Goal: Transaction & Acquisition: Purchase product/service

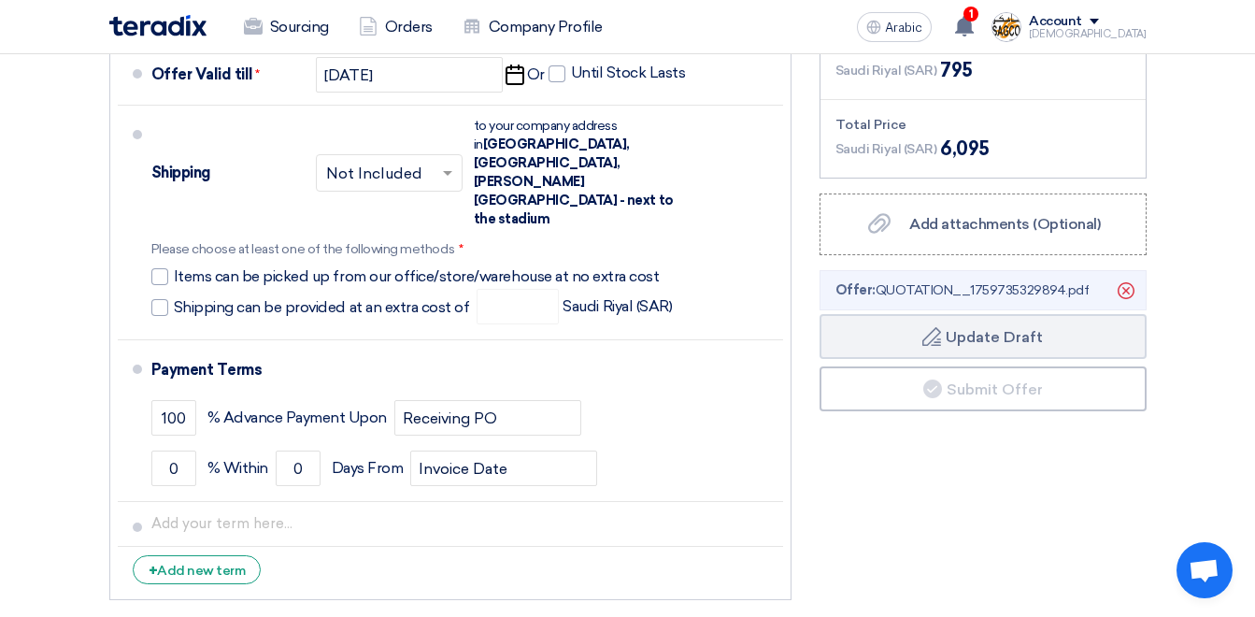
scroll to position [1028, 0]
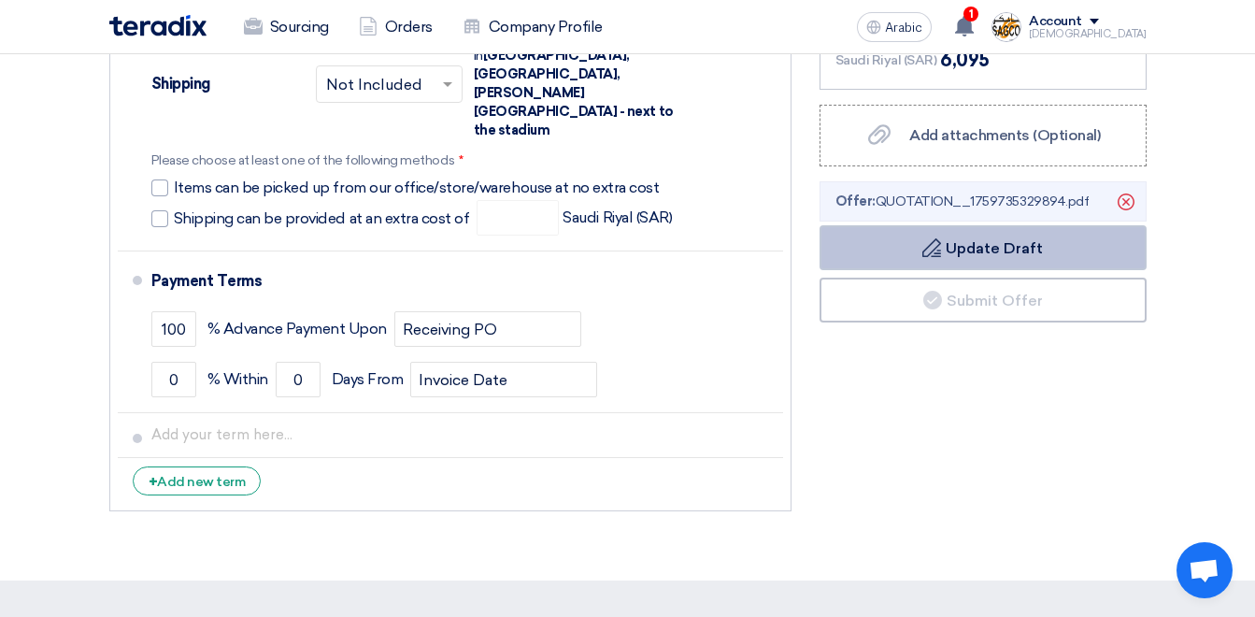
click at [1002, 239] on font "Update Draft" at bounding box center [994, 248] width 97 height 18
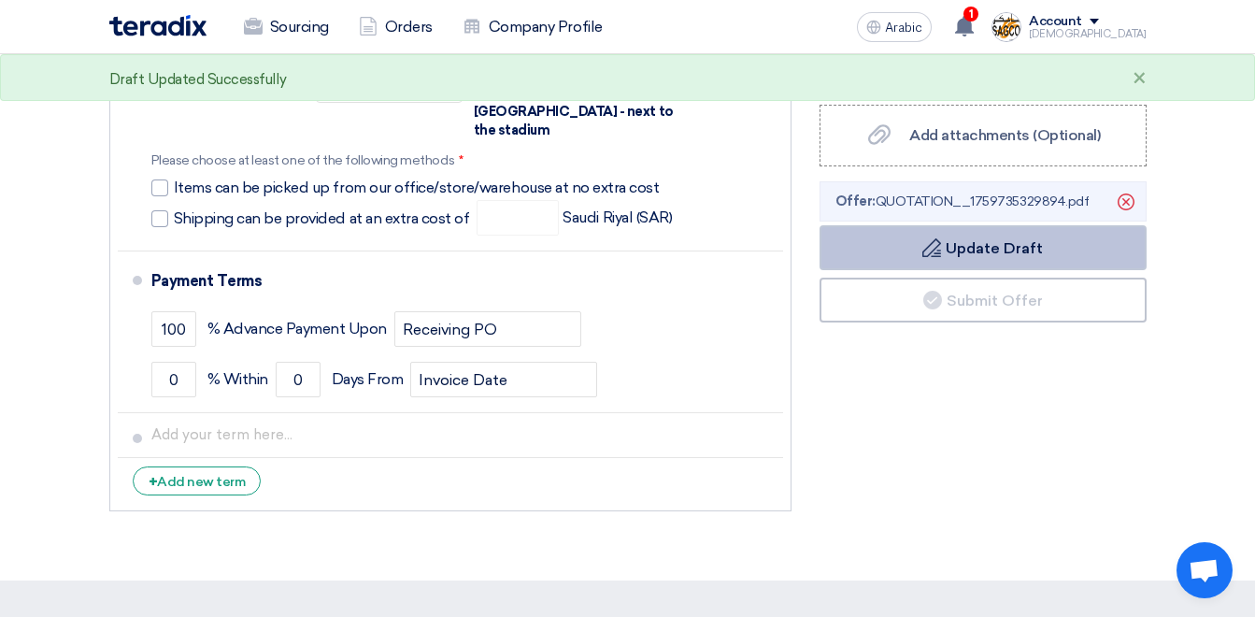
click at [999, 239] on font "Update Draft" at bounding box center [994, 248] width 97 height 18
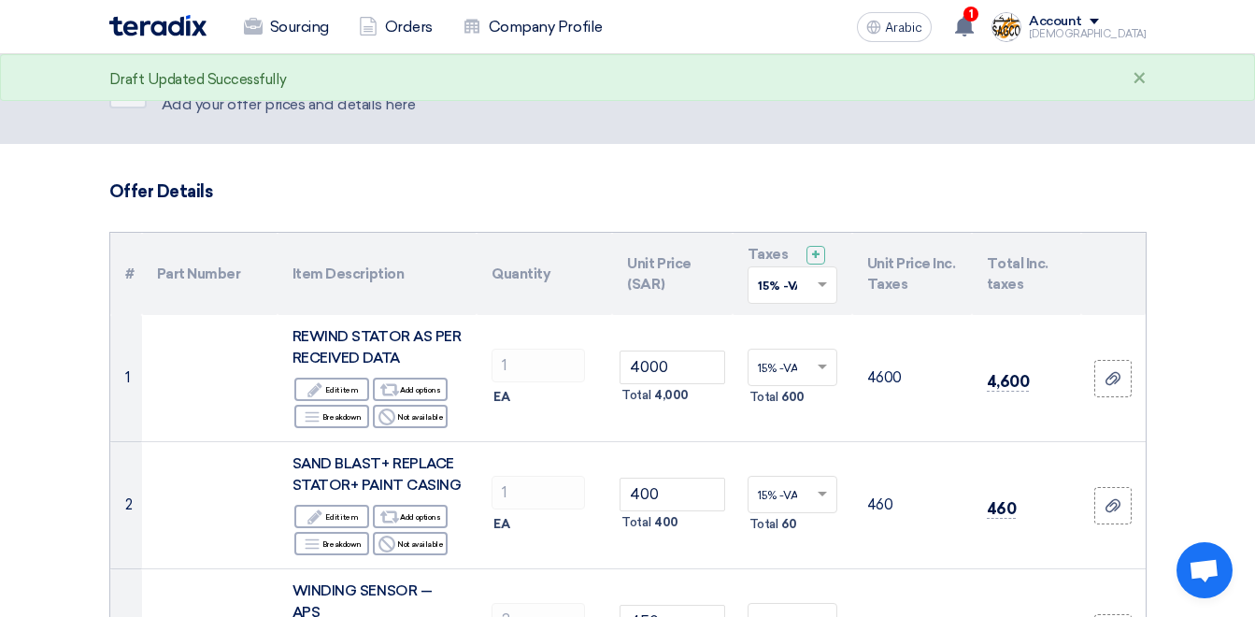
scroll to position [0, 0]
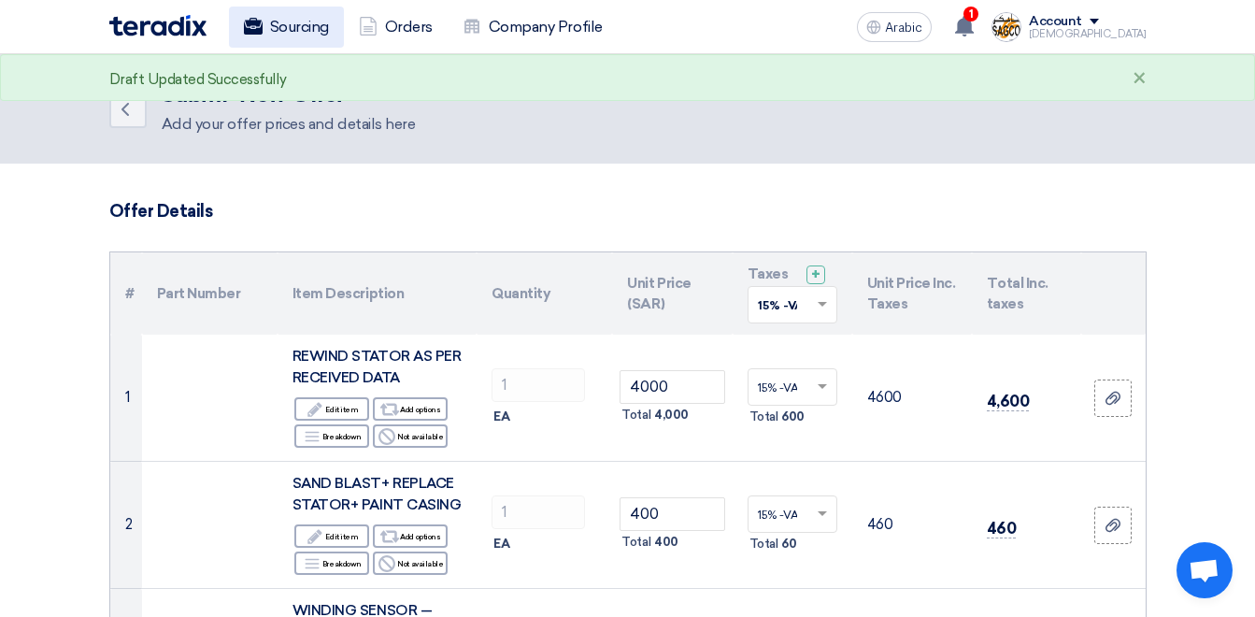
click at [288, 26] on font "Sourcing" at bounding box center [299, 27] width 59 height 22
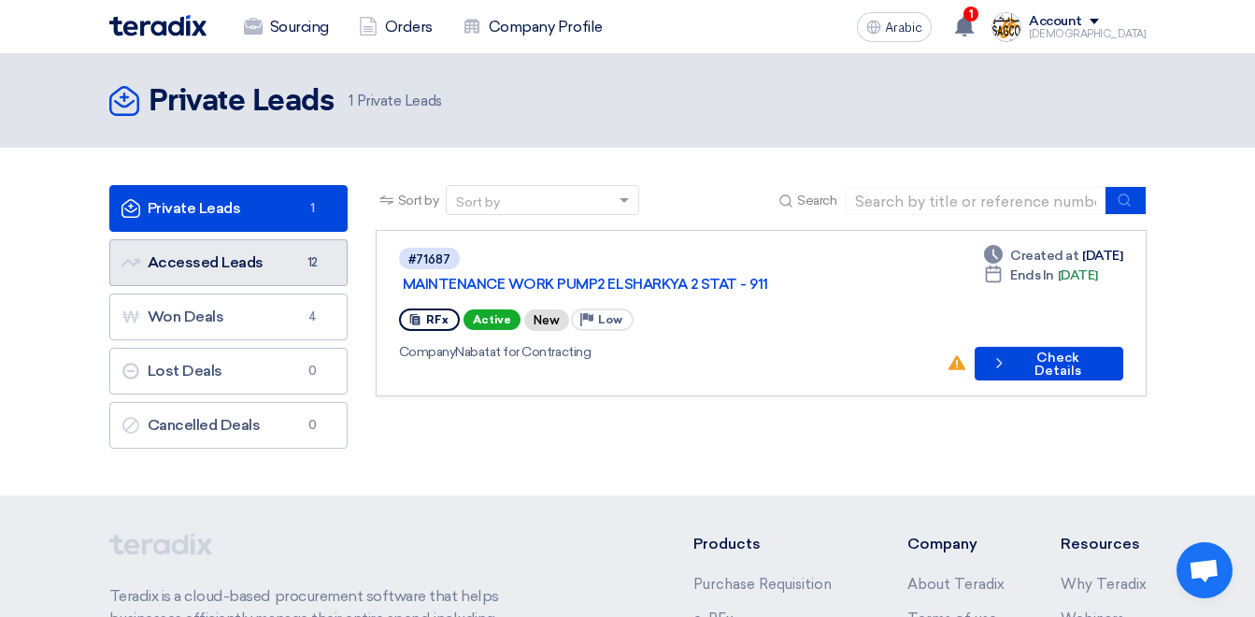
click at [294, 257] on link "Accessed Leads Accessed Leads 12" at bounding box center [228, 262] width 238 height 47
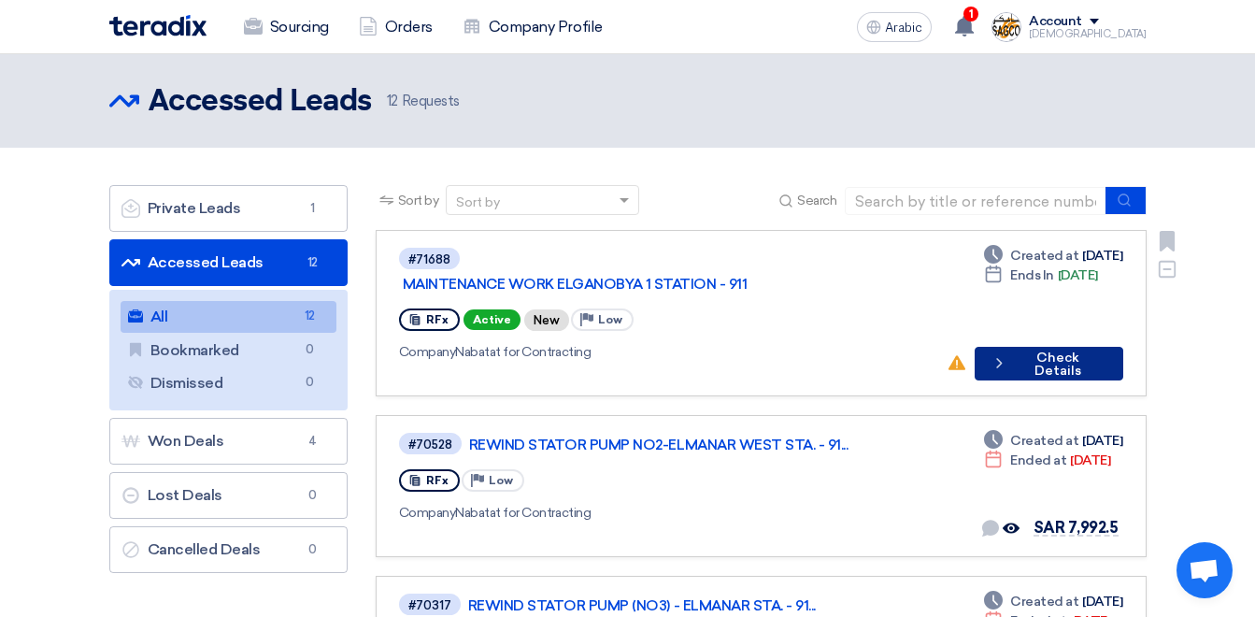
click at [1041, 351] on font "Check Details" at bounding box center [1057, 364] width 91 height 26
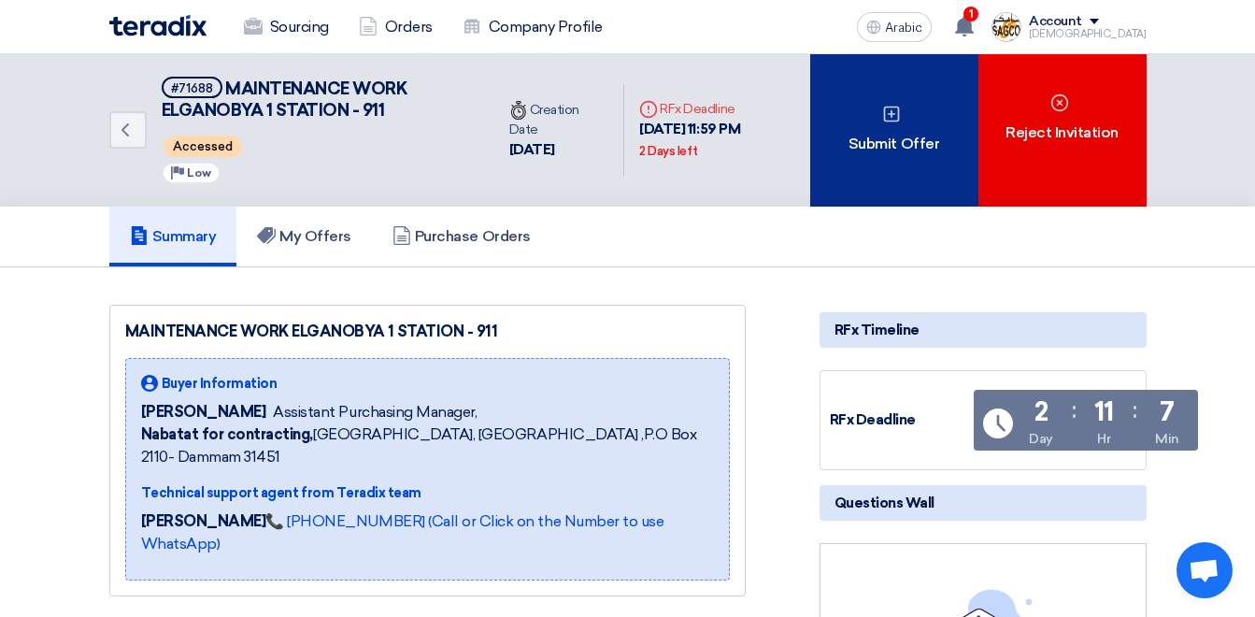
click at [897, 124] on div "Submit Offer" at bounding box center [894, 130] width 168 height 152
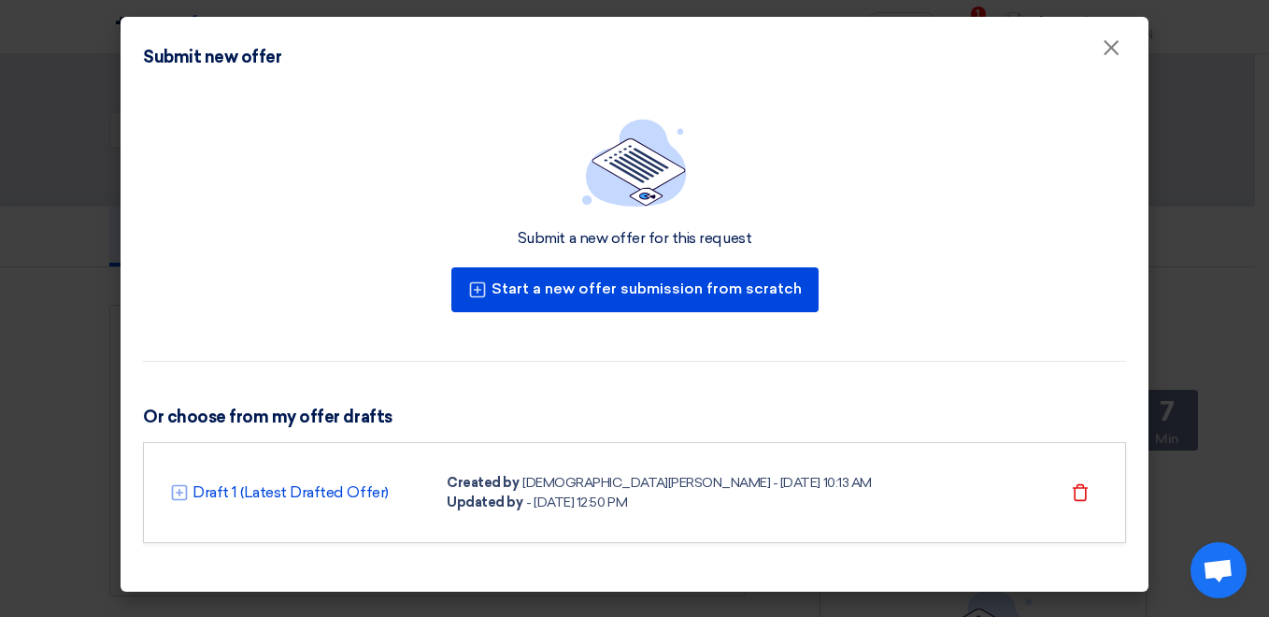
click at [557, 484] on div "MUHAMMAD ABDULAKHAIR - 6 Oct 2025, 10:13 AM" at bounding box center [697, 483] width 349 height 20
click at [293, 492] on link "Draft 1 (Latest Drafted Offer)" at bounding box center [291, 492] width 196 height 22
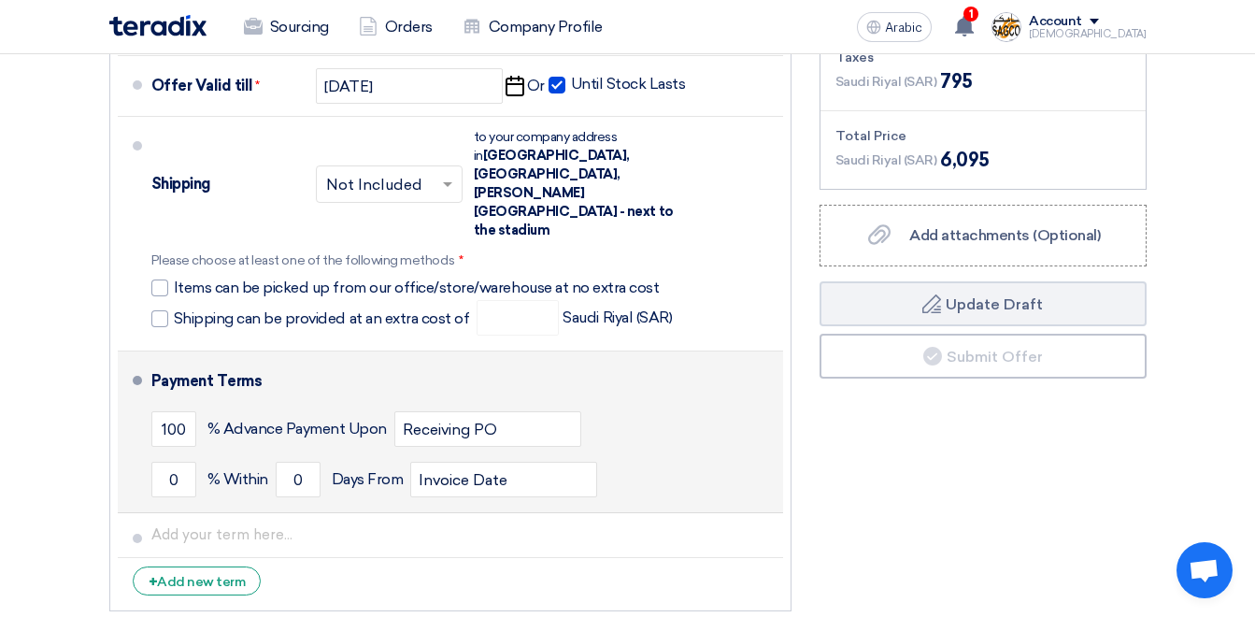
scroll to position [935, 0]
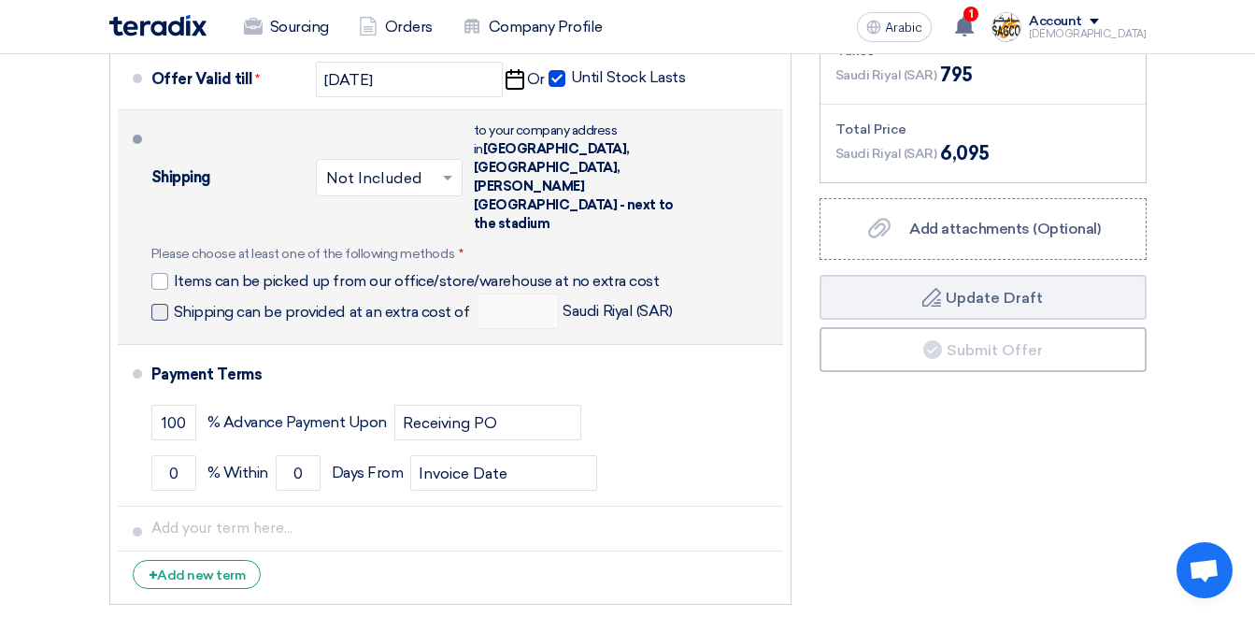
click at [189, 303] on span "Shipping can be provided at an extra cost of" at bounding box center [322, 312] width 296 height 19
click at [189, 302] on input "Shipping can be provided at an extra cost of" at bounding box center [324, 320] width 300 height 36
checkbox input "true"
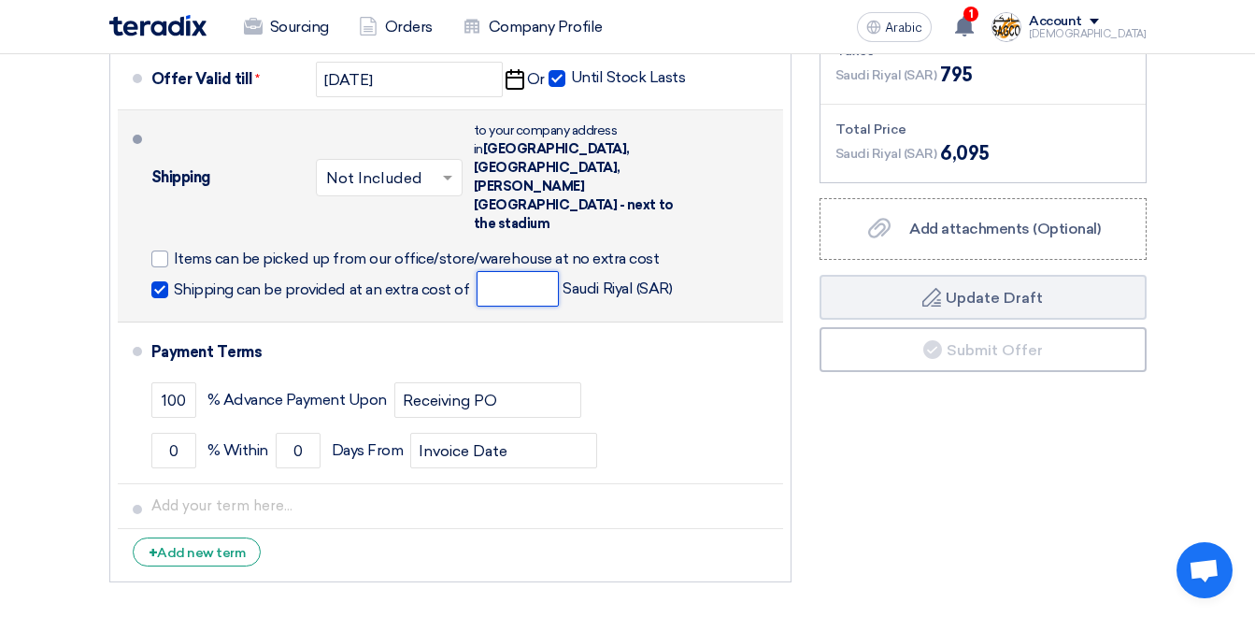
click at [510, 271] on input "number" at bounding box center [518, 289] width 82 height 36
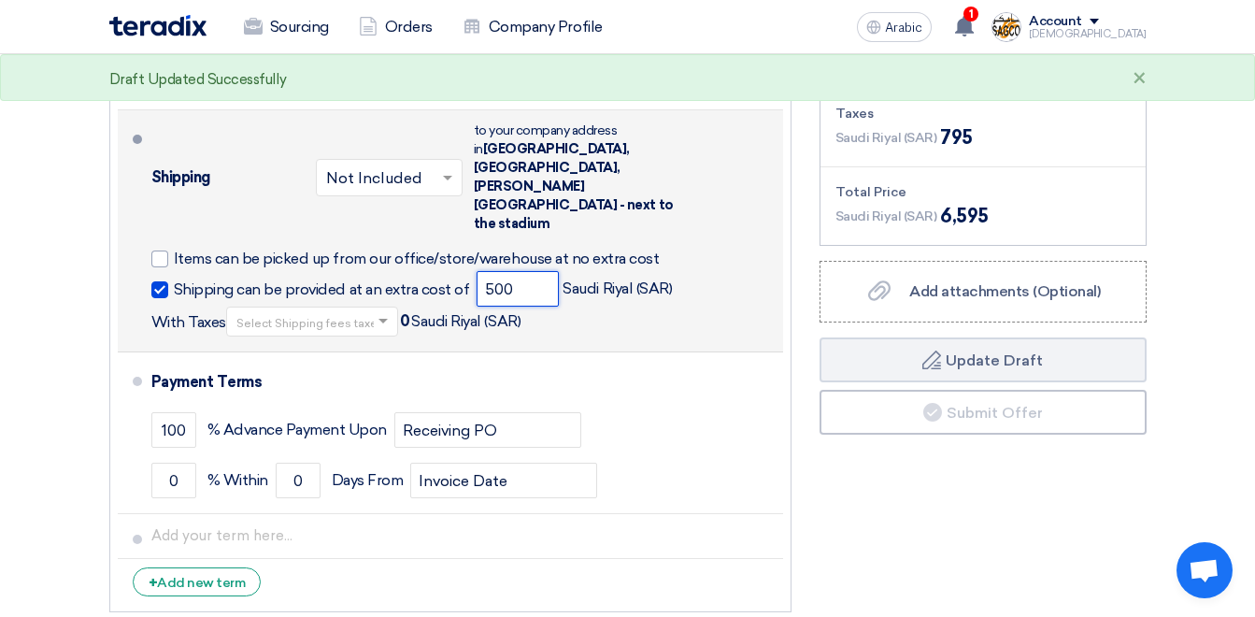
type input "500"
click at [270, 310] on input "text" at bounding box center [312, 323] width 153 height 27
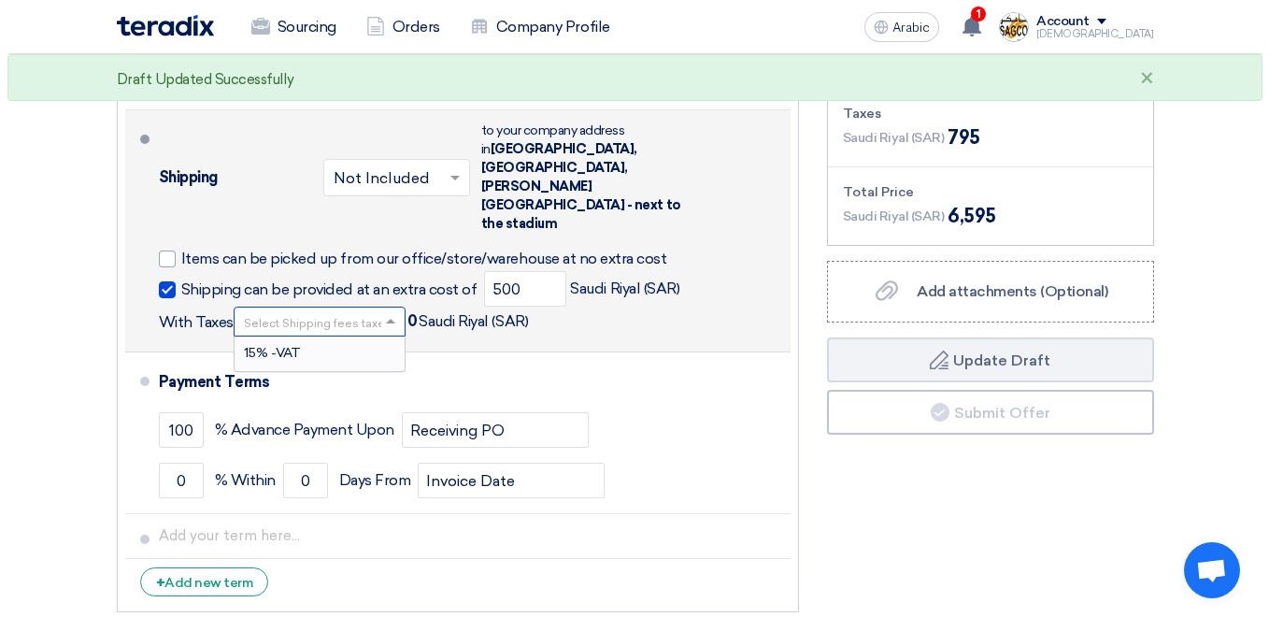
scroll to position [2, 0]
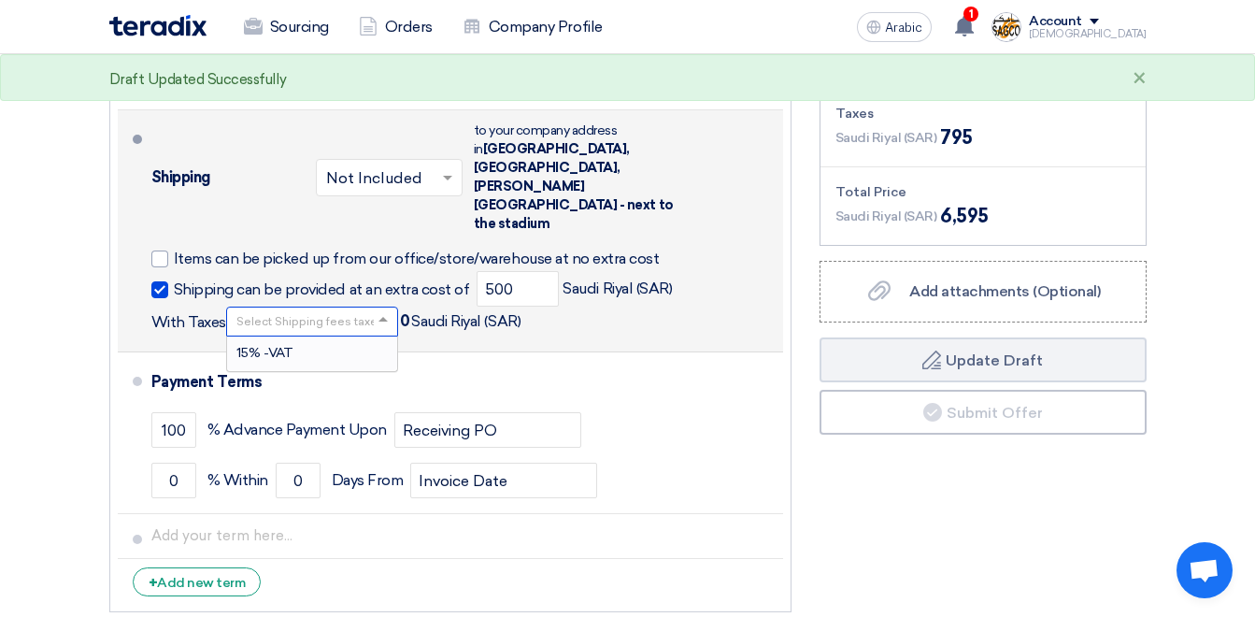
click at [258, 337] on div "15% -VAT" at bounding box center [312, 354] width 170 height 34
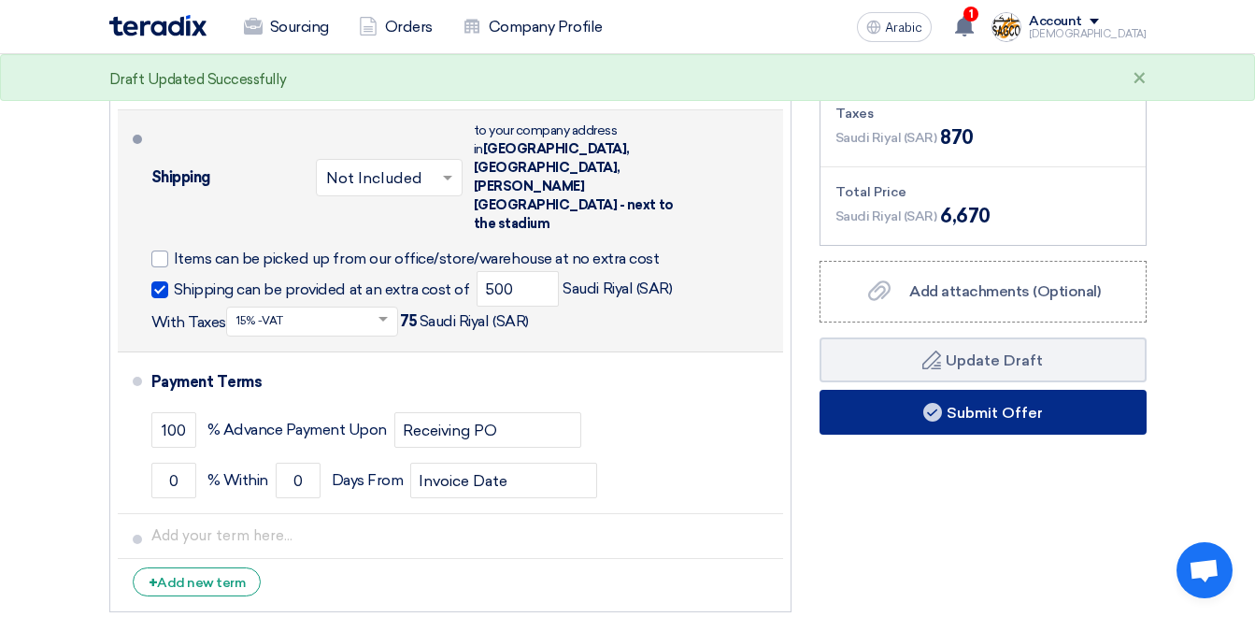
click at [929, 403] on use at bounding box center [933, 412] width 19 height 19
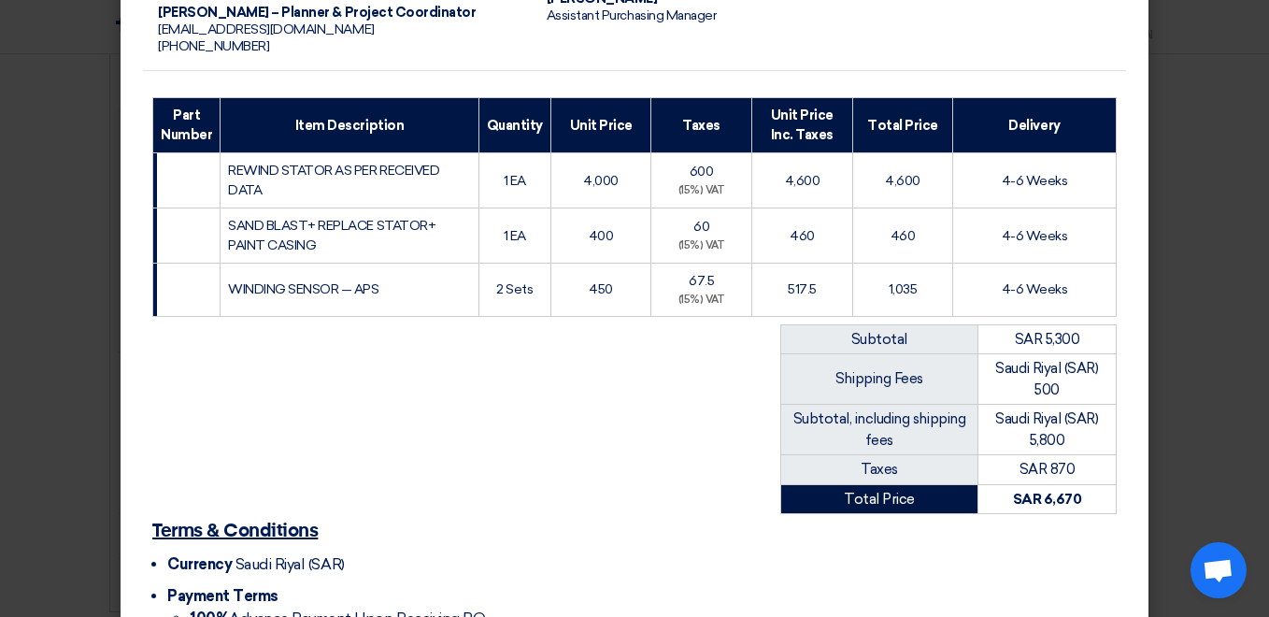
scroll to position [408, 0]
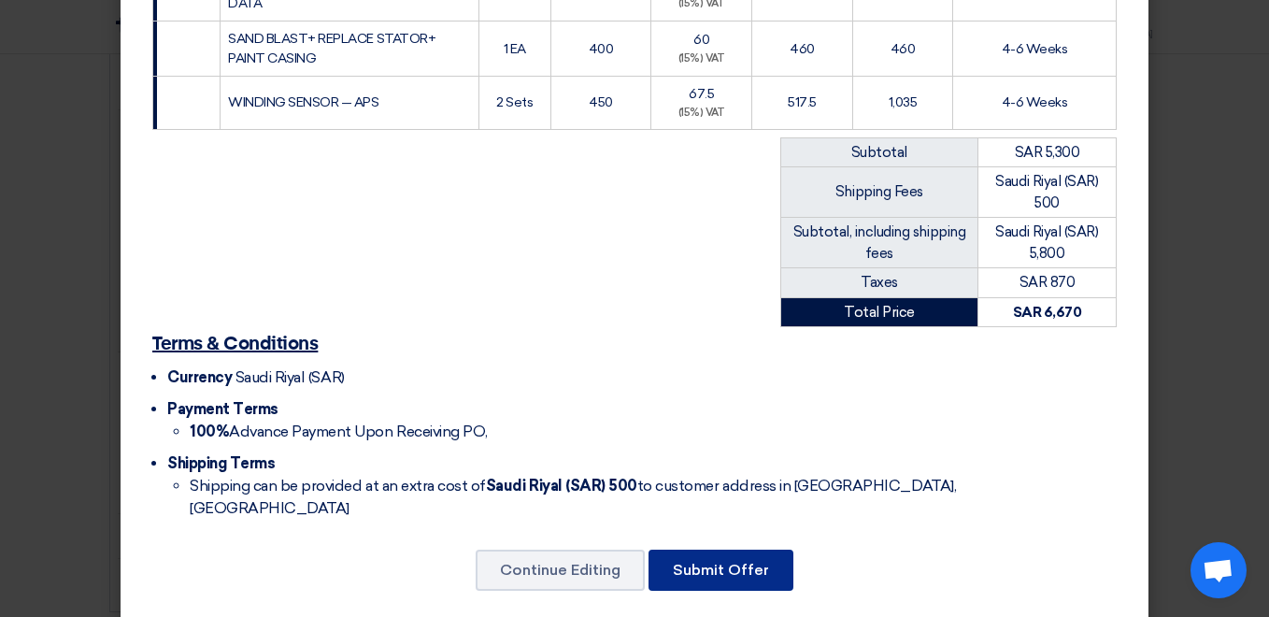
click at [697, 550] on button "Submit Offer" at bounding box center [721, 570] width 145 height 41
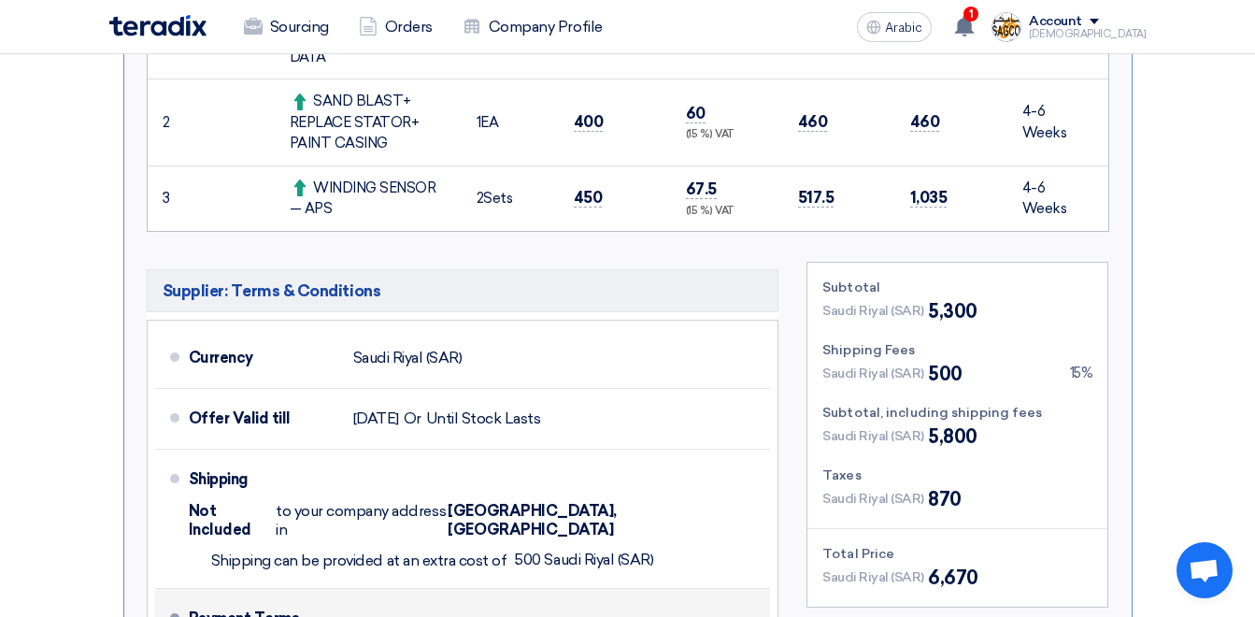
scroll to position [1028, 0]
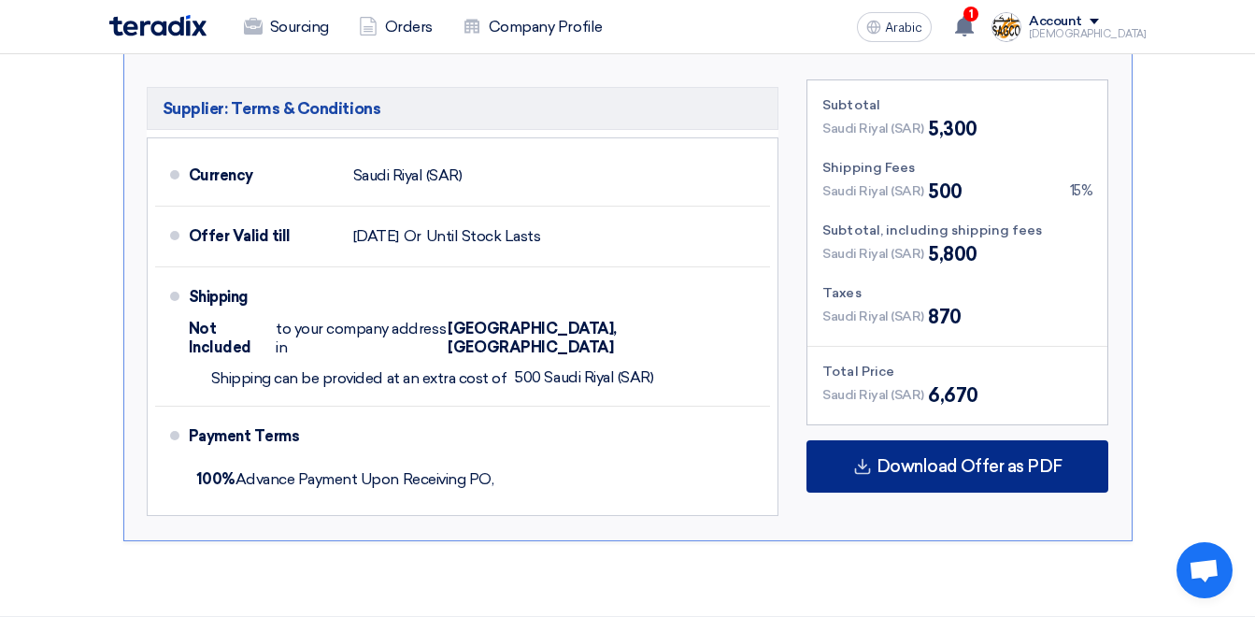
click at [903, 458] on span "Download Offer as PDF" at bounding box center [970, 466] width 186 height 17
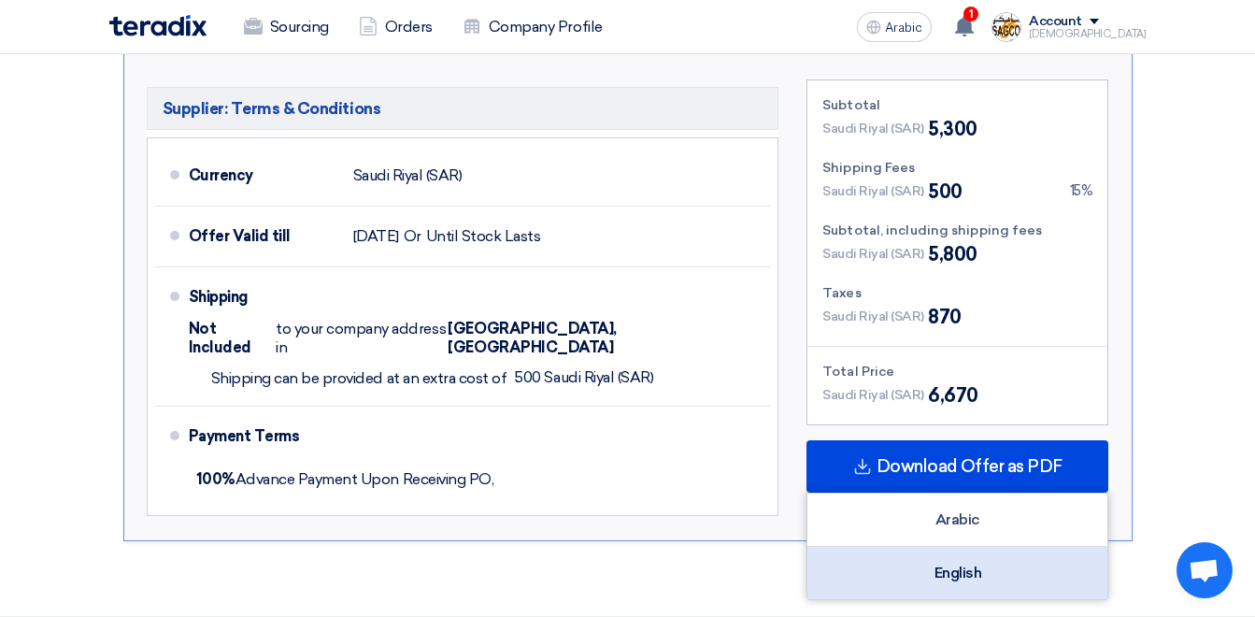
click at [966, 549] on div "English" at bounding box center [958, 573] width 300 height 52
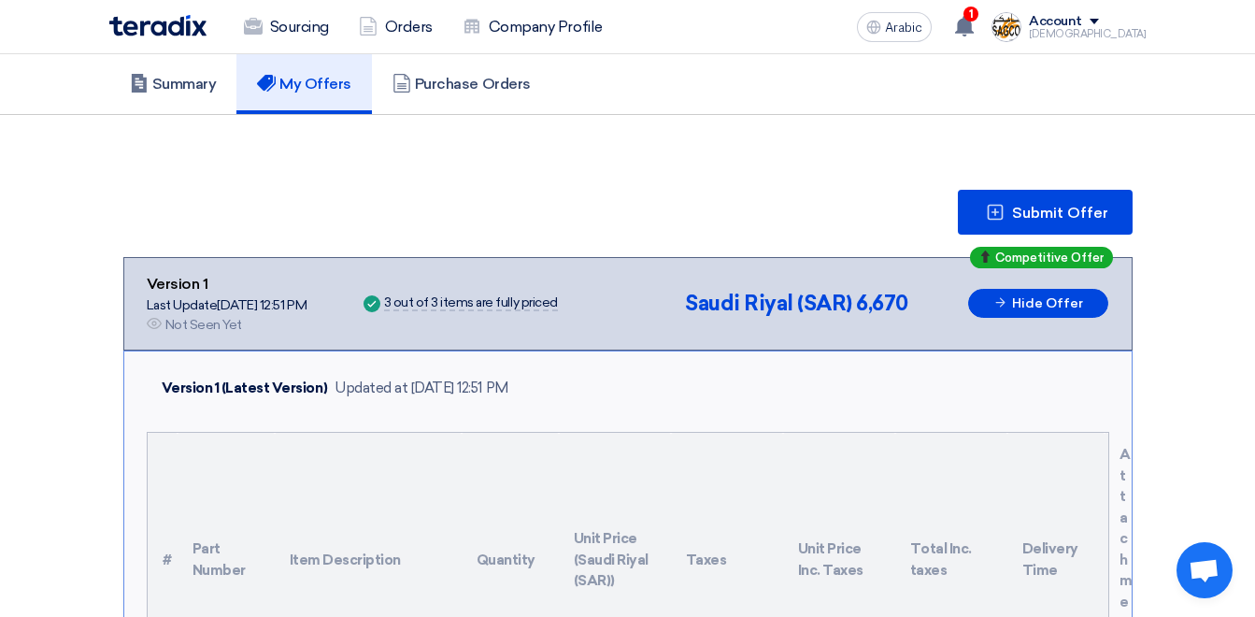
scroll to position [0, 0]
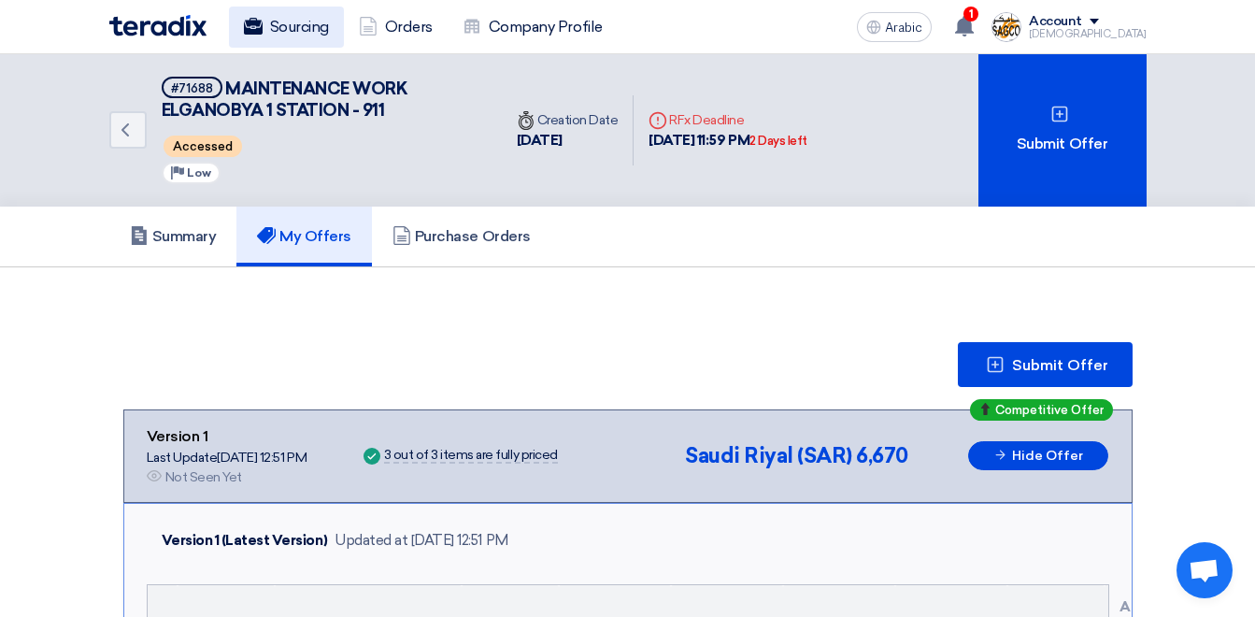
click at [305, 25] on font "Sourcing" at bounding box center [299, 27] width 59 height 22
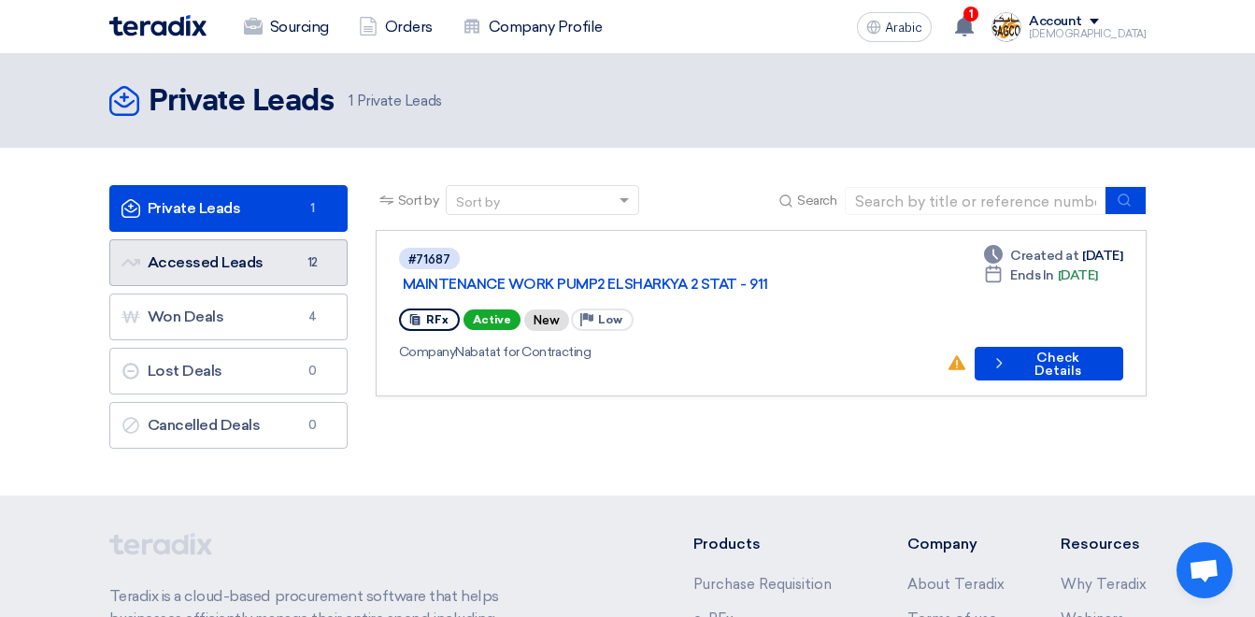
click at [280, 264] on link "Accessed Leads Accessed Leads 12" at bounding box center [228, 262] width 238 height 47
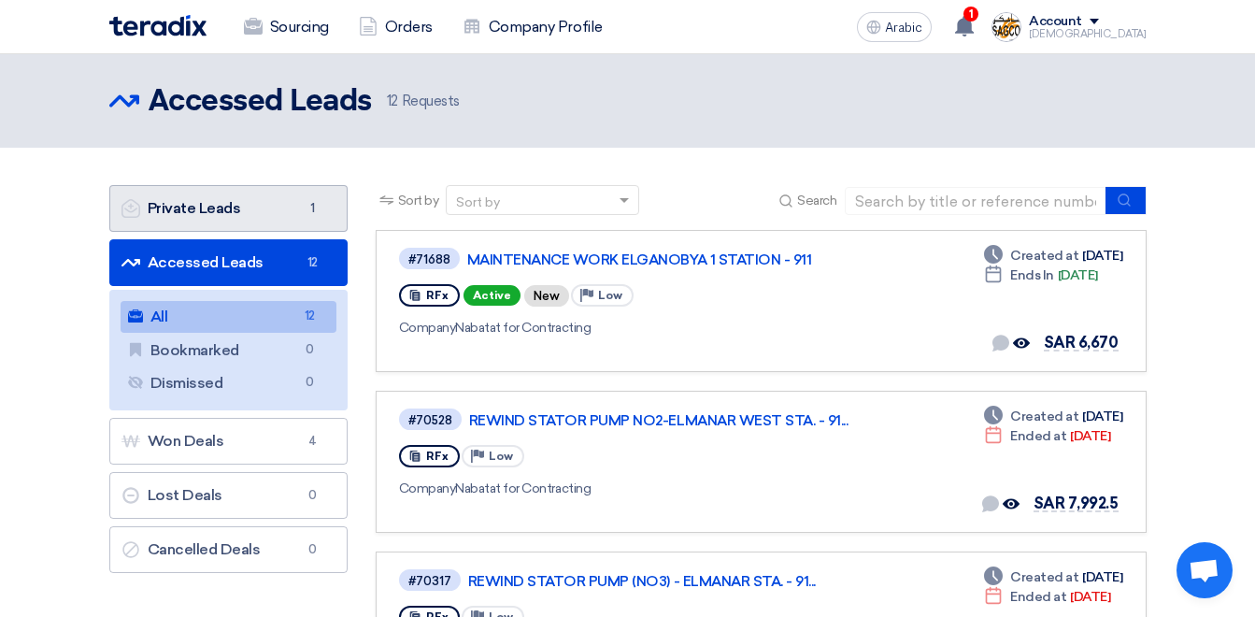
click at [267, 209] on link "Private Leads Private Leads 1" at bounding box center [228, 208] width 238 height 47
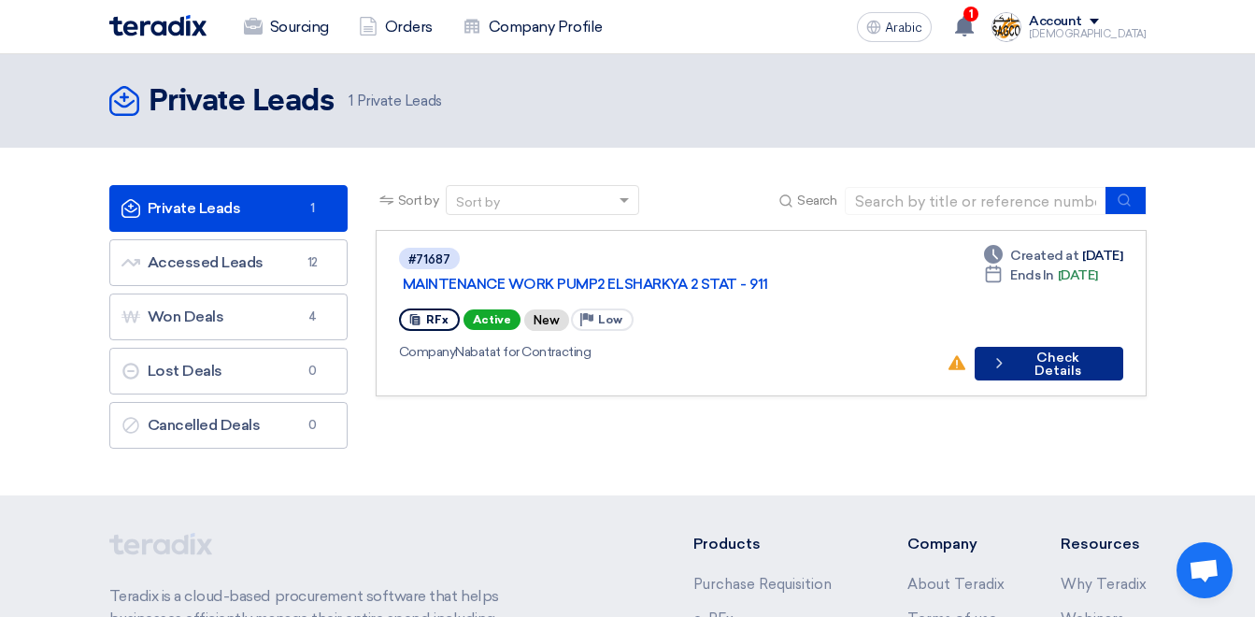
click at [1036, 351] on font "Check Details" at bounding box center [1057, 364] width 91 height 26
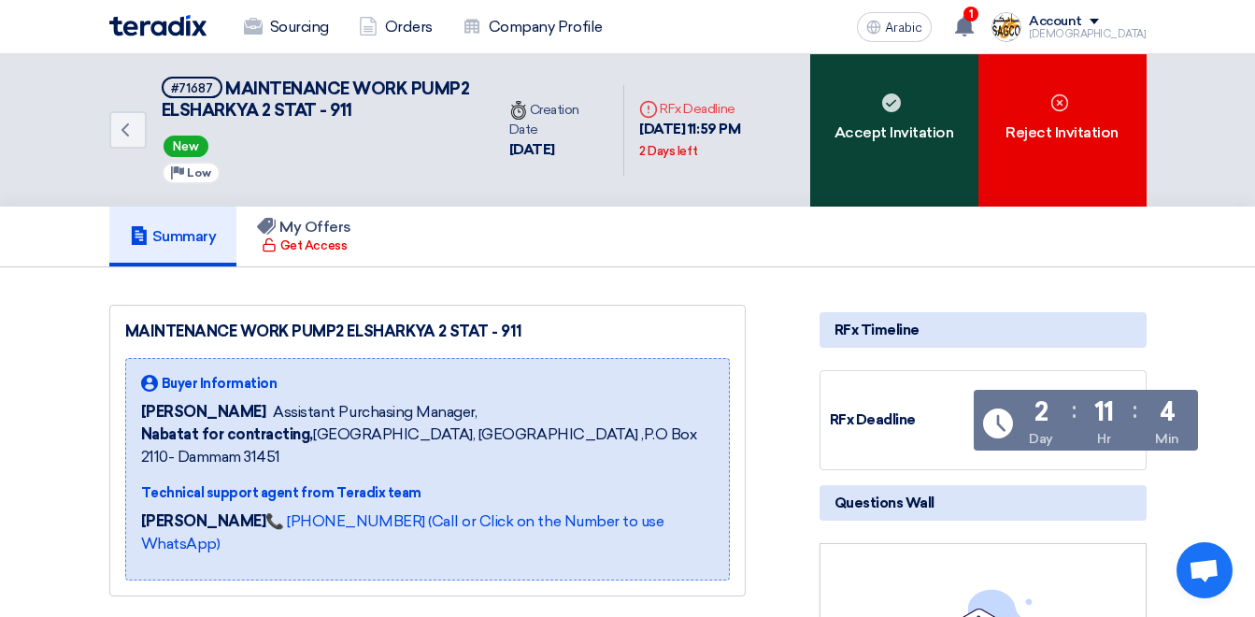
click at [900, 131] on font "Accept Invitation" at bounding box center [895, 133] width 120 height 22
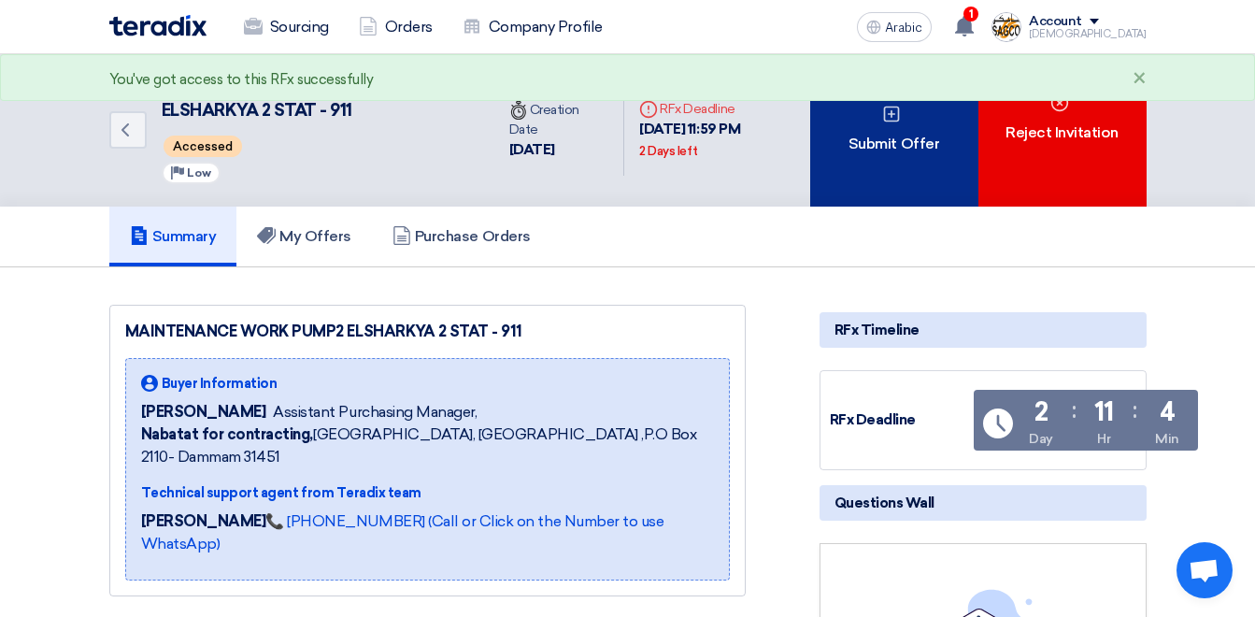
click at [887, 141] on font "Submit Offer" at bounding box center [894, 144] width 91 height 22
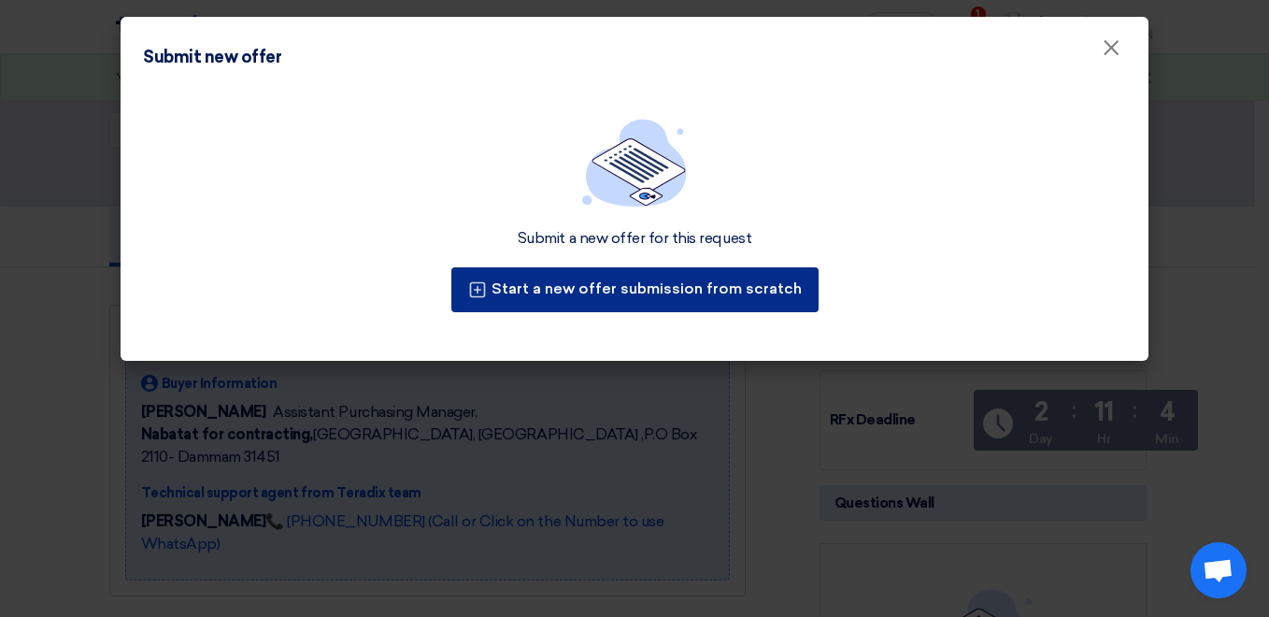
click at [562, 287] on font "Start a new offer submission from scratch" at bounding box center [647, 288] width 310 height 18
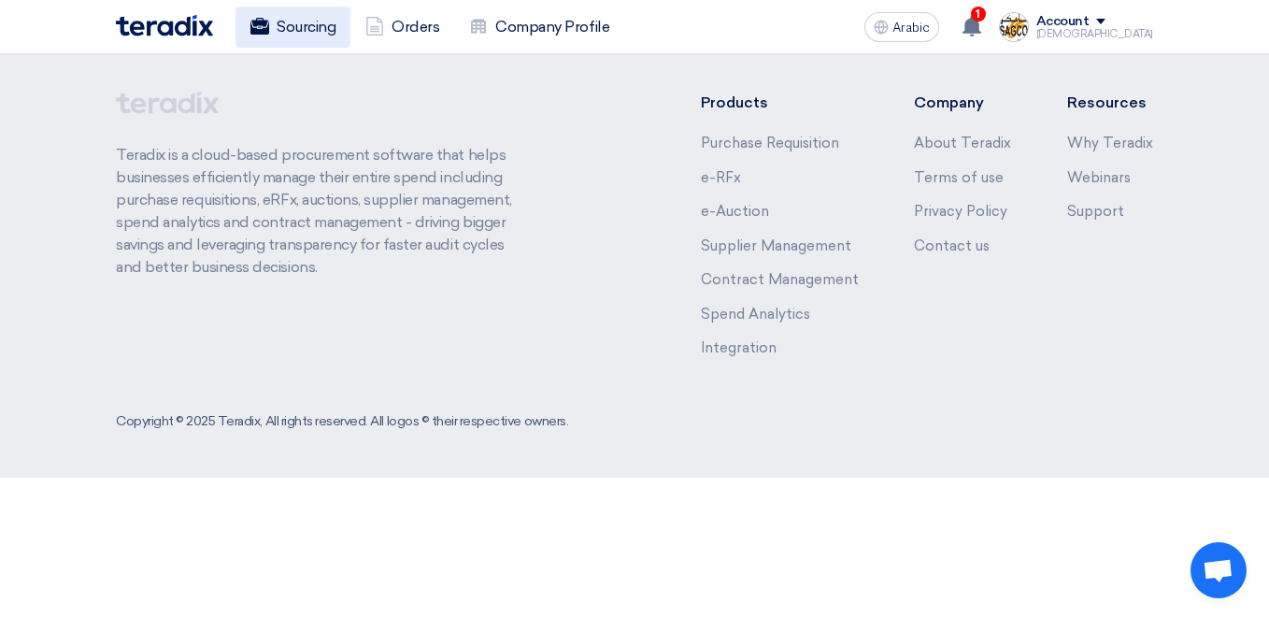
click at [315, 22] on font "Sourcing" at bounding box center [306, 27] width 59 height 22
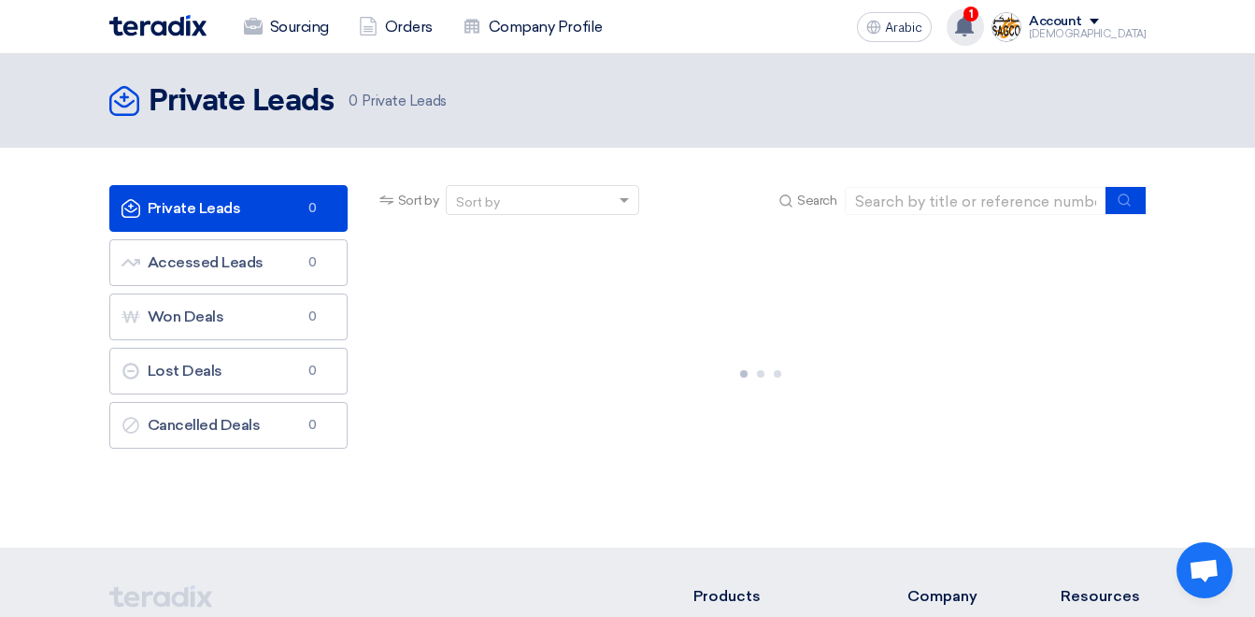
click at [974, 19] on use at bounding box center [964, 26] width 19 height 21
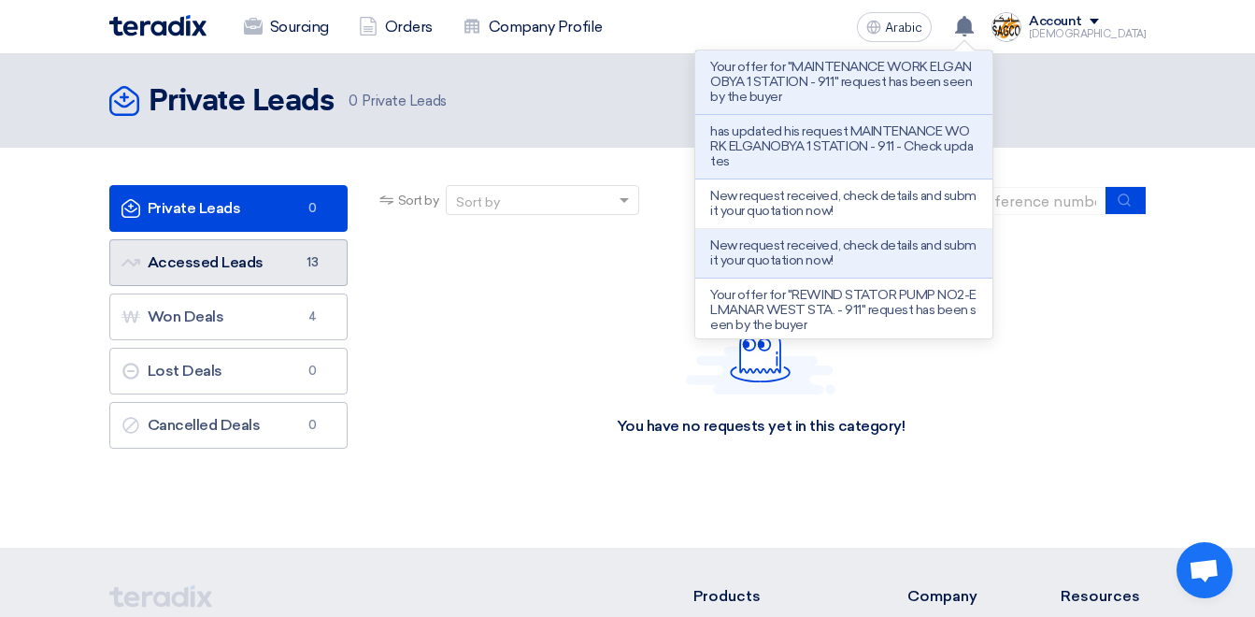
click at [289, 253] on link "Accessed Leads Accessed Leads 13" at bounding box center [228, 262] width 238 height 47
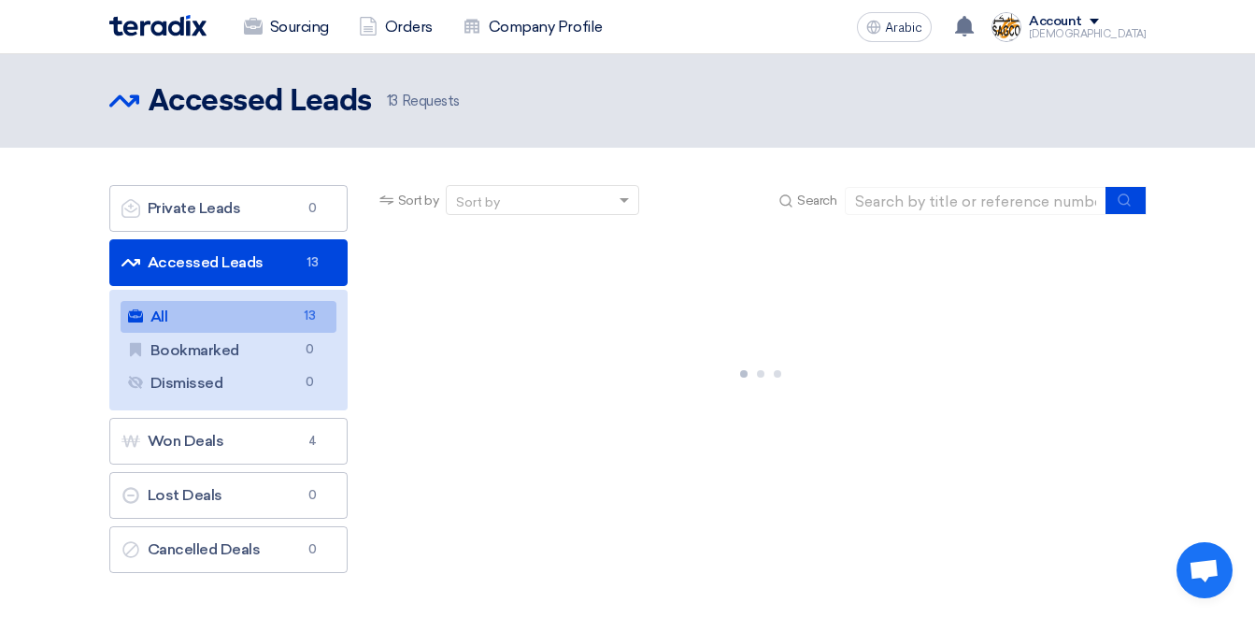
click at [261, 315] on link "All All 13" at bounding box center [229, 317] width 216 height 32
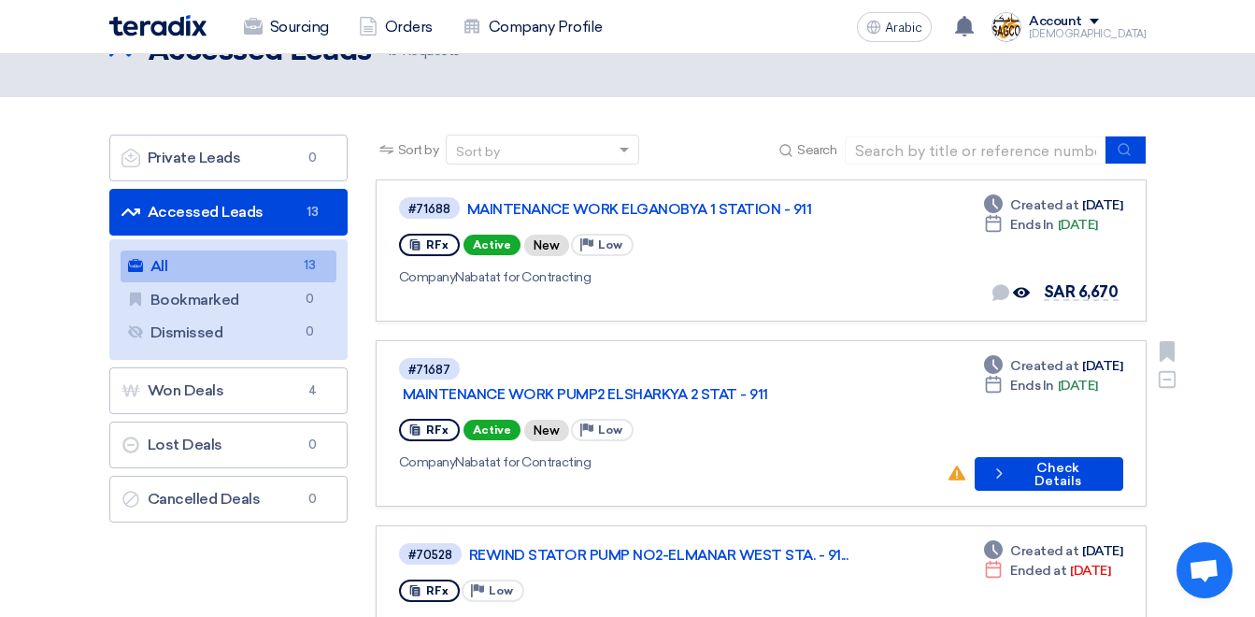
scroll to position [93, 0]
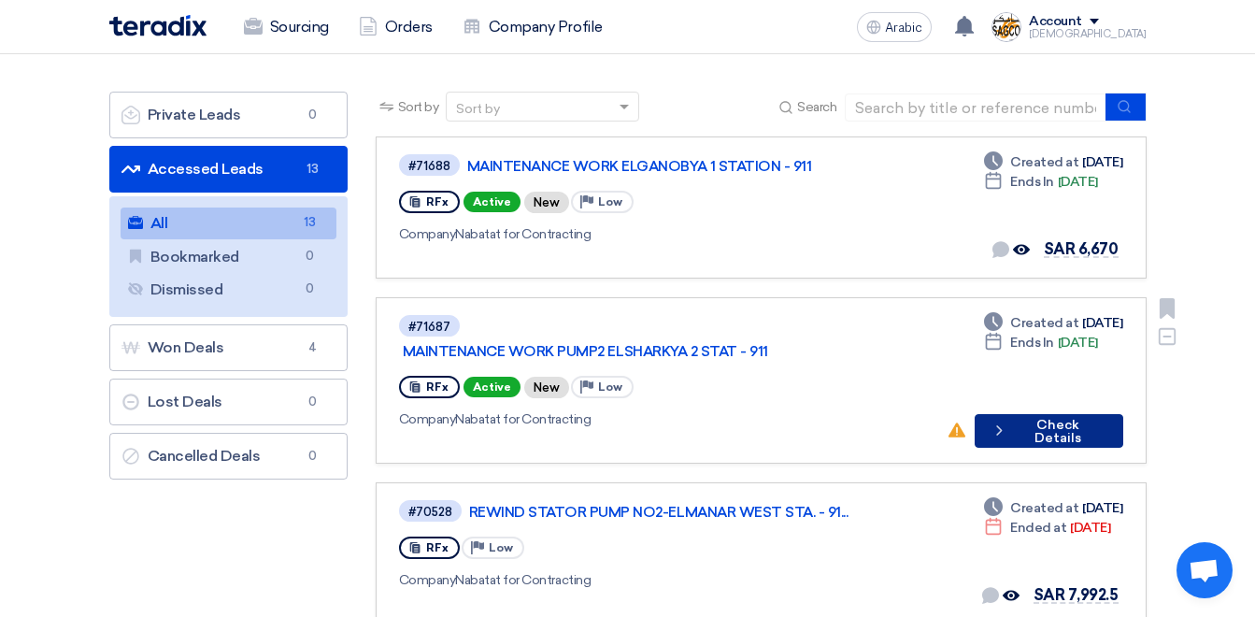
click at [1039, 419] on font "Check Details" at bounding box center [1057, 432] width 91 height 26
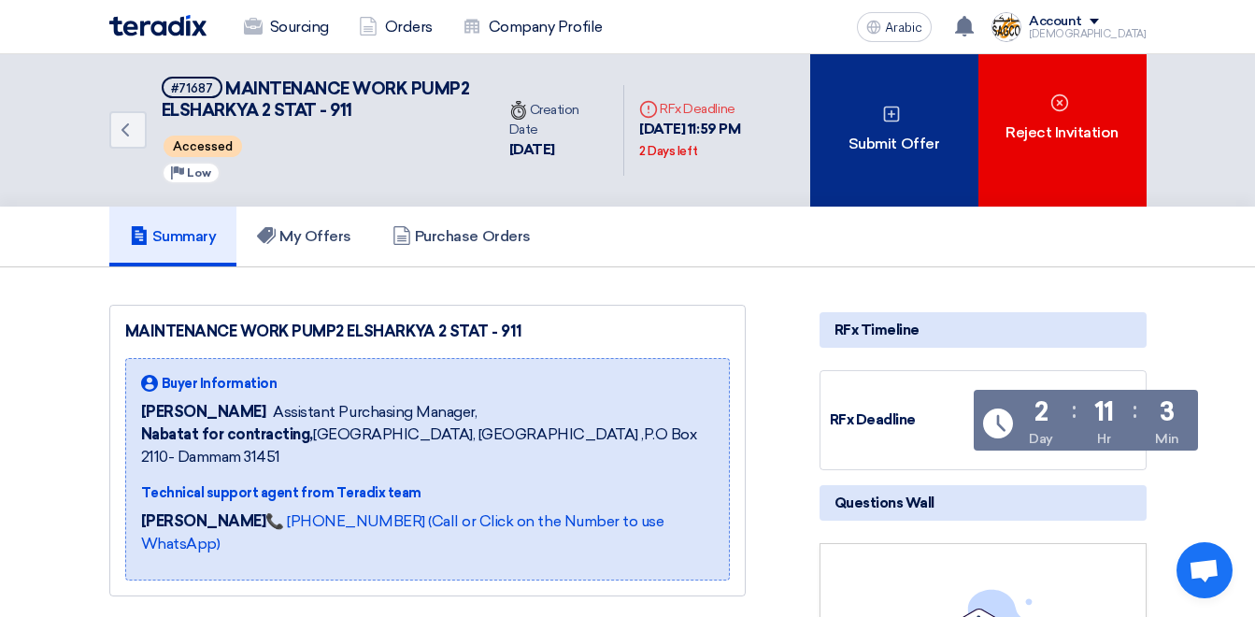
click at [906, 113] on div "Submit Offer" at bounding box center [894, 130] width 168 height 152
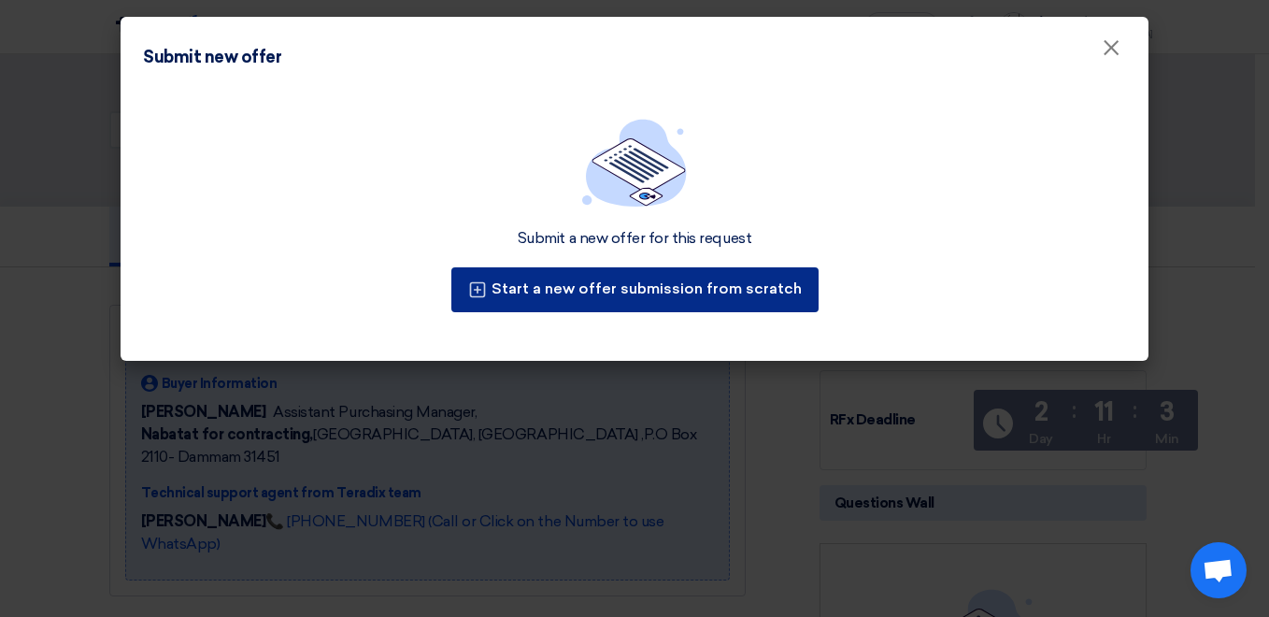
click at [640, 280] on font "Start a new offer submission from scratch" at bounding box center [647, 288] width 310 height 18
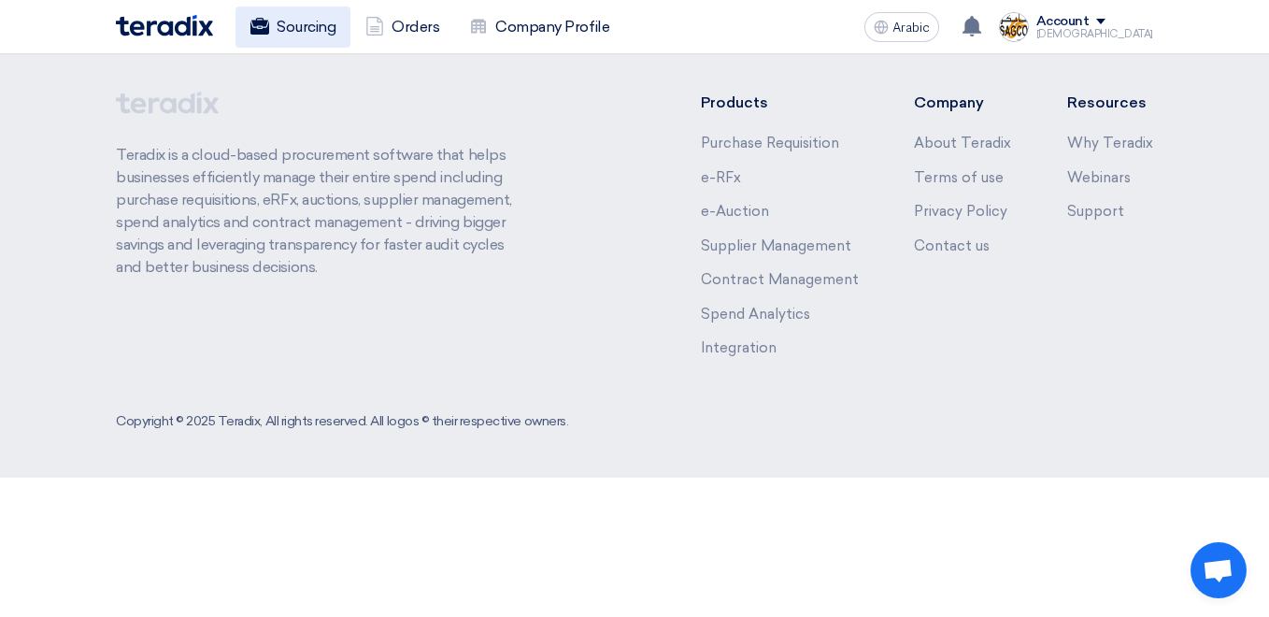
click at [289, 37] on font "Sourcing" at bounding box center [306, 27] width 59 height 22
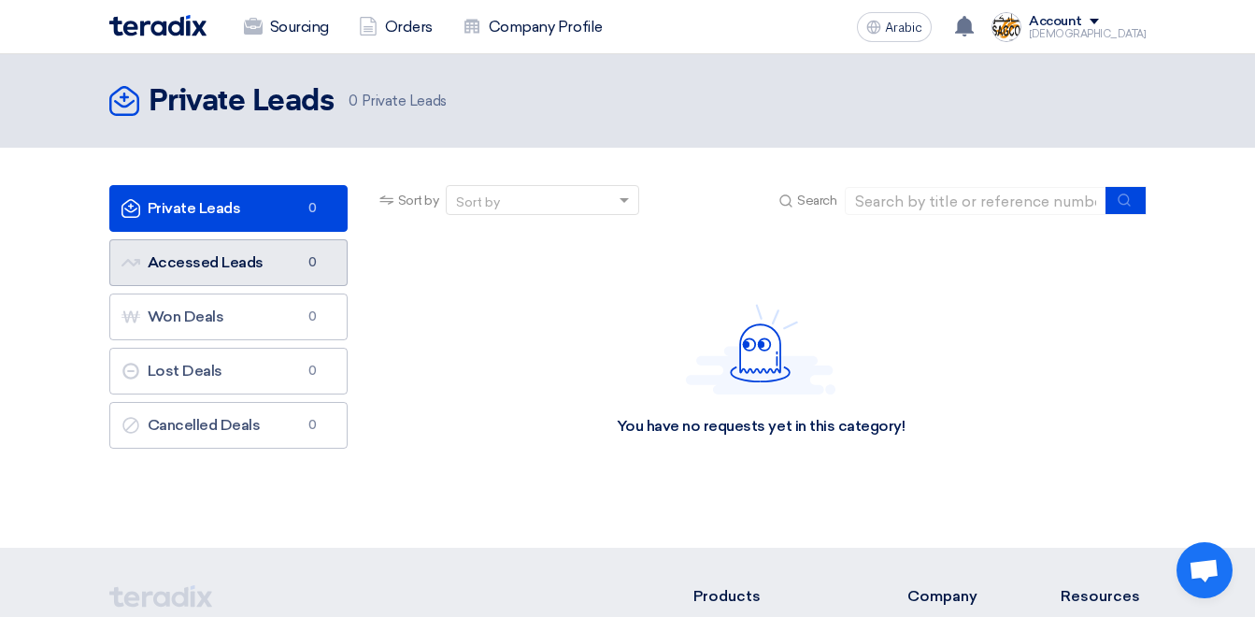
click at [200, 268] on font "Accessed Leads Accessed Leads" at bounding box center [193, 262] width 142 height 18
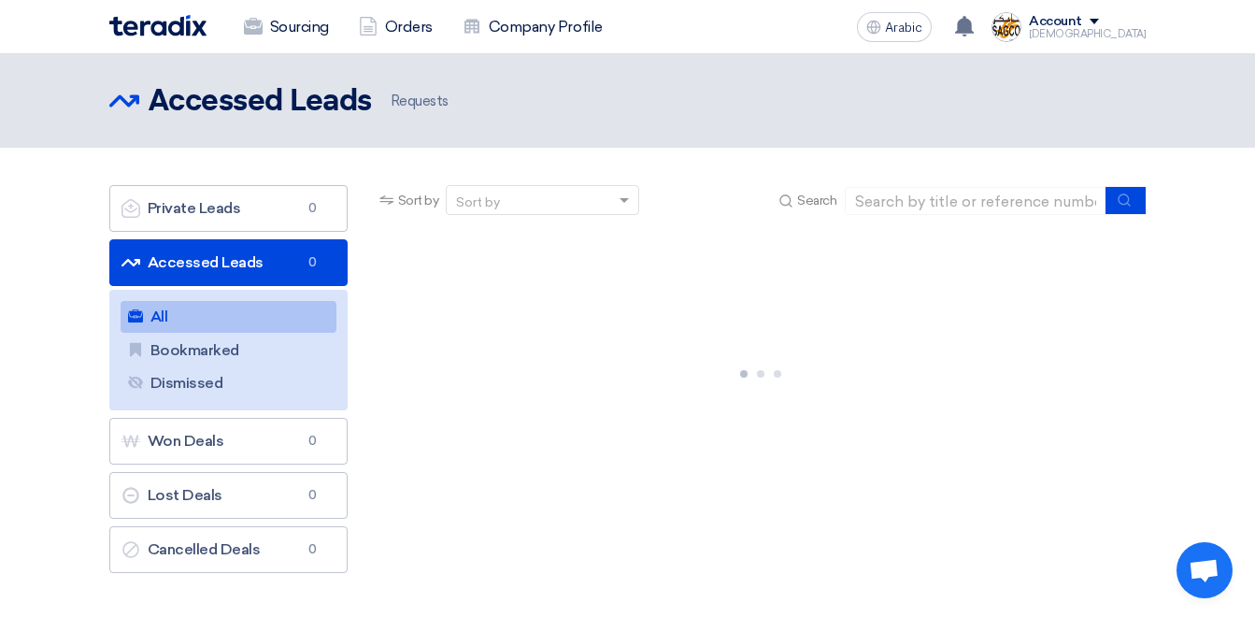
click at [187, 322] on link "All All" at bounding box center [229, 317] width 216 height 32
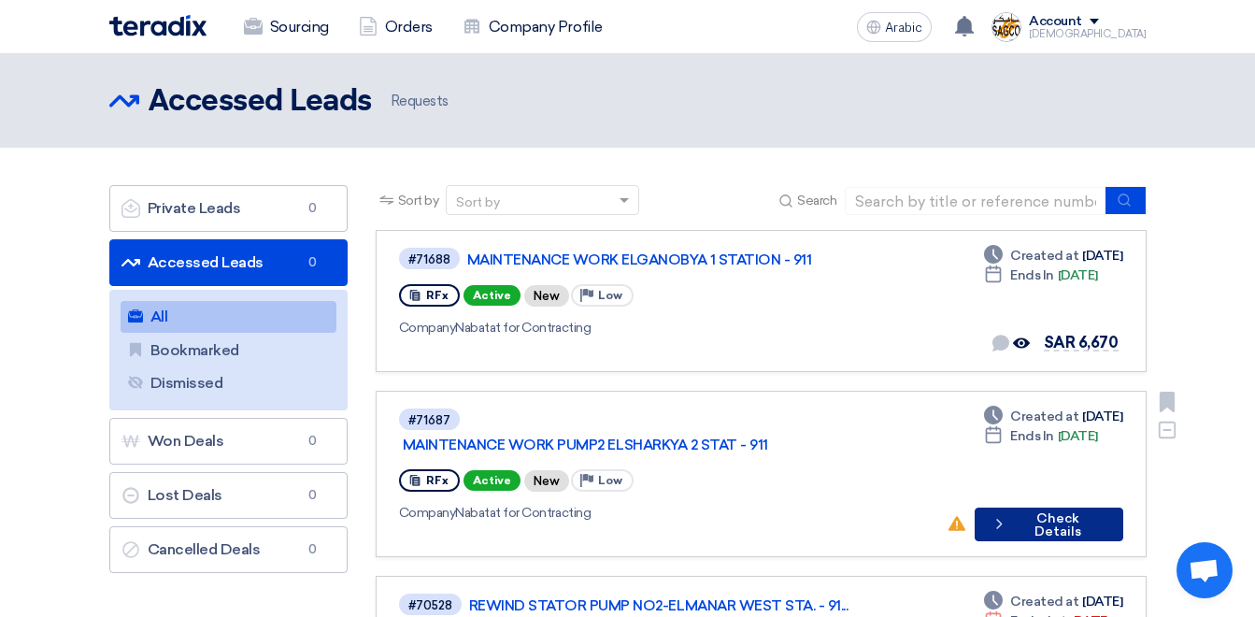
click at [1043, 512] on font "Check Details" at bounding box center [1057, 525] width 91 height 26
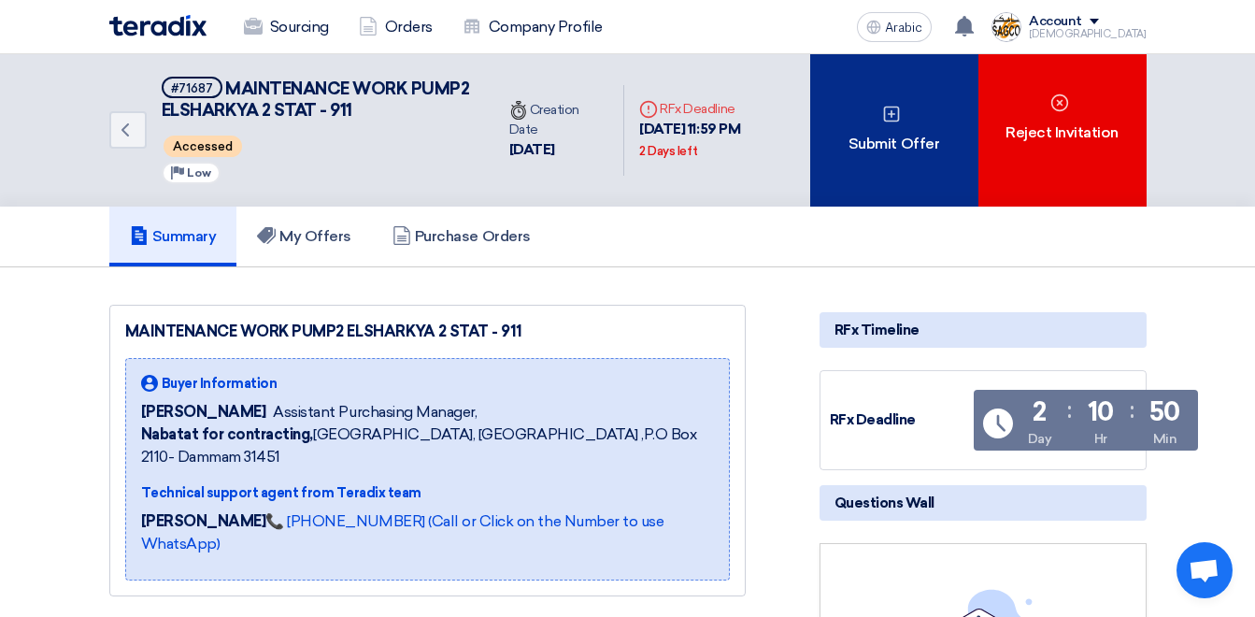
click at [900, 125] on div "Submit Offer" at bounding box center [894, 130] width 168 height 152
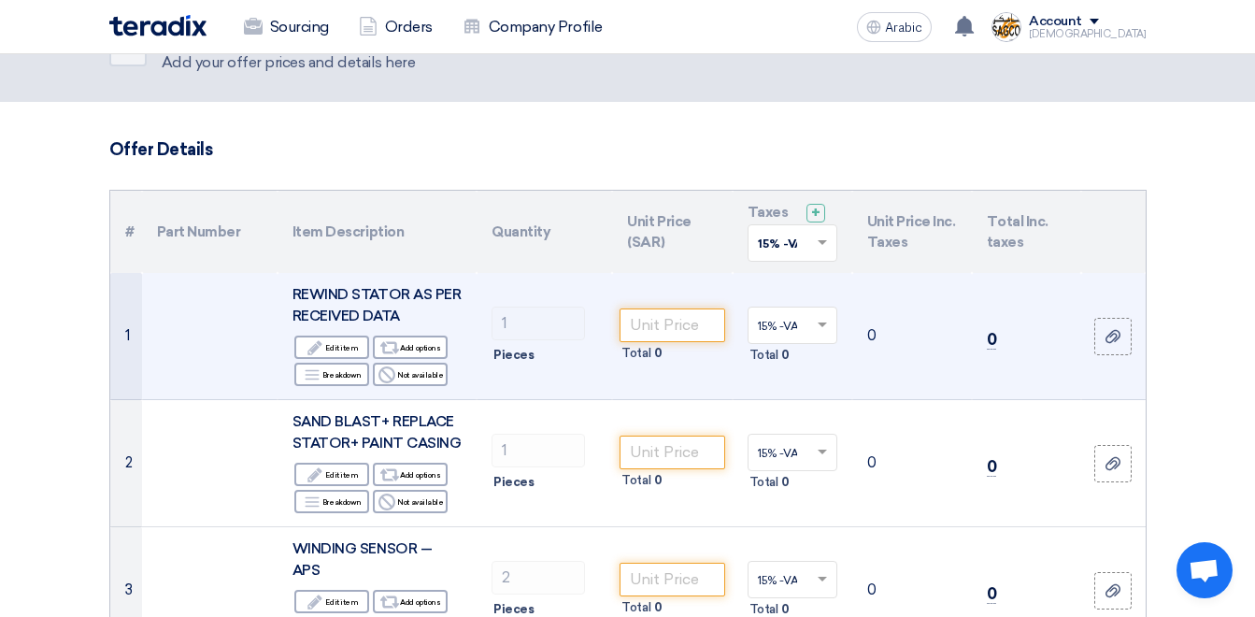
scroll to position [93, 0]
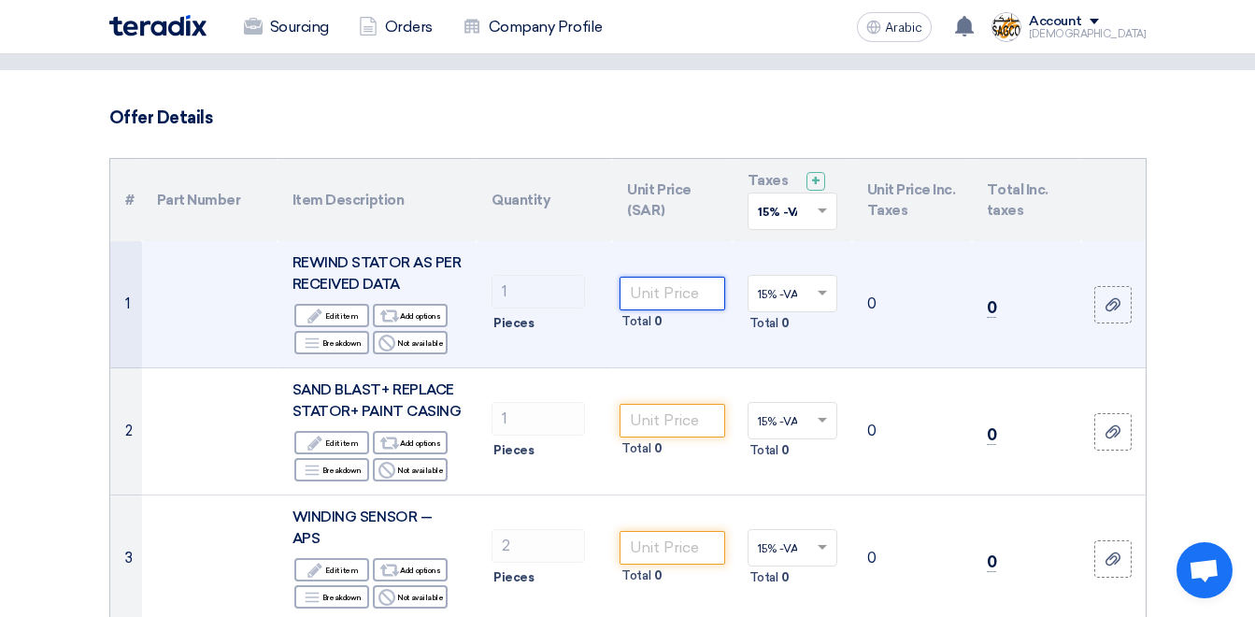
click at [666, 295] on input "number" at bounding box center [672, 294] width 105 height 34
type input "5250"
click at [833, 345] on td "15% -VAT × Total 787.5" at bounding box center [793, 304] width 120 height 127
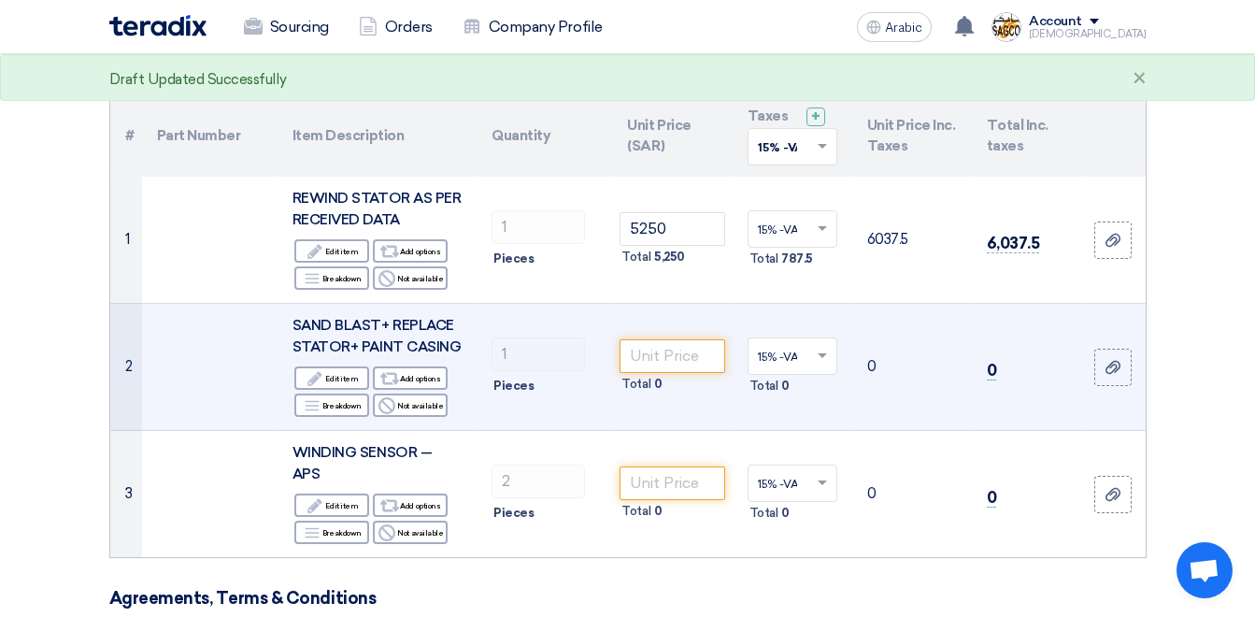
scroll to position [187, 0]
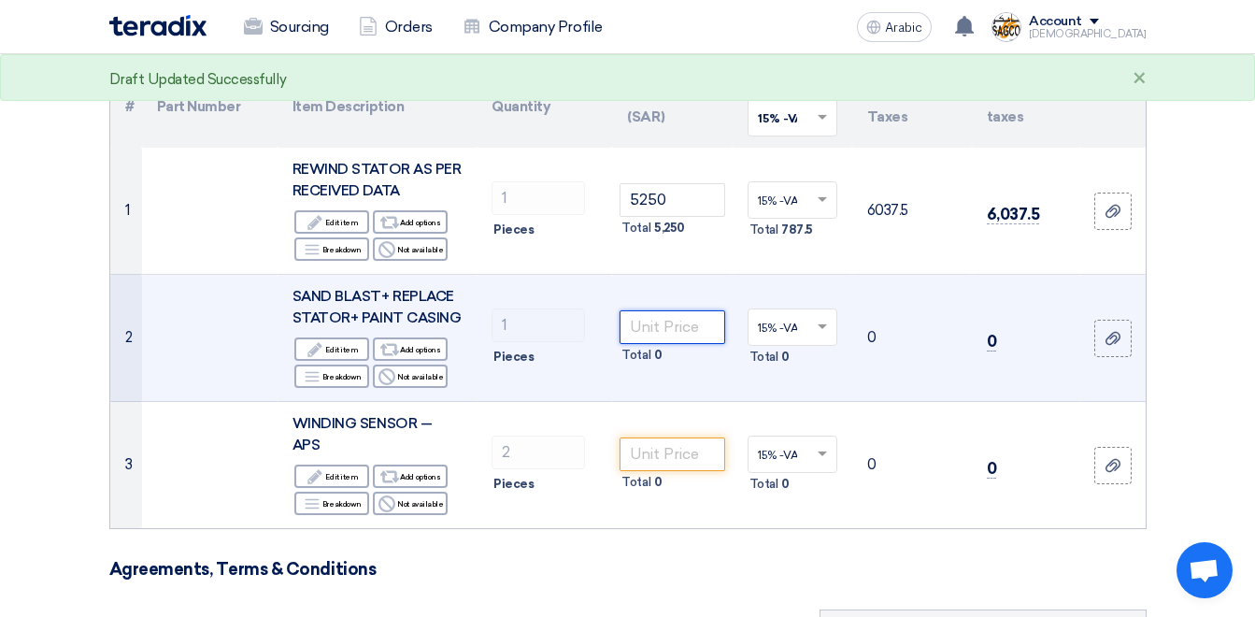
click at [666, 322] on input "number" at bounding box center [672, 327] width 105 height 34
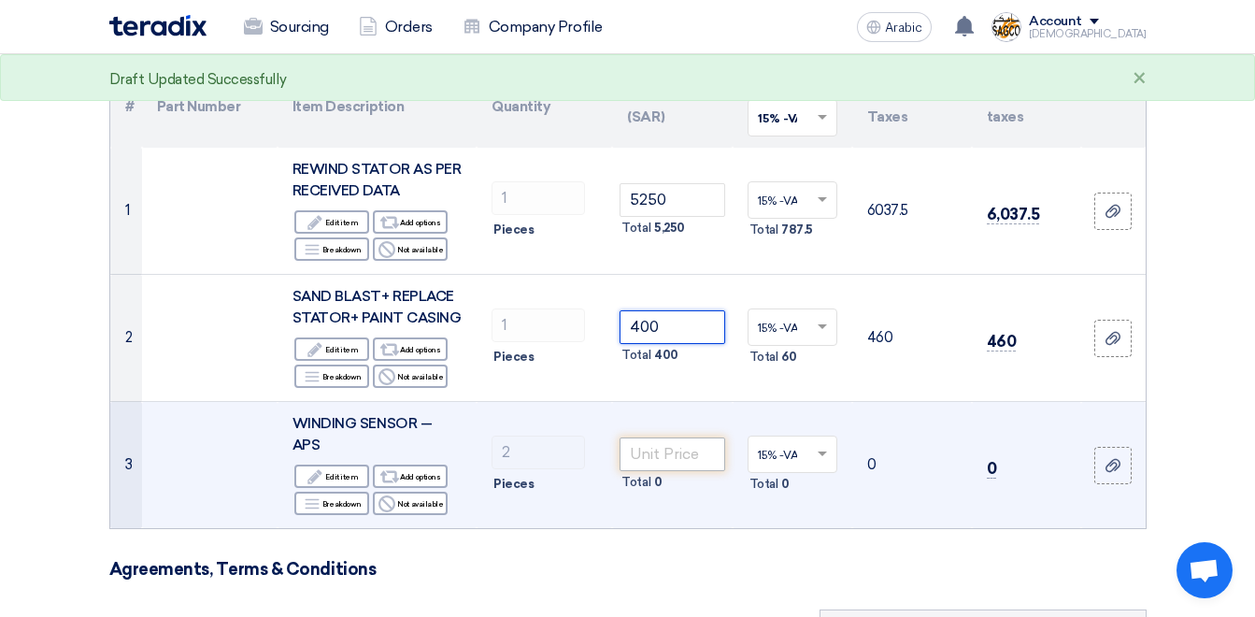
type input "400"
click at [667, 442] on input "number" at bounding box center [672, 454] width 105 height 34
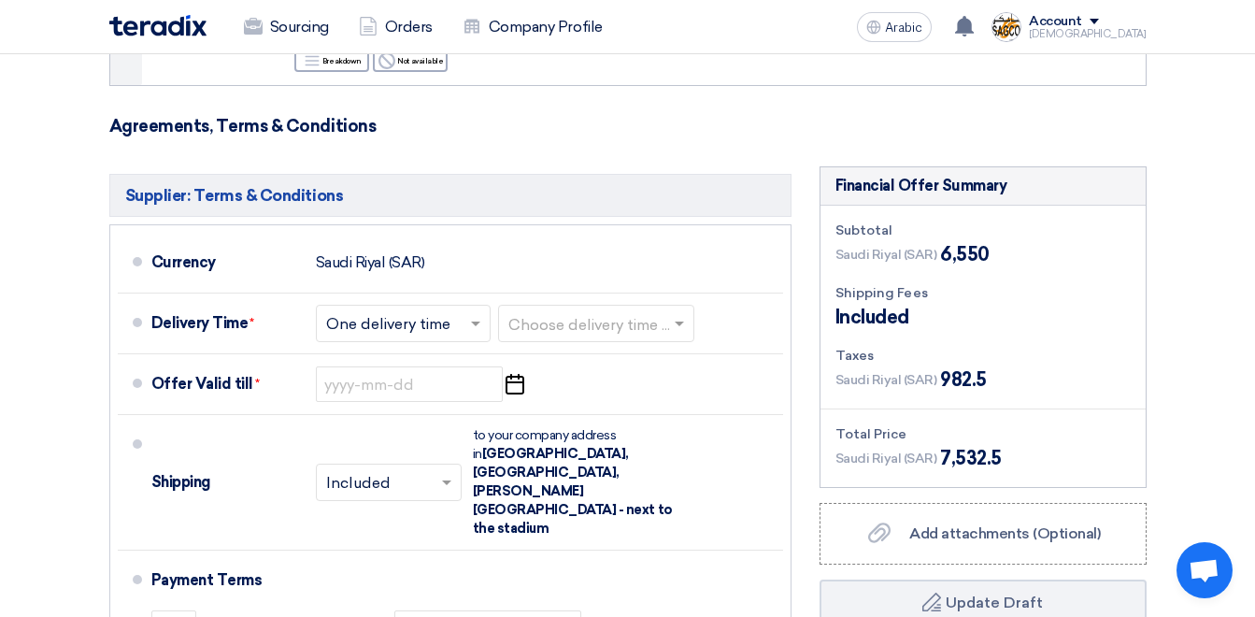
scroll to position [654, 0]
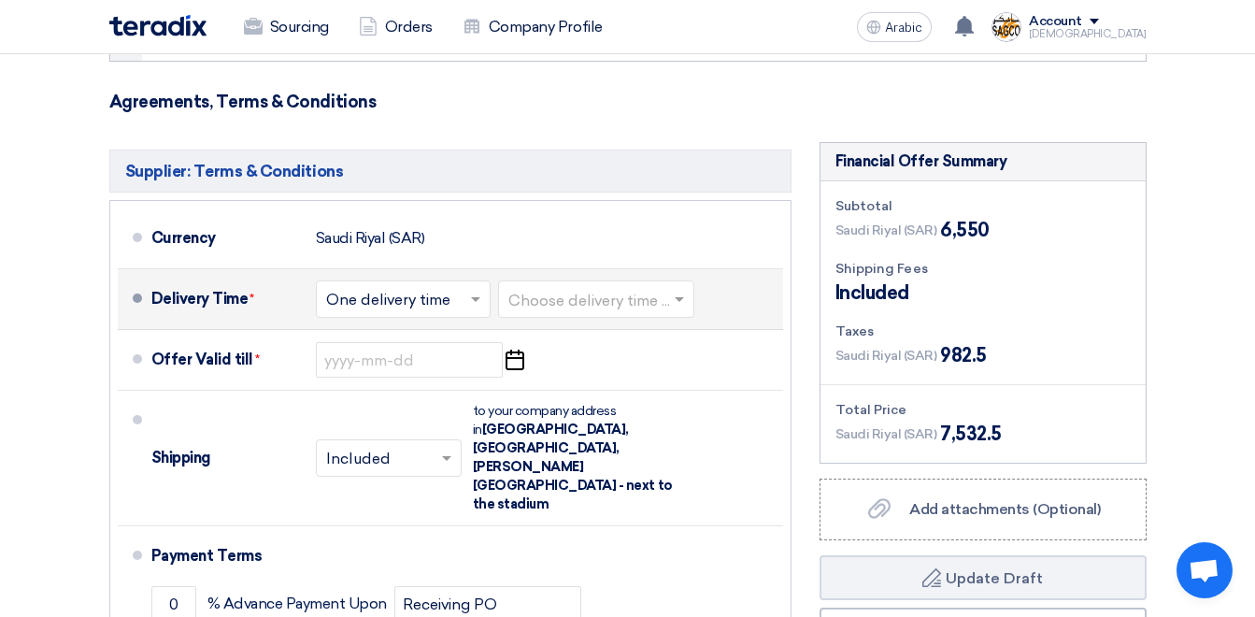
type input "450"
click at [451, 288] on input "text" at bounding box center [404, 301] width 156 height 27
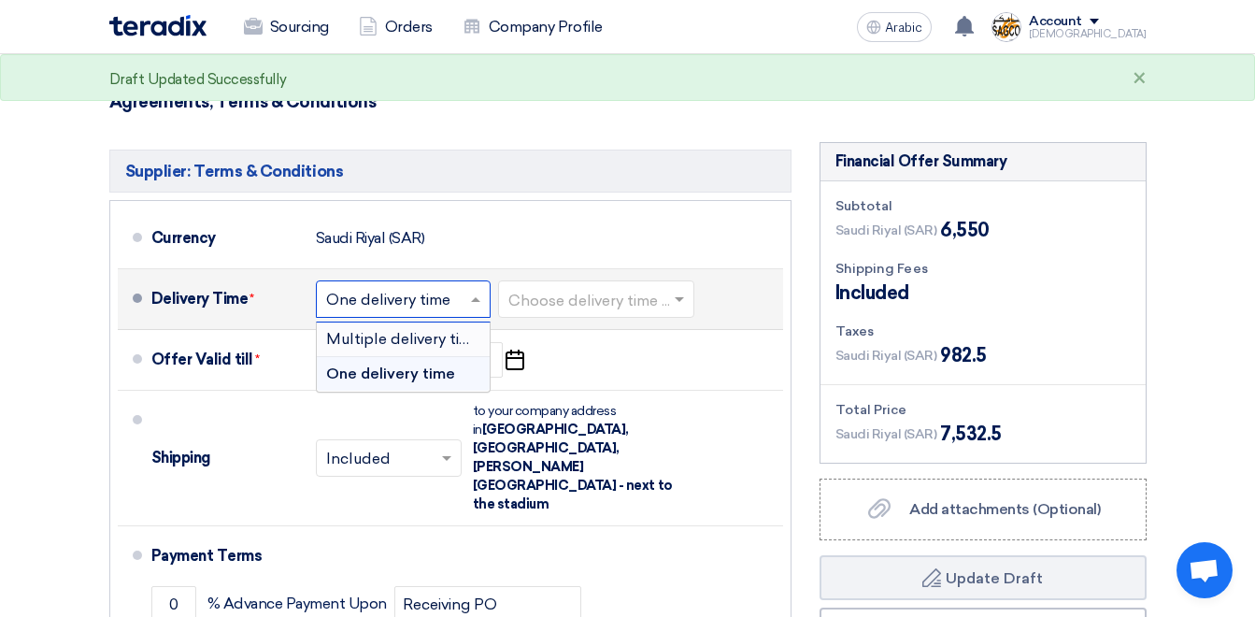
click at [613, 288] on input "text" at bounding box center [597, 301] width 178 height 27
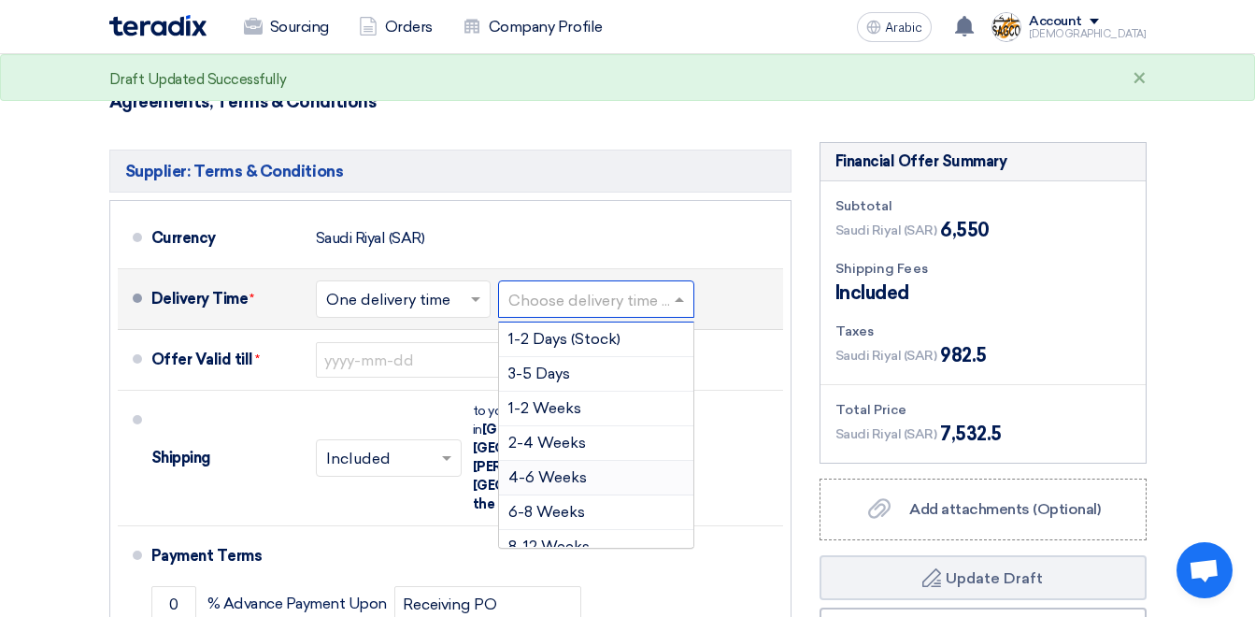
click at [563, 468] on span "4-6 Weeks" at bounding box center [547, 477] width 79 height 18
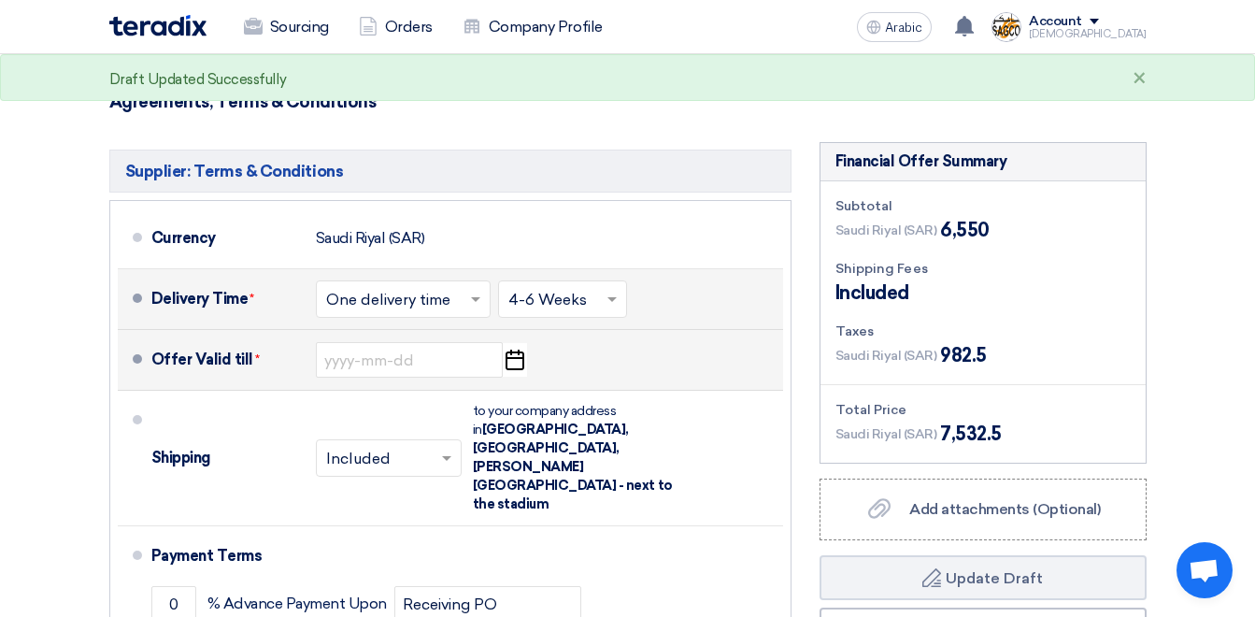
scroll to position [748, 0]
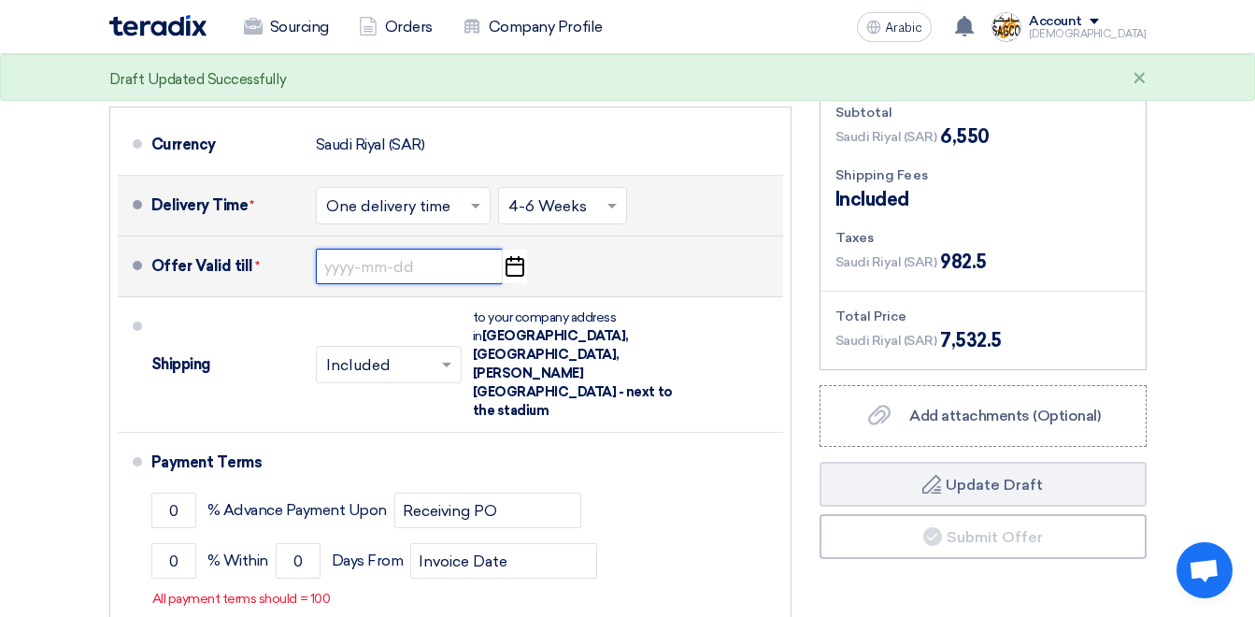
click at [469, 251] on input at bounding box center [409, 267] width 187 height 36
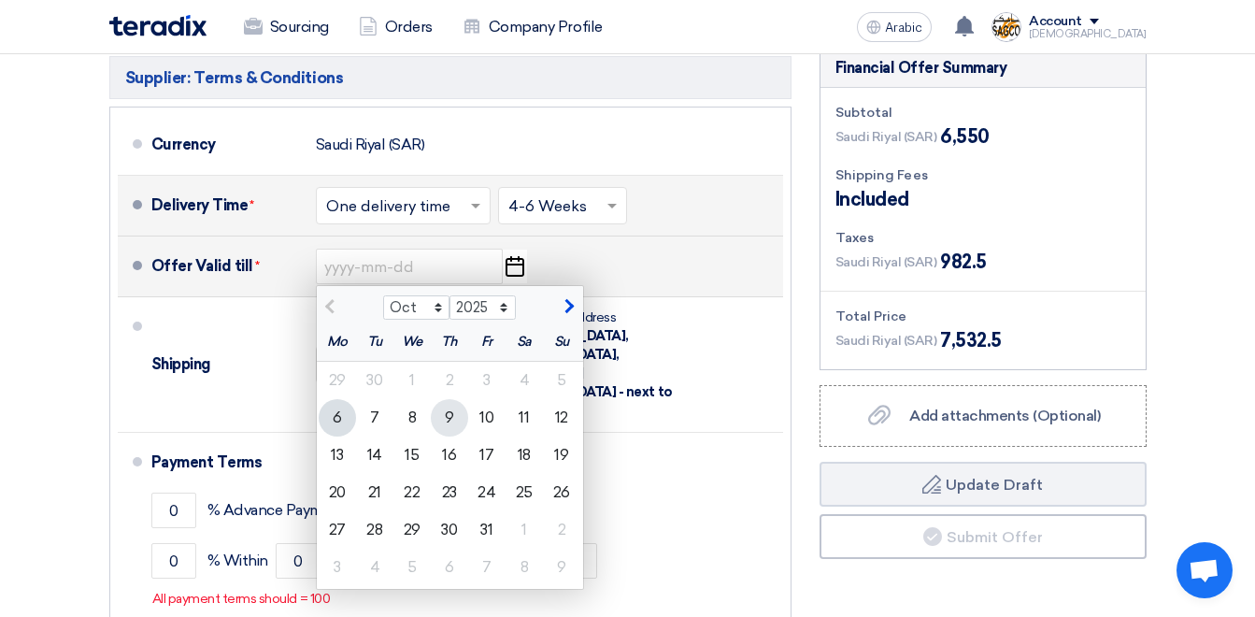
click at [462, 399] on div "9" at bounding box center [449, 417] width 37 height 37
type input "10/9/2025"
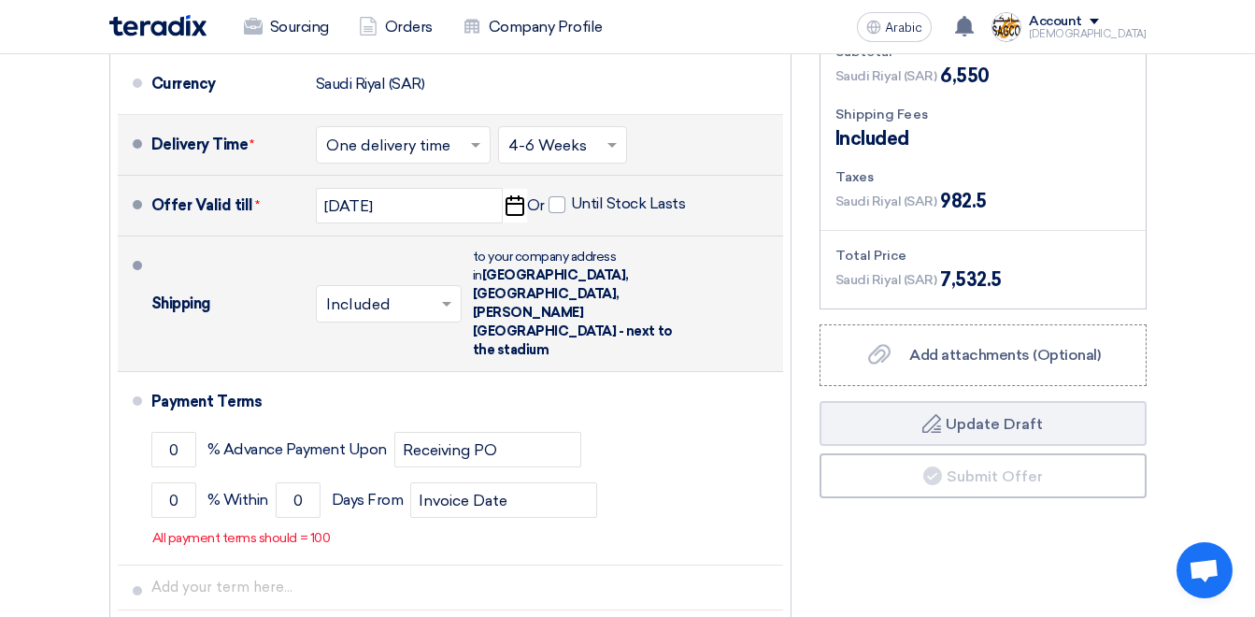
scroll to position [841, 0]
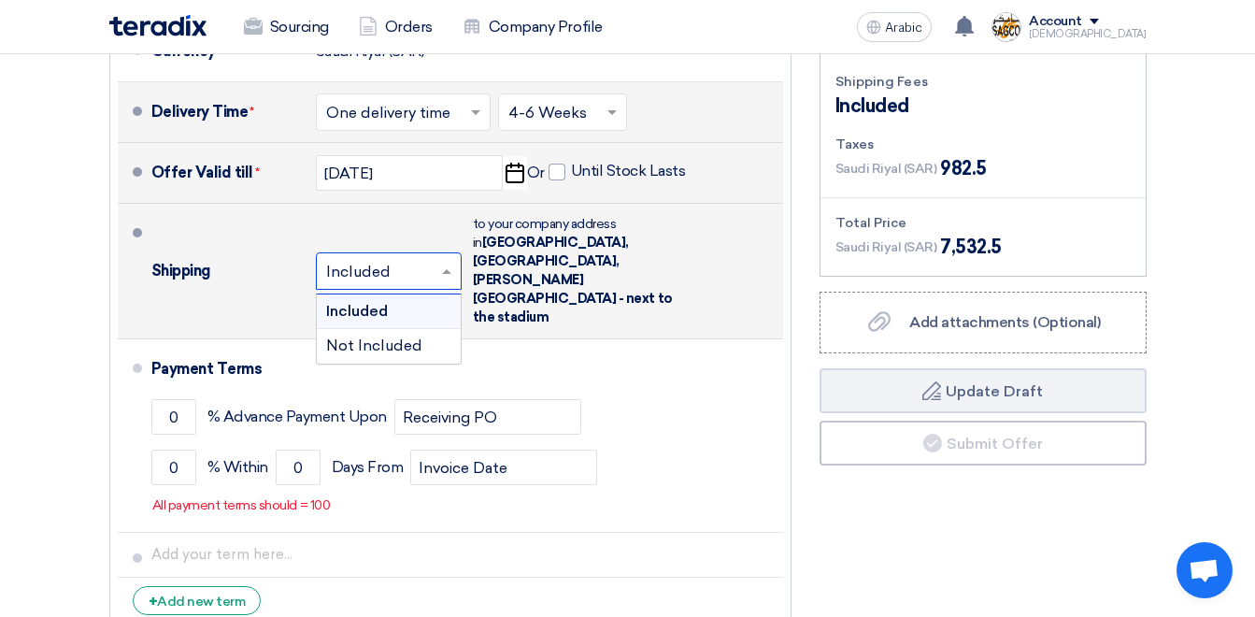
click at [441, 262] on span at bounding box center [448, 271] width 23 height 19
click at [359, 337] on span "Not Included" at bounding box center [374, 346] width 96 height 18
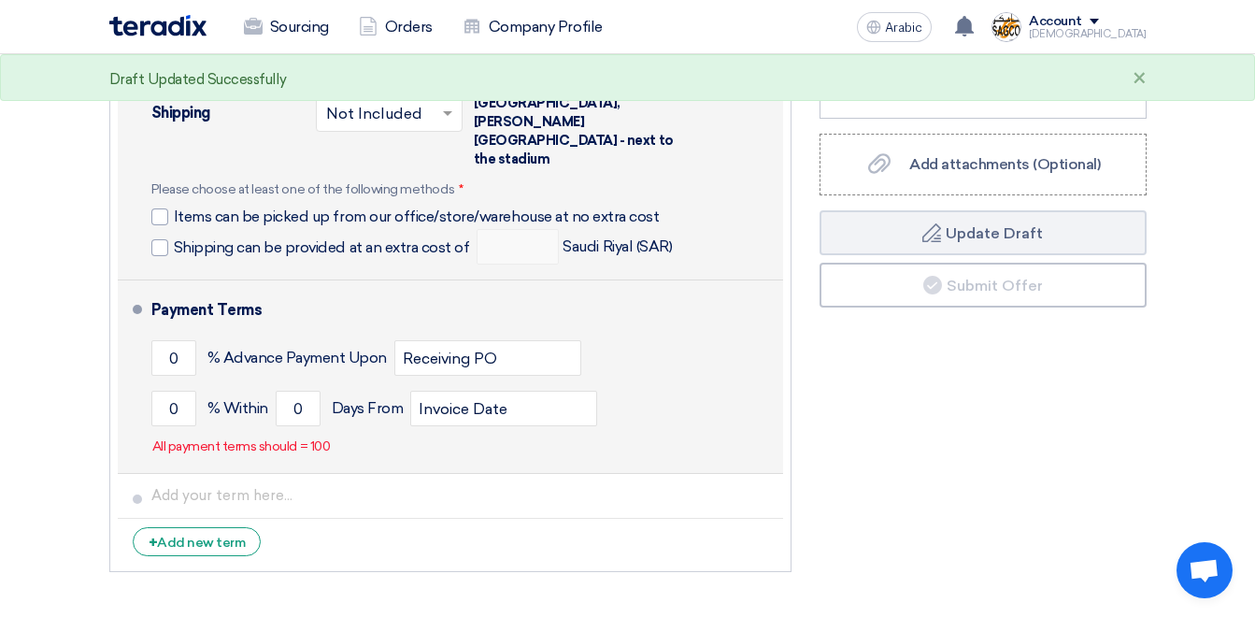
scroll to position [1028, 0]
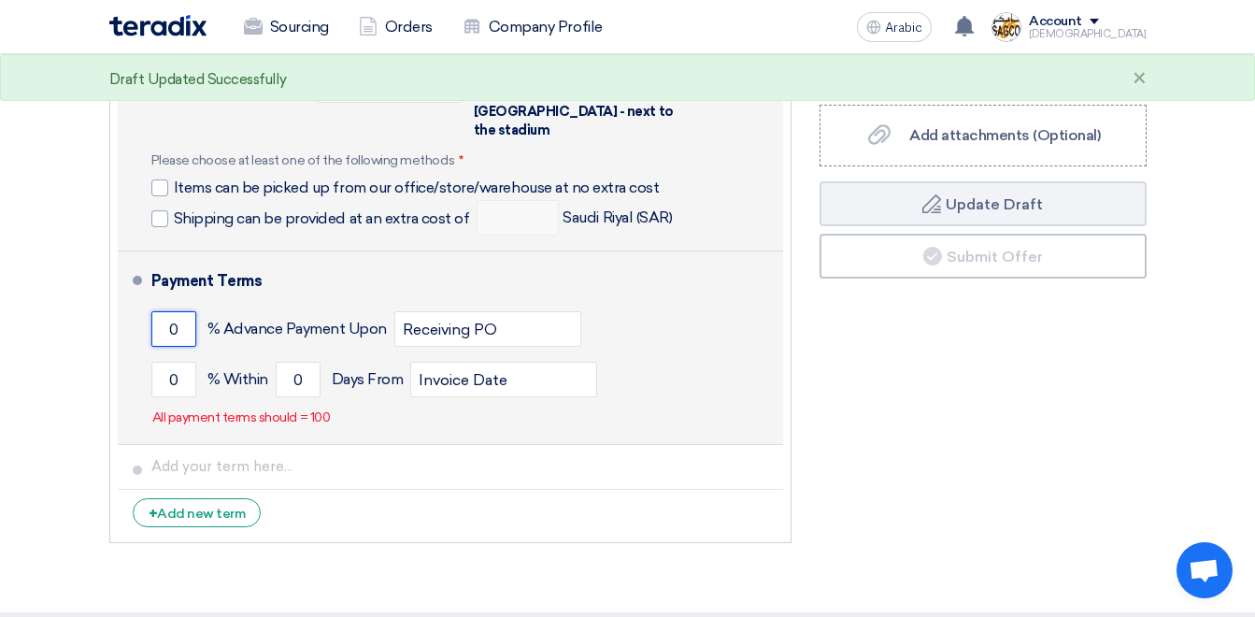
click at [165, 311] on input "0" at bounding box center [173, 329] width 45 height 36
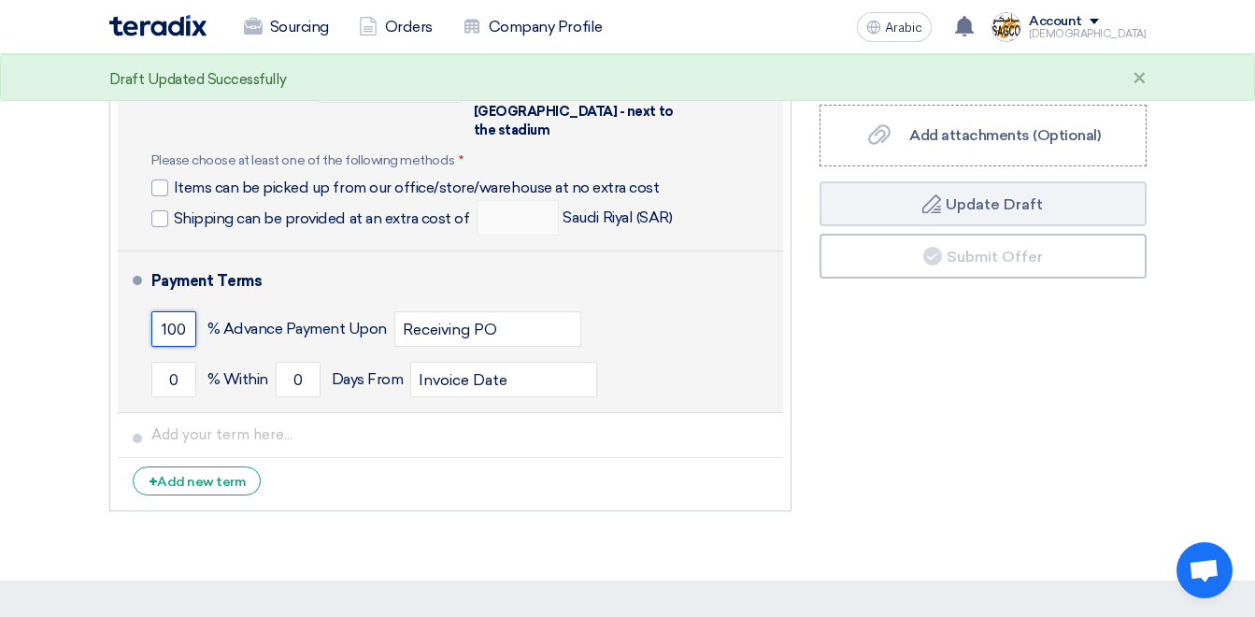
type input "100"
click at [711, 304] on div "100 % Advance Payment Upon Receiving PO" at bounding box center [463, 329] width 624 height 50
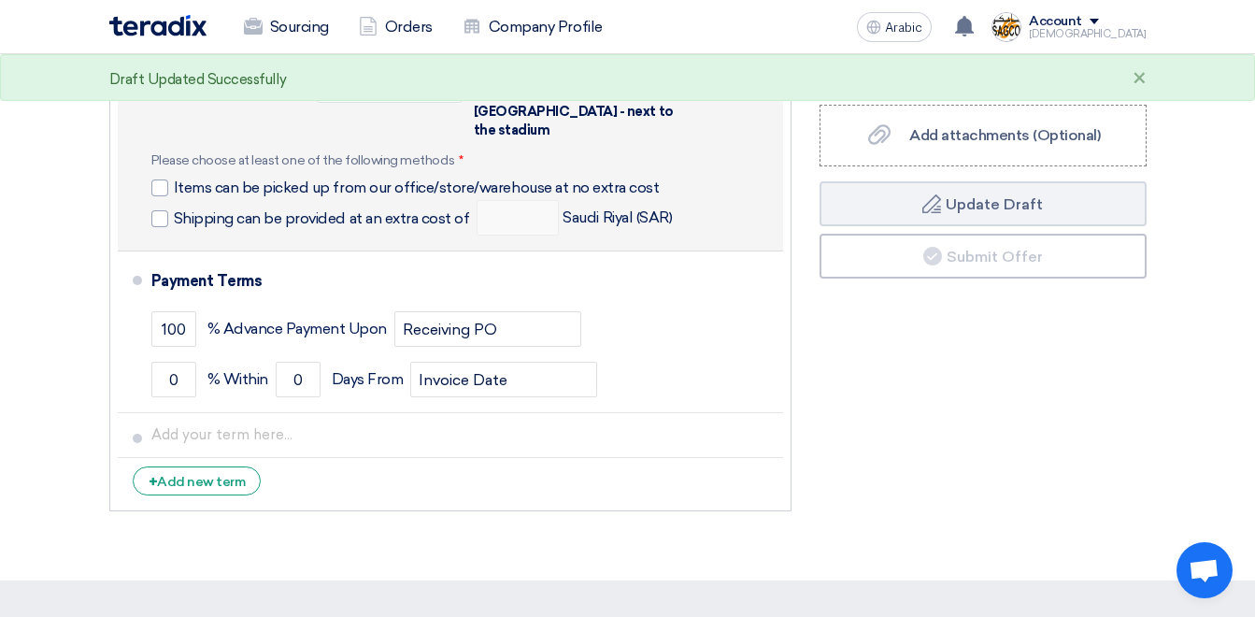
scroll to position [935, 0]
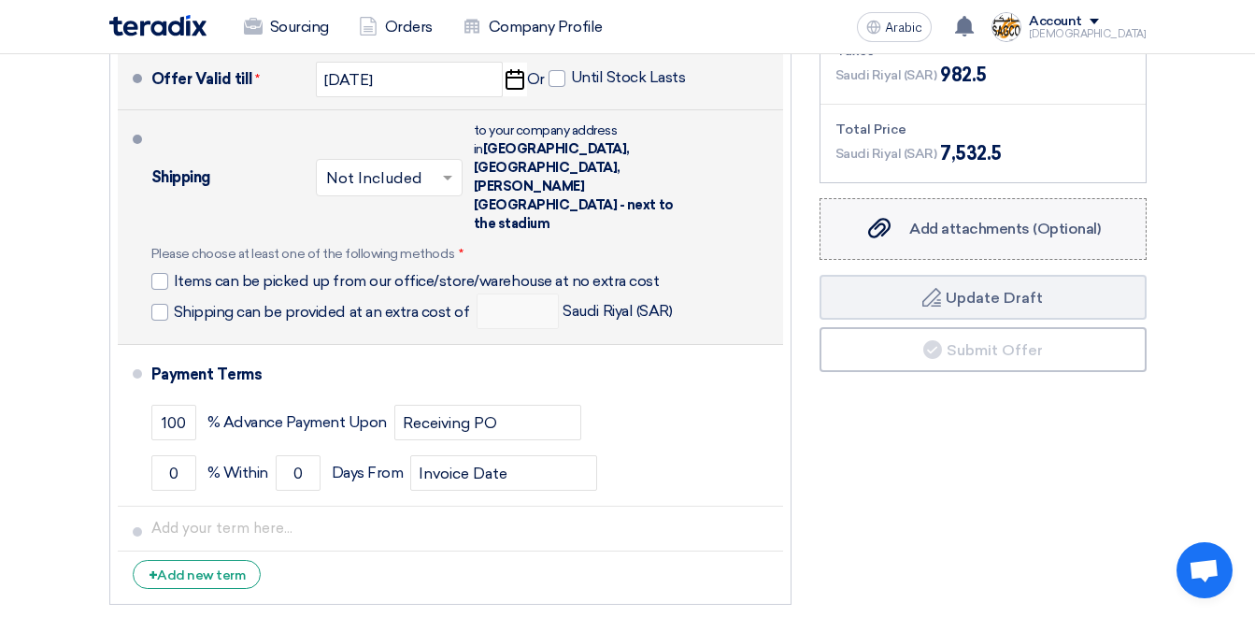
click at [951, 220] on span "Add attachments (Optional)" at bounding box center [1005, 229] width 192 height 18
click at [0, 0] on input "Add attachments (Optional) Add attachments (Optional)" at bounding box center [0, 0] width 0 height 0
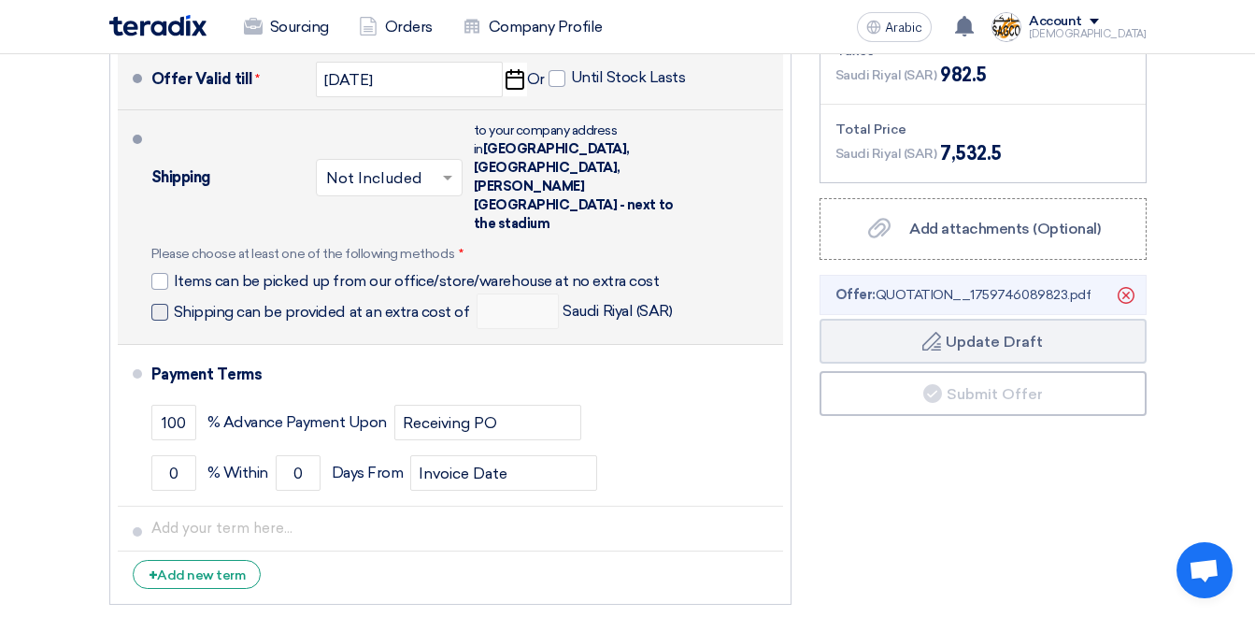
click at [160, 304] on span at bounding box center [159, 312] width 17 height 17
click at [174, 302] on input "Shipping can be provided at an extra cost of" at bounding box center [324, 320] width 300 height 36
checkbox input "true"
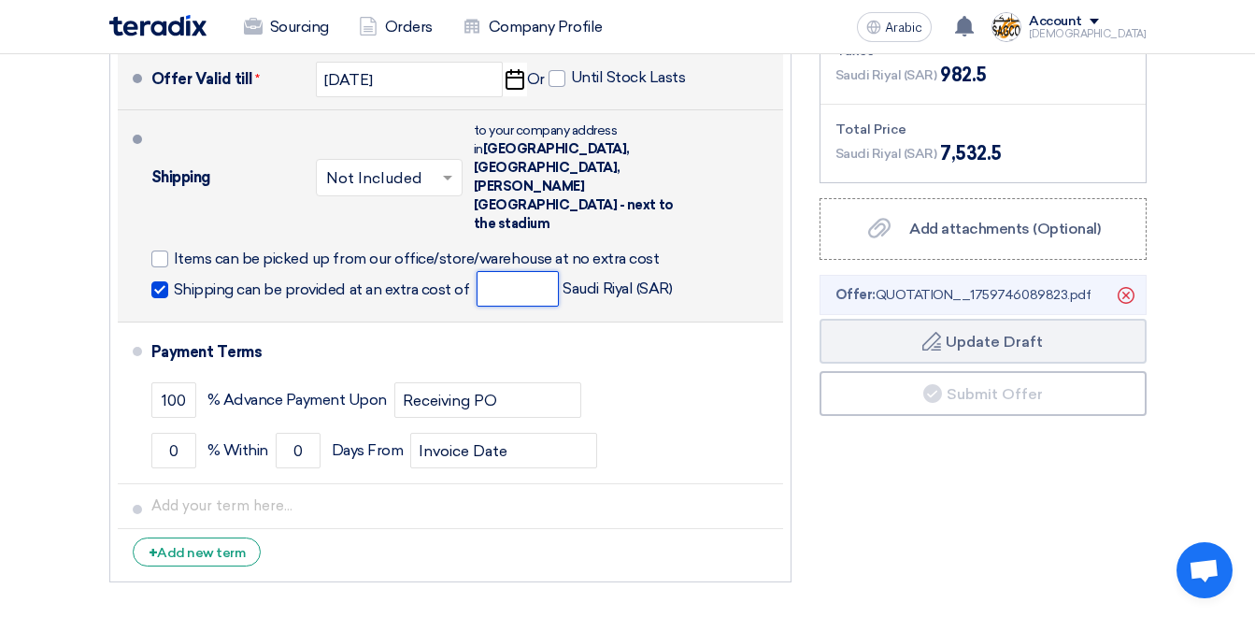
click at [511, 271] on input "number" at bounding box center [518, 289] width 82 height 36
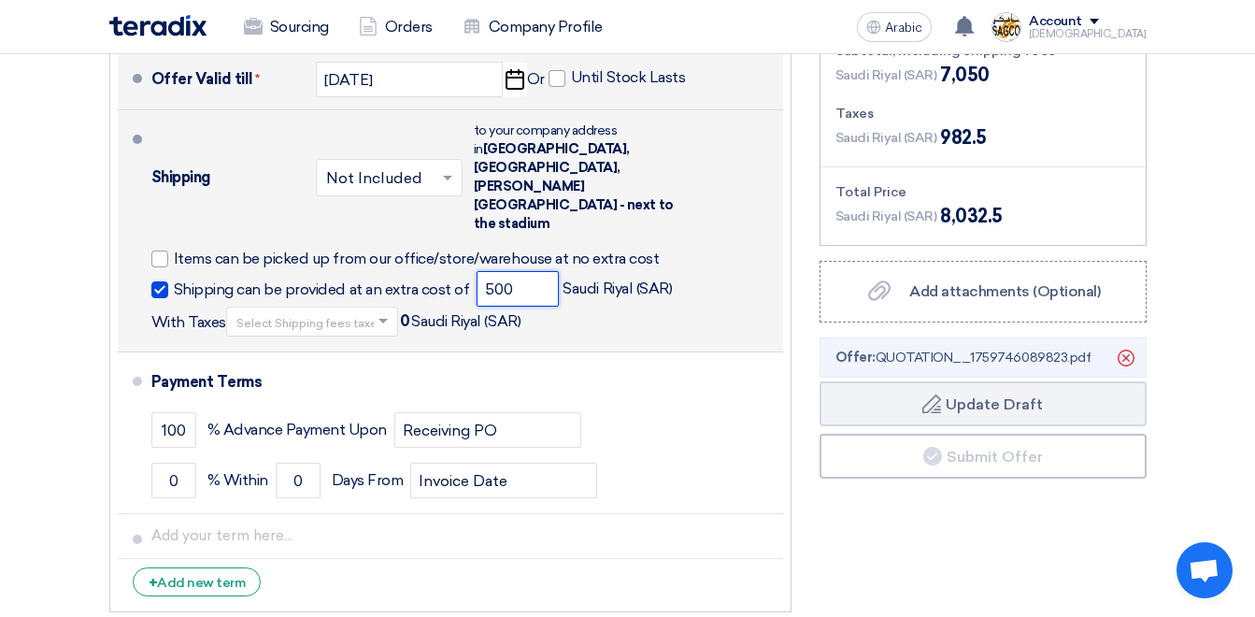
click at [306, 310] on input "text" at bounding box center [312, 323] width 153 height 27
type input "500"
click at [260, 345] on span "15% -VAT" at bounding box center [264, 353] width 57 height 16
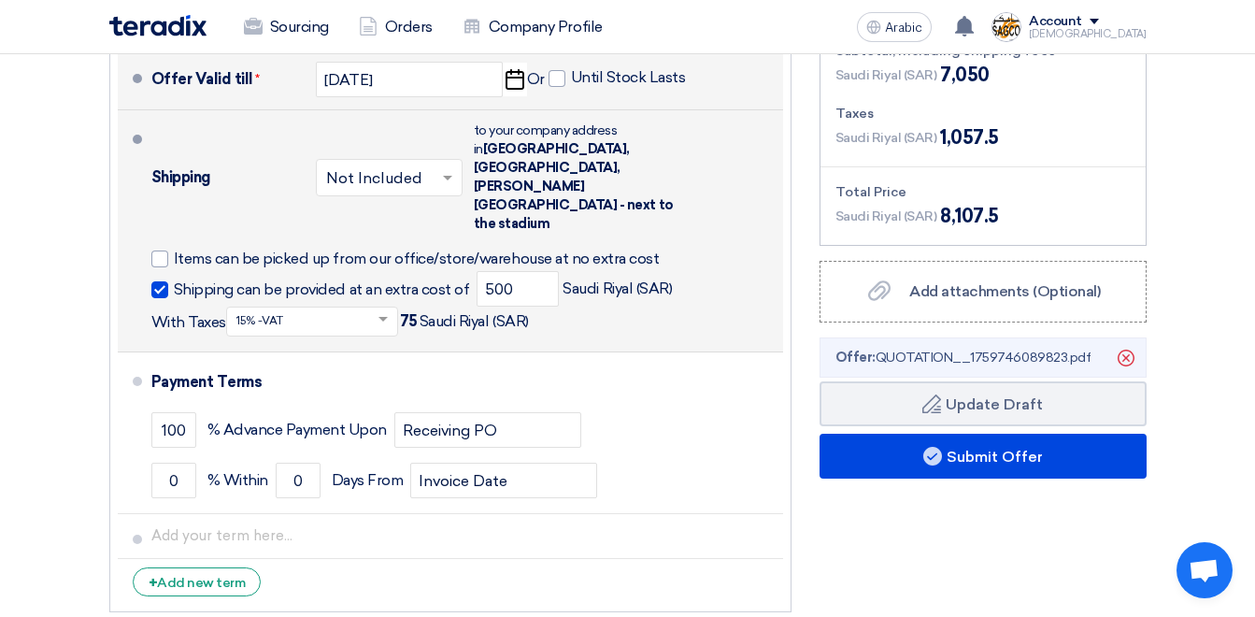
drag, startPoint x: 474, startPoint y: 108, endPoint x: 691, endPoint y: 145, distance: 219.9
click at [691, 145] on div "Shipping × Not Included × to your company address in Saudi Arabia, Dammam, Moha…" at bounding box center [463, 231] width 624 height 226
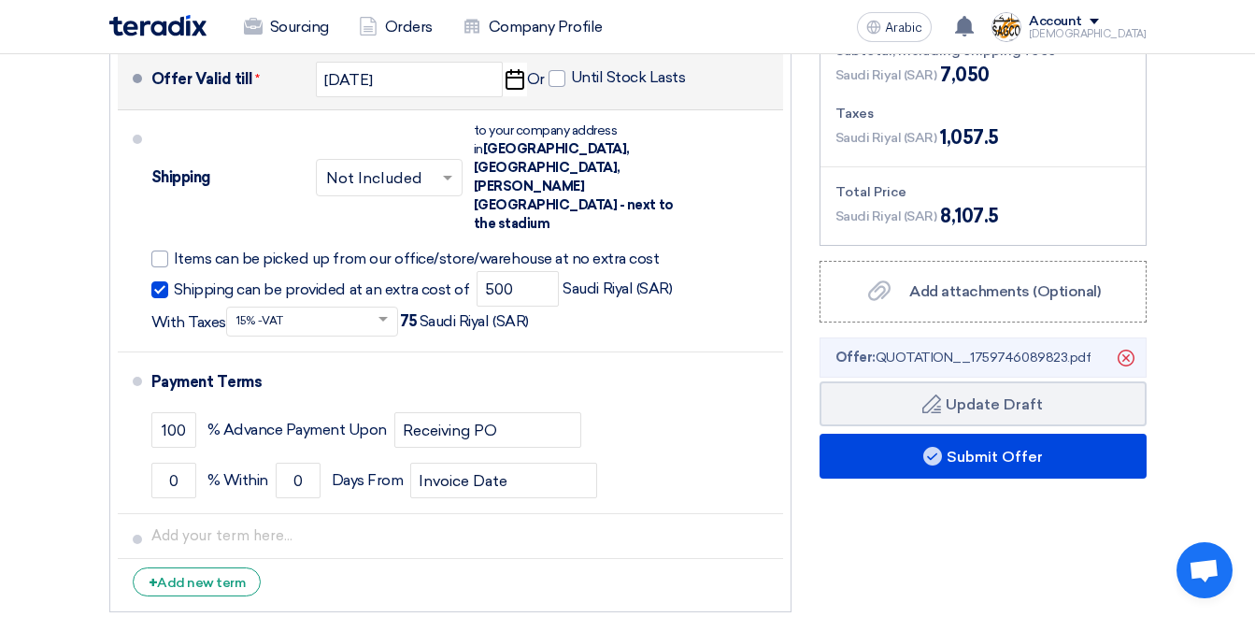
copy font "to your company address in Saudi Arabia, Dammam, Mohammed bin Fahd Street - nex…"
click at [914, 514] on div "Financial Offer Summary Subtotal Saudi Riyal (SAR) 6,550 Shipping Fees" at bounding box center [983, 242] width 355 height 760
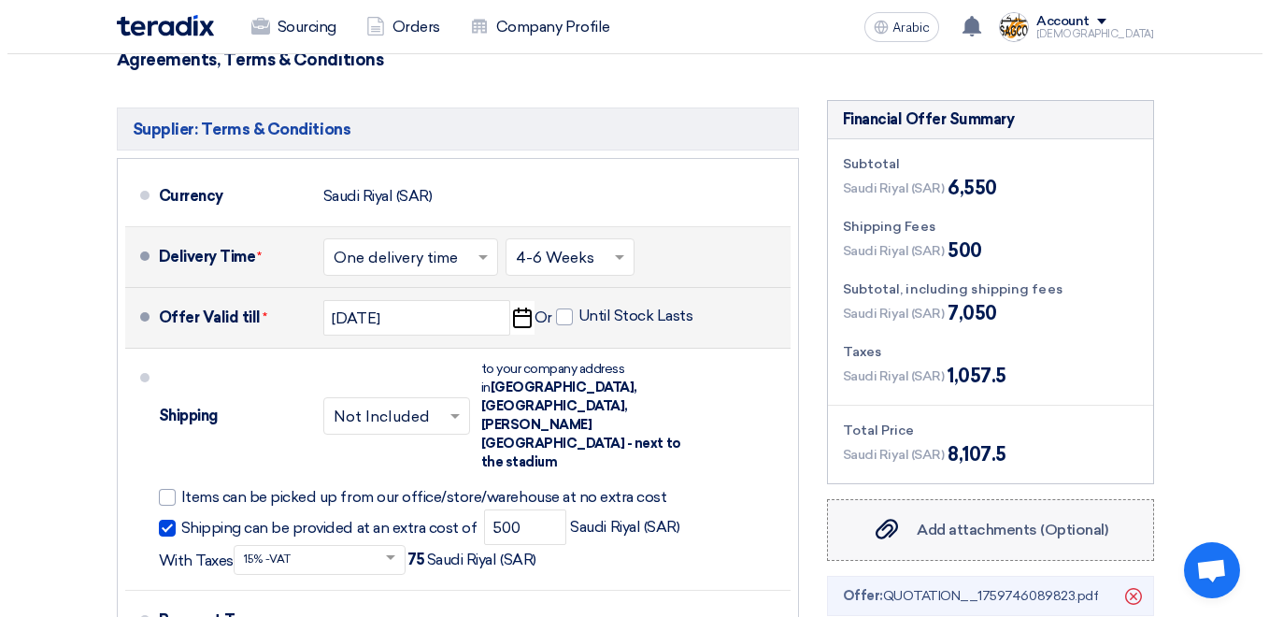
scroll to position [935, 0]
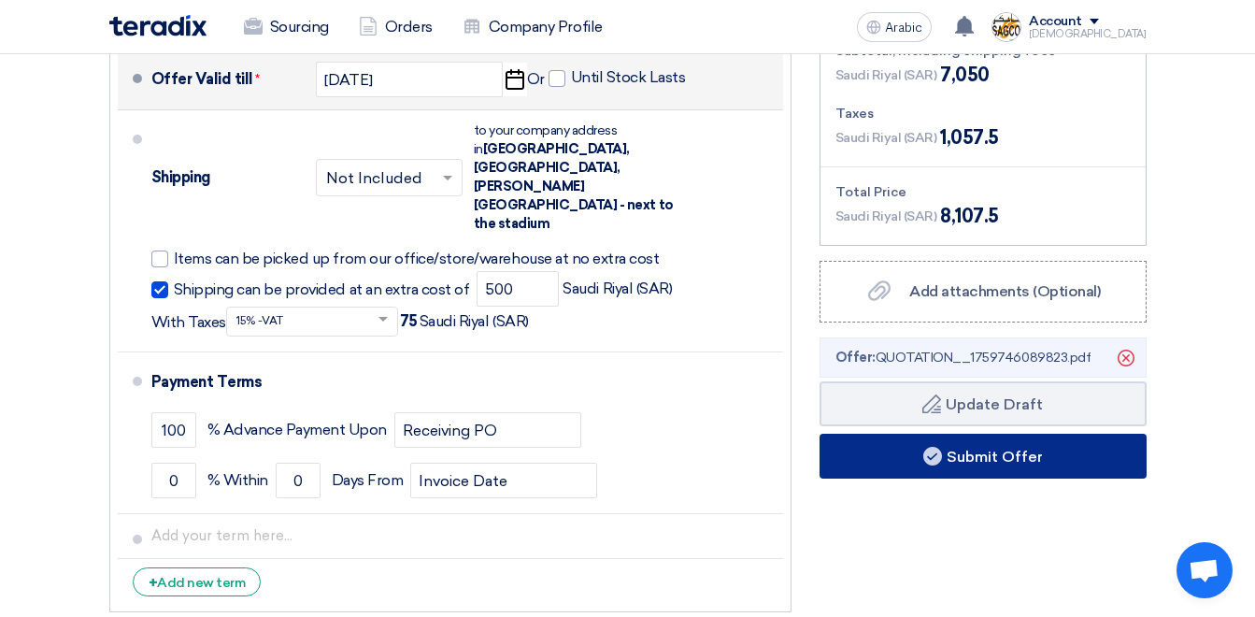
click at [1021, 448] on font "Submit Offer" at bounding box center [995, 457] width 96 height 18
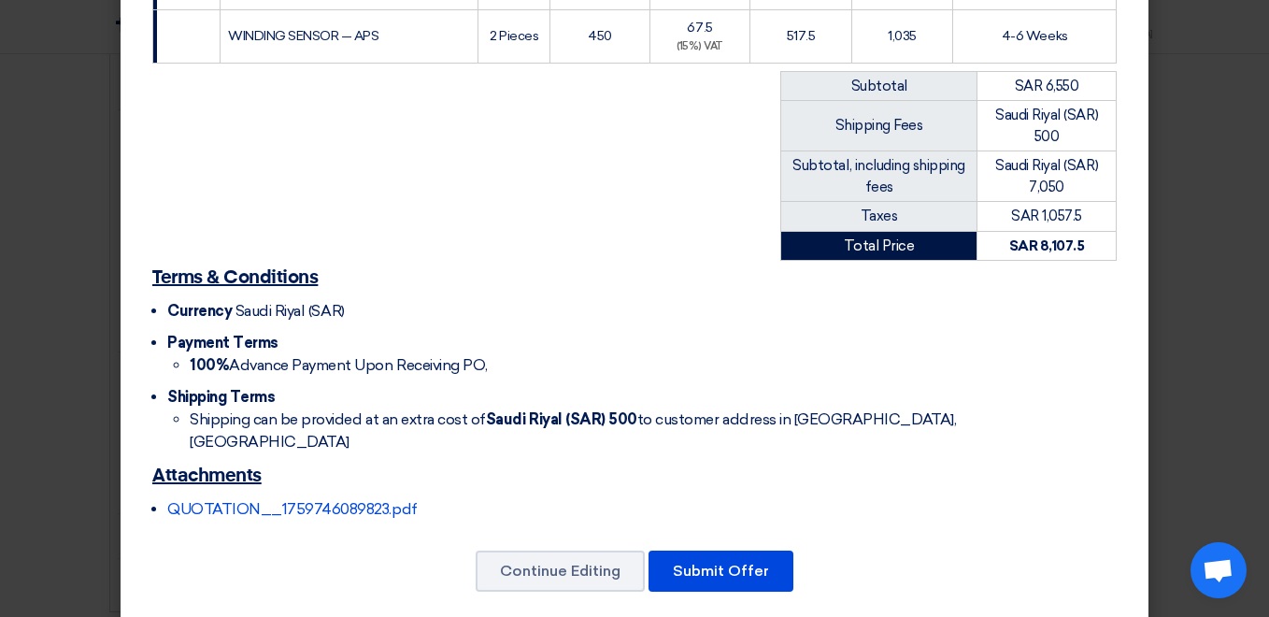
scroll to position [476, 0]
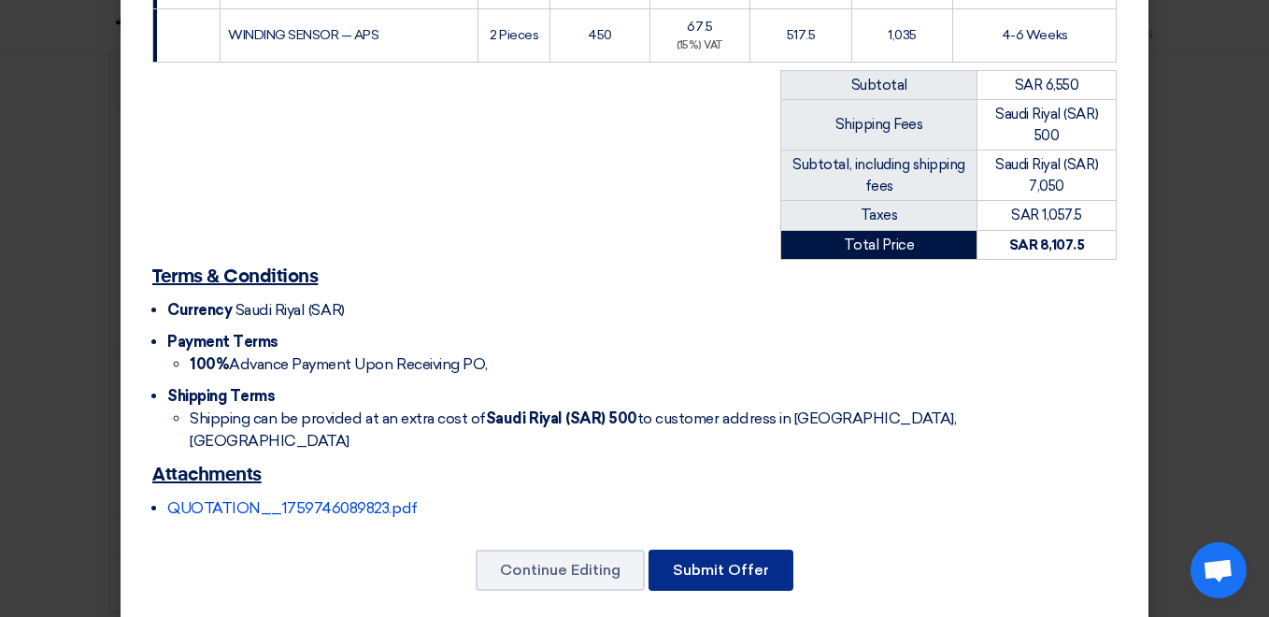
click at [702, 550] on button "Submit Offer" at bounding box center [721, 570] width 145 height 41
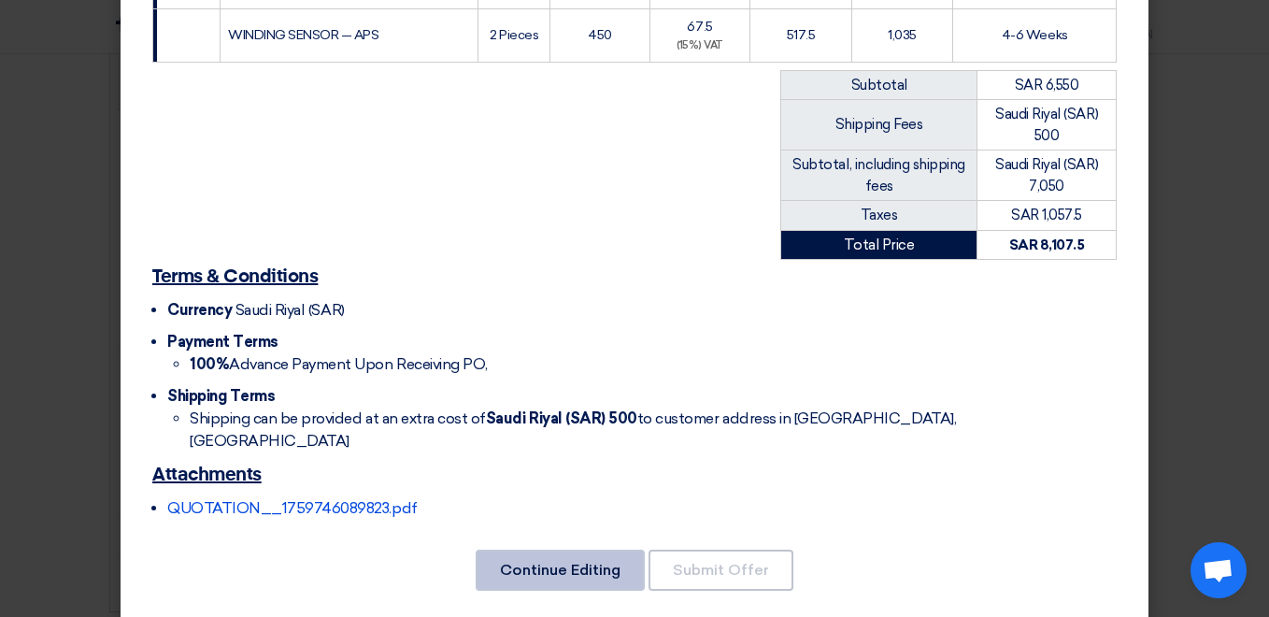
click at [561, 550] on button "Continue Editing" at bounding box center [560, 570] width 169 height 41
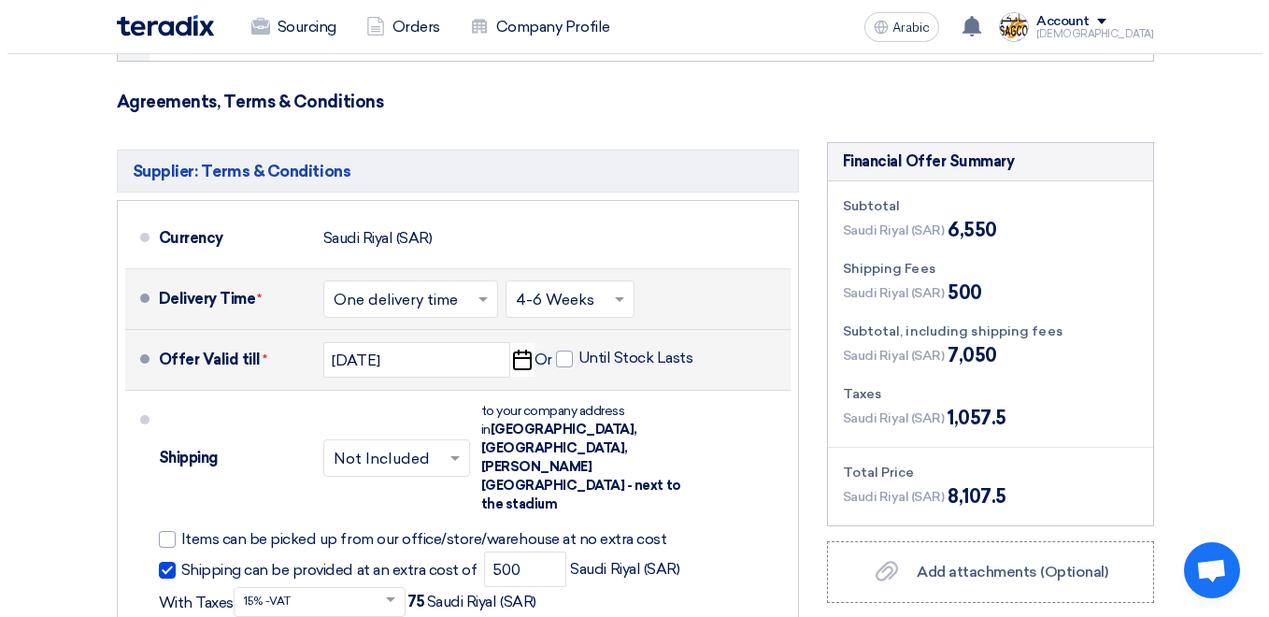
scroll to position [1122, 0]
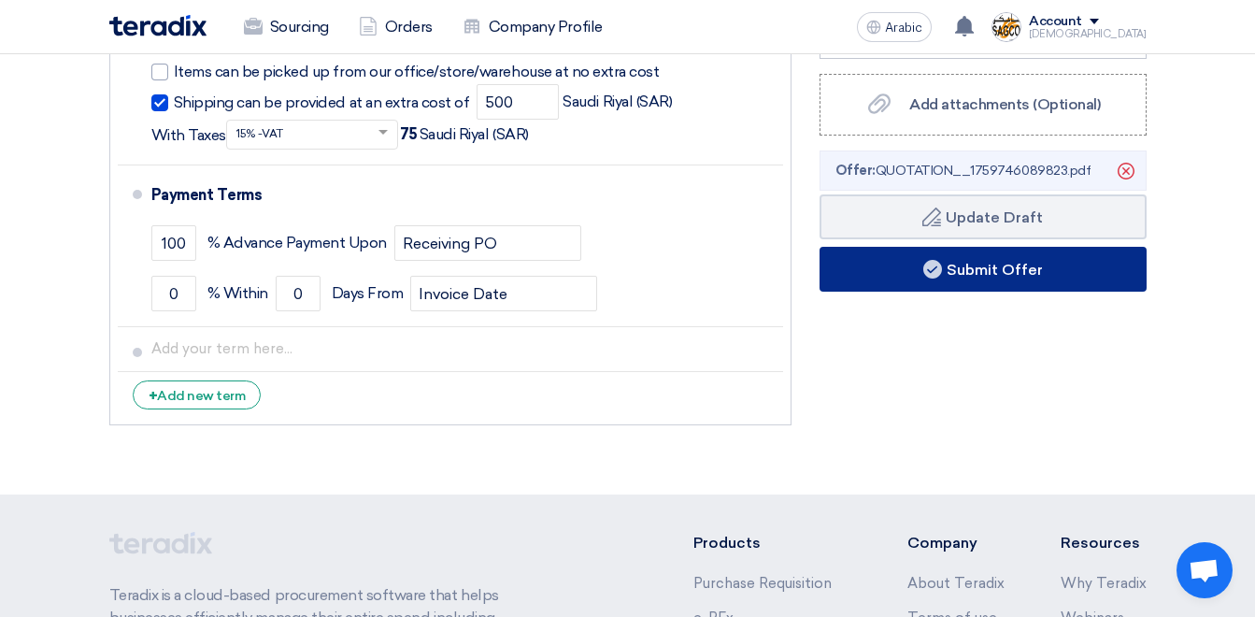
click at [1010, 261] on font "Submit Offer" at bounding box center [995, 270] width 96 height 18
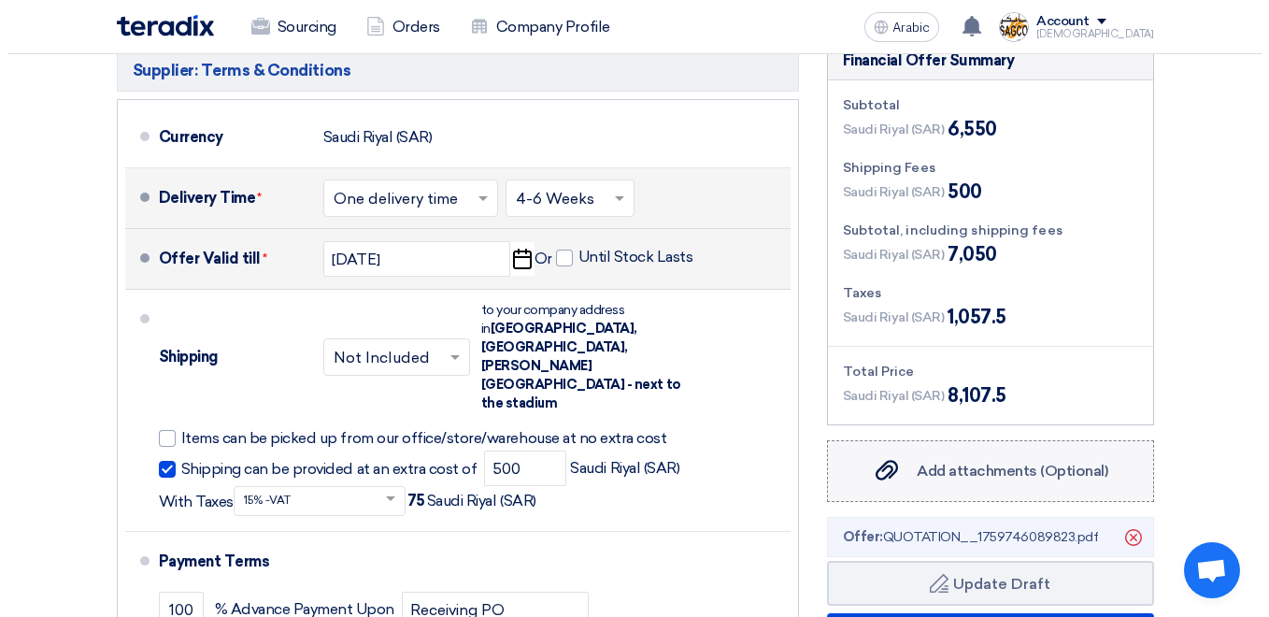
scroll to position [935, 0]
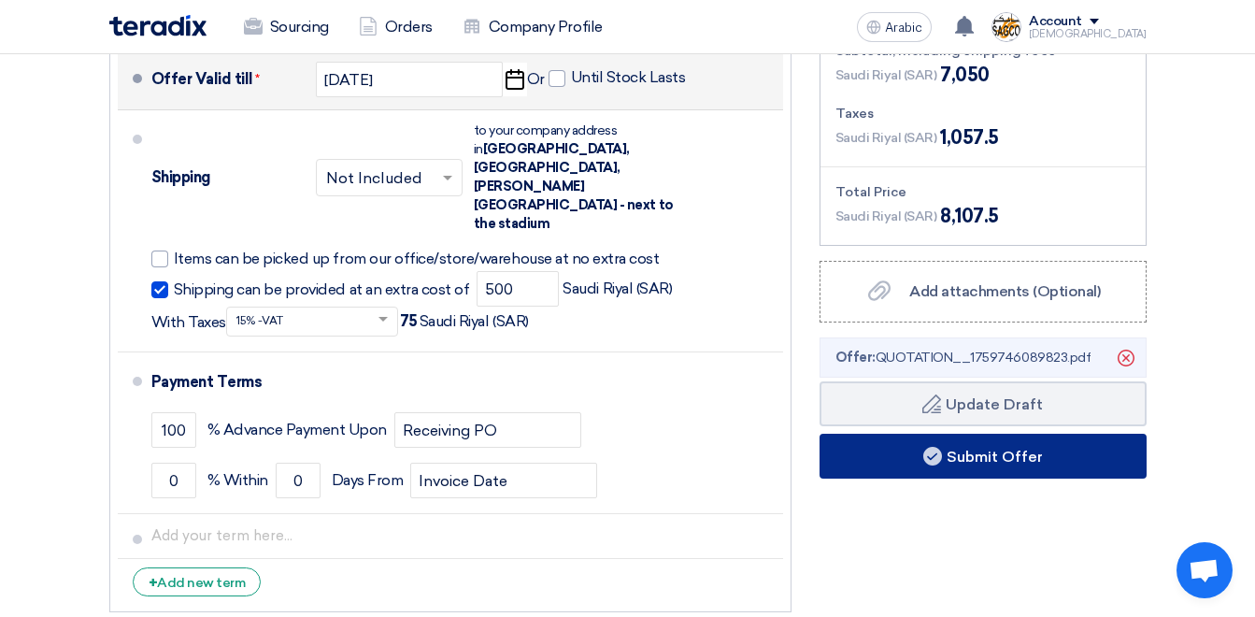
click at [1011, 448] on font "Submit Offer" at bounding box center [995, 457] width 96 height 18
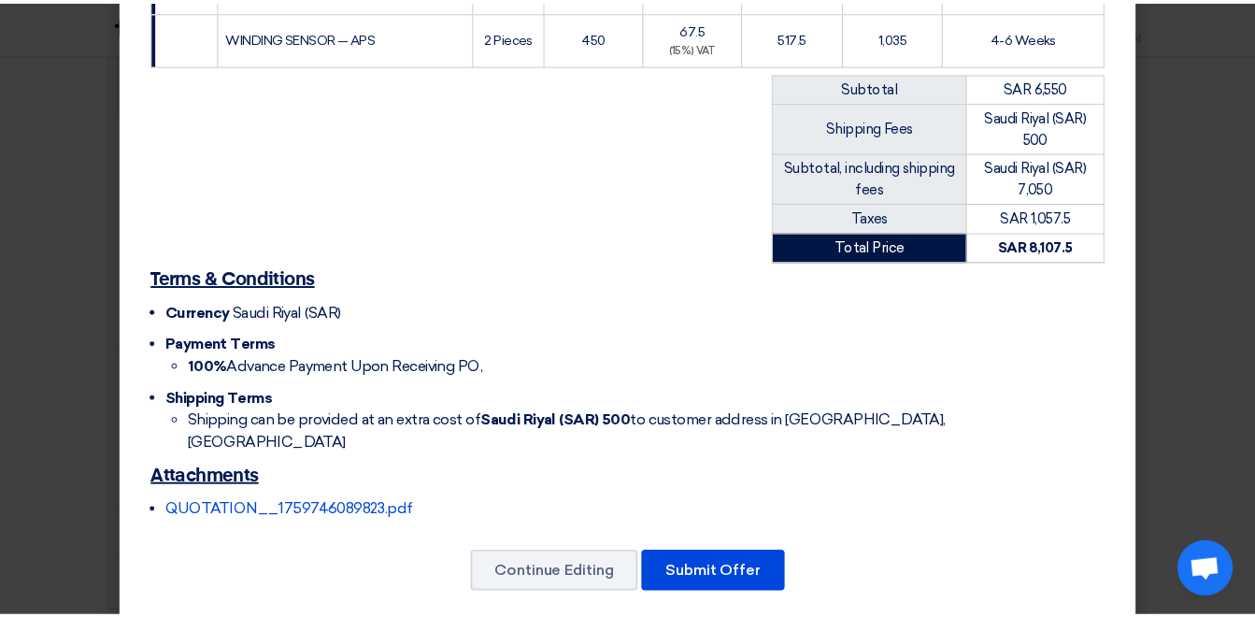
scroll to position [476, 0]
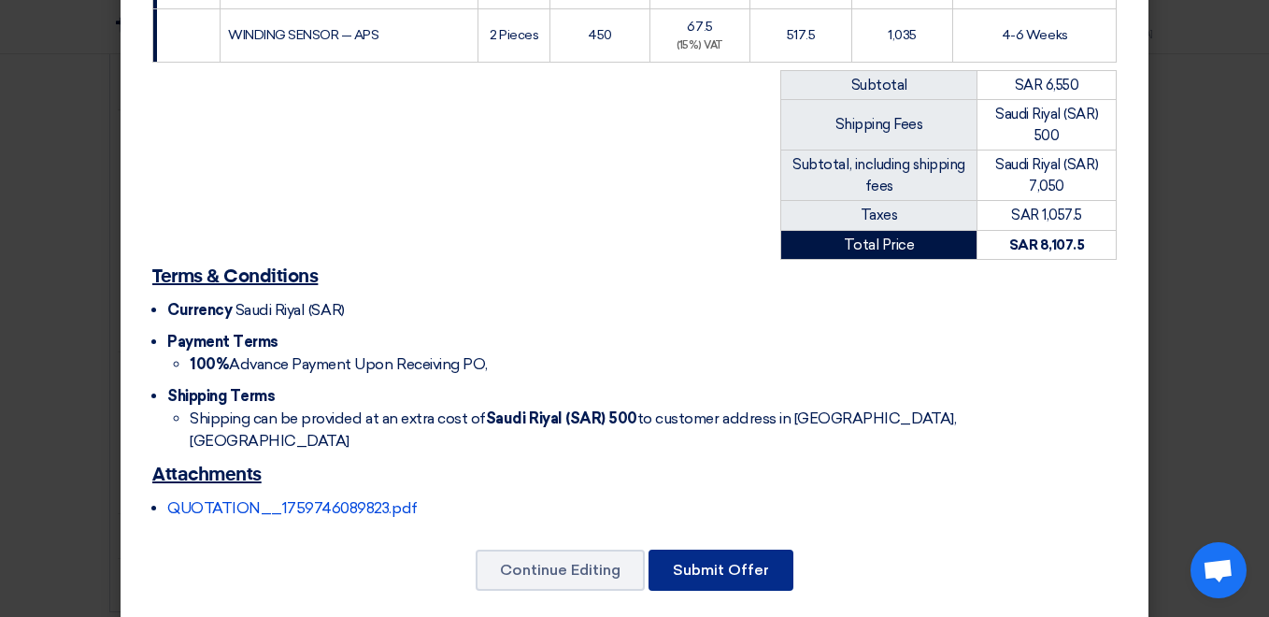
click at [702, 550] on button "Submit Offer" at bounding box center [721, 570] width 145 height 41
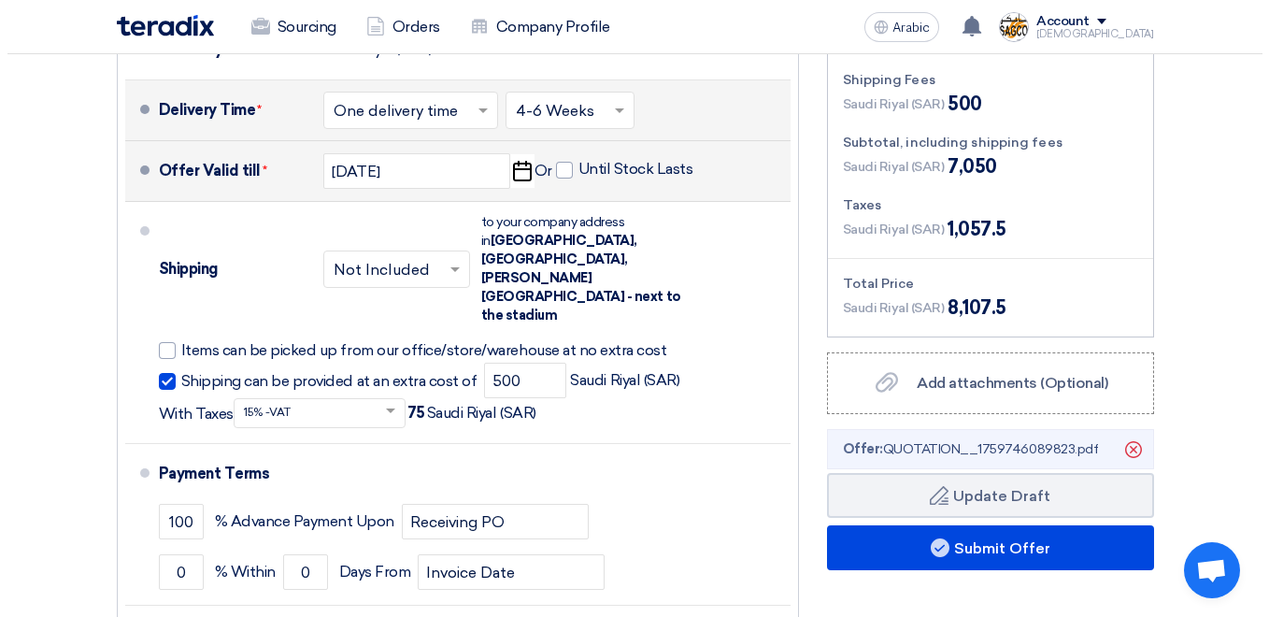
scroll to position [841, 0]
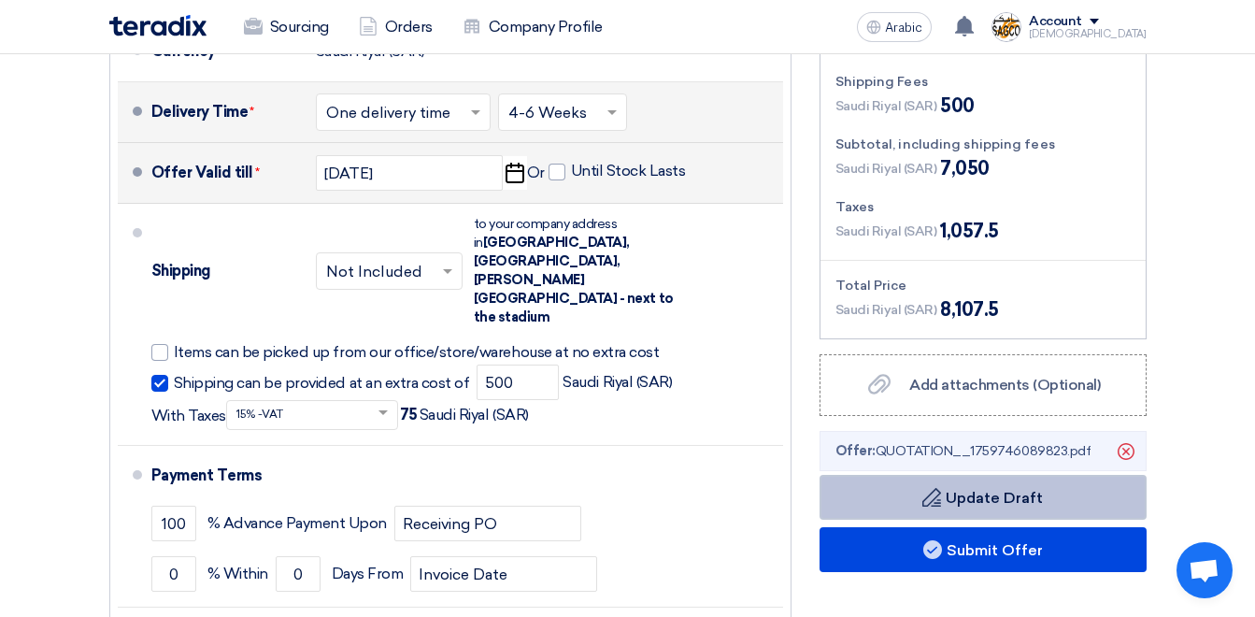
click at [1032, 489] on font "Update Draft" at bounding box center [994, 498] width 97 height 18
click at [949, 489] on font "Update Draft" at bounding box center [994, 498] width 97 height 18
click at [1013, 489] on font "Update Draft" at bounding box center [994, 498] width 97 height 18
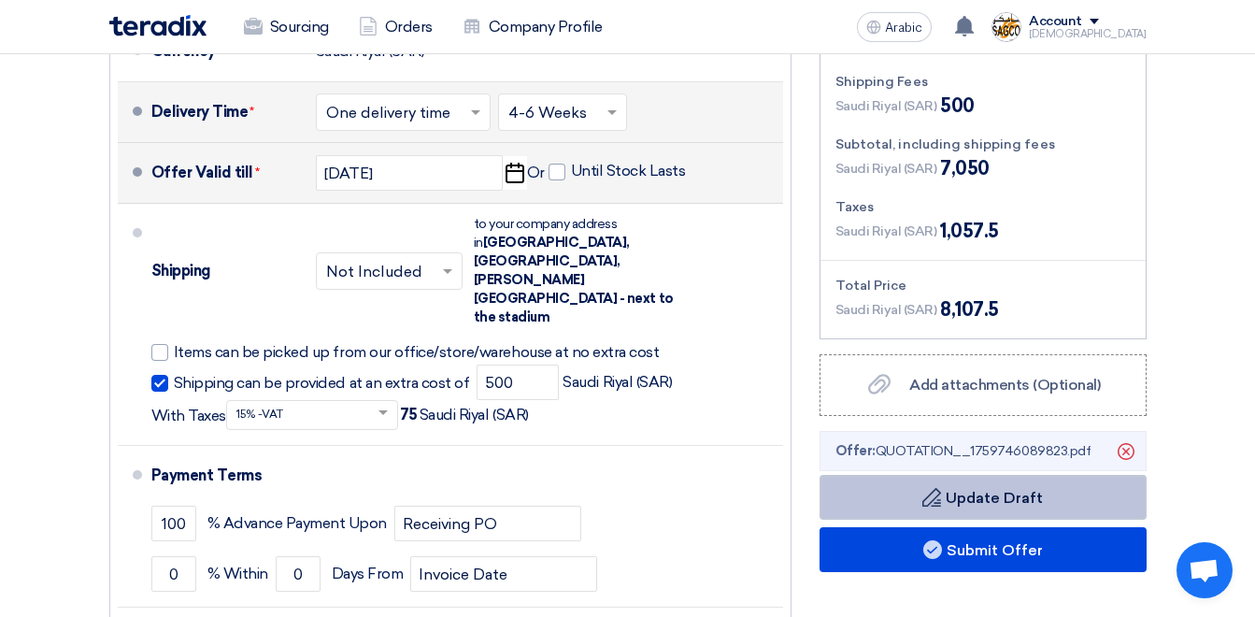
click at [1013, 489] on font "Update Draft" at bounding box center [994, 498] width 97 height 18
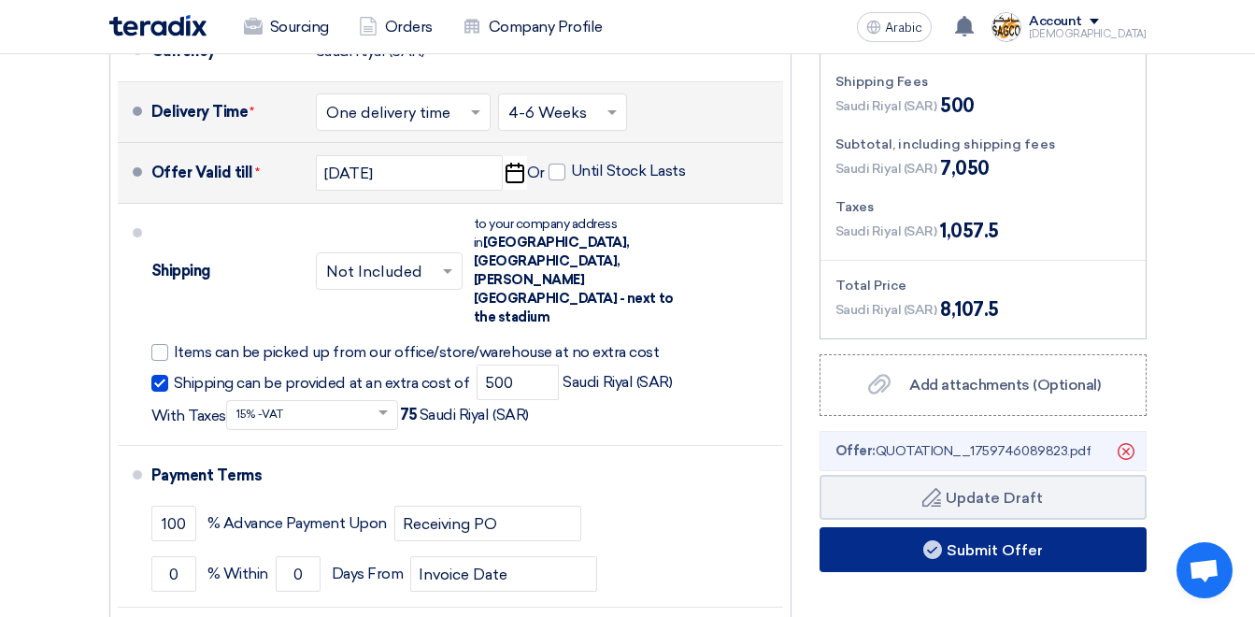
click at [894, 527] on button "Submit Offer" at bounding box center [983, 549] width 327 height 45
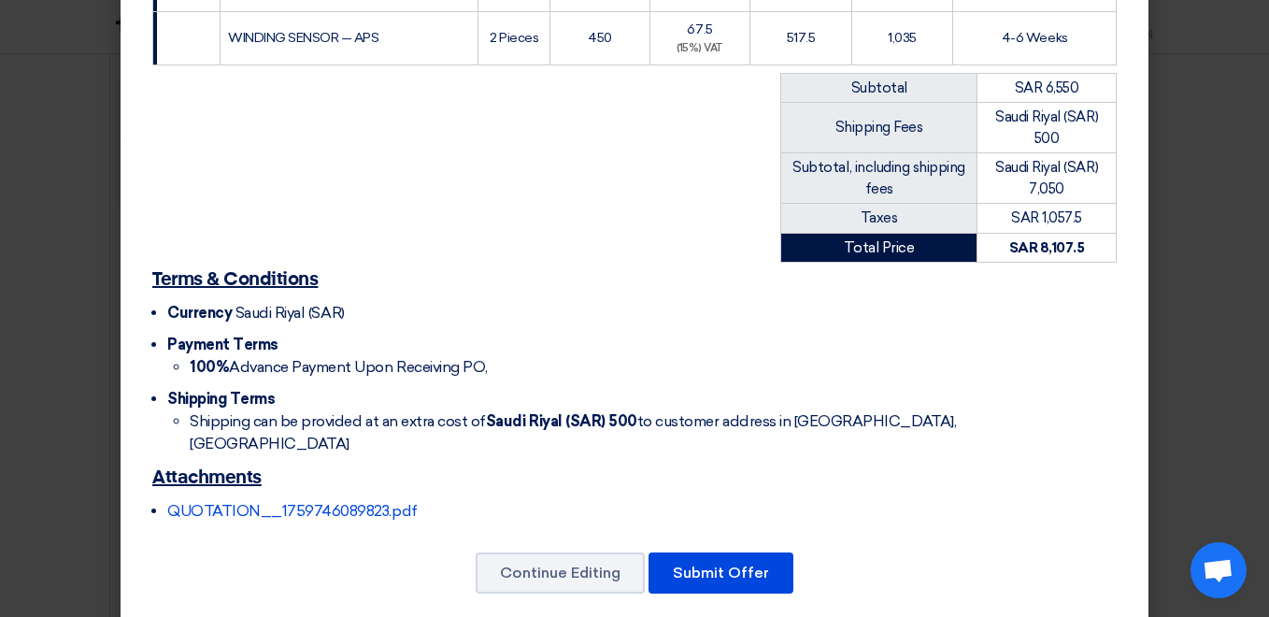
scroll to position [476, 0]
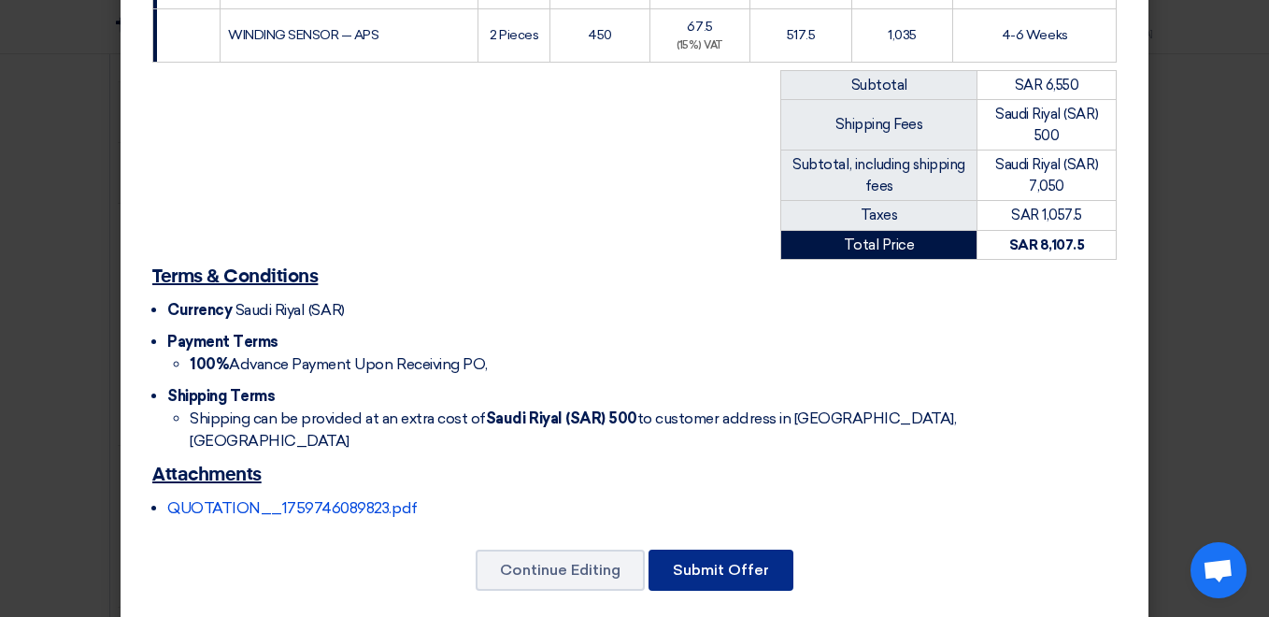
click at [693, 553] on button "Submit Offer" at bounding box center [721, 570] width 145 height 41
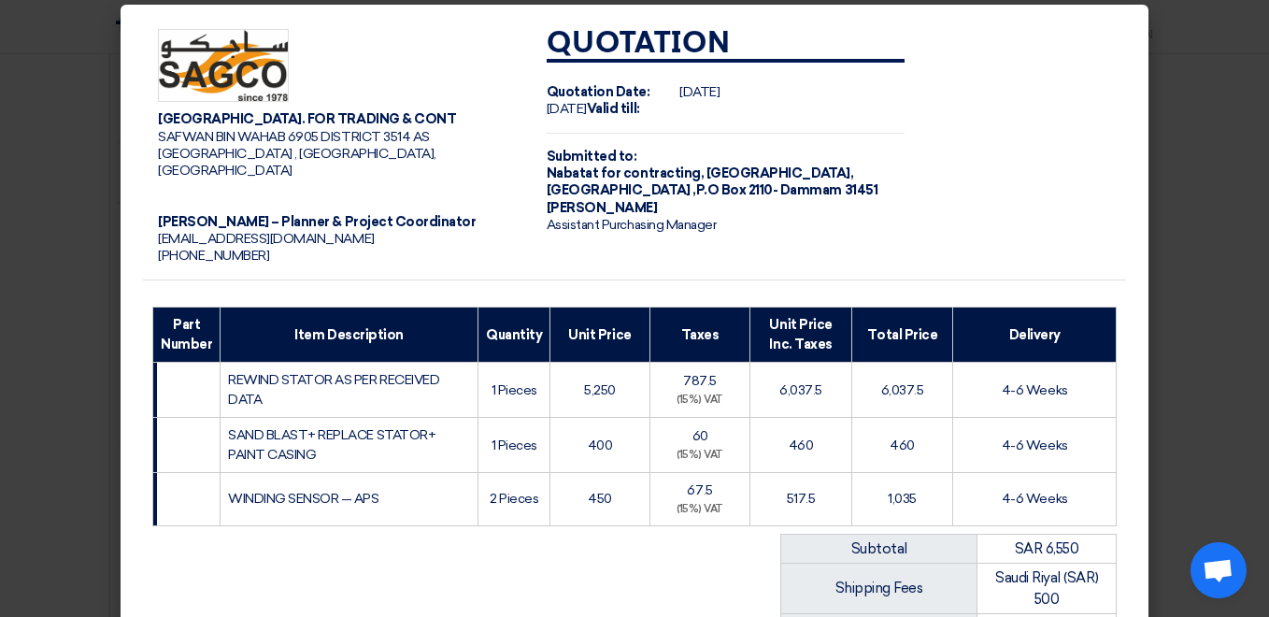
scroll to position [0, 0]
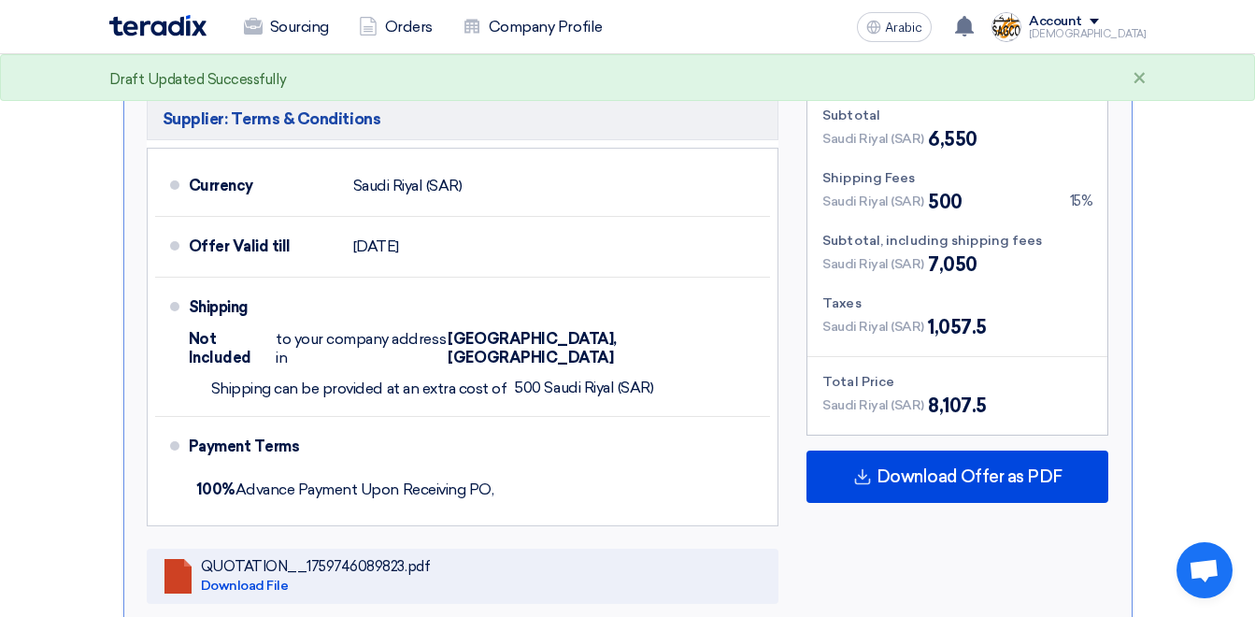
scroll to position [1127, 0]
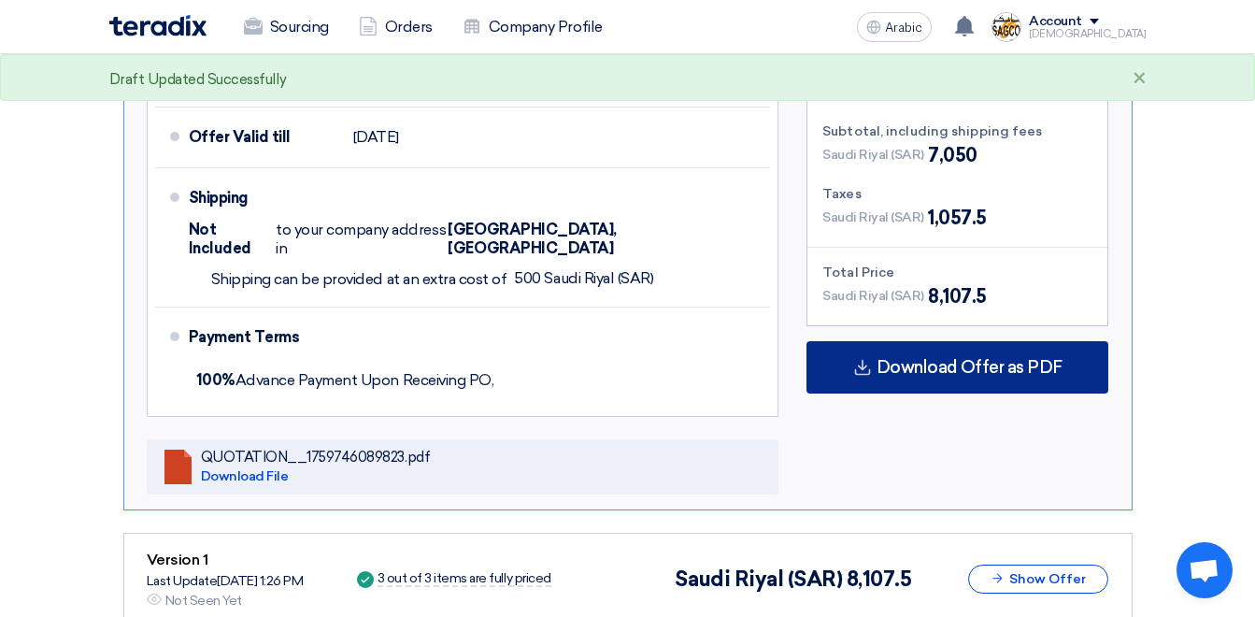
click at [942, 359] on span "Download Offer as PDF" at bounding box center [970, 367] width 186 height 17
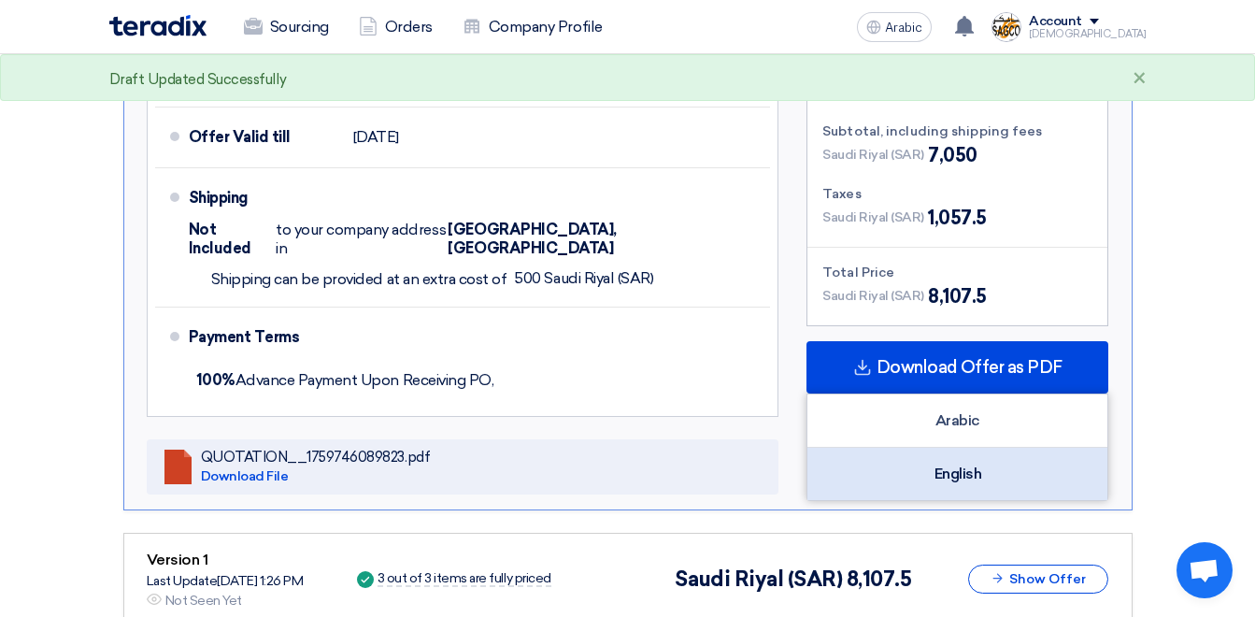
click at [964, 448] on div "English" at bounding box center [958, 474] width 300 height 52
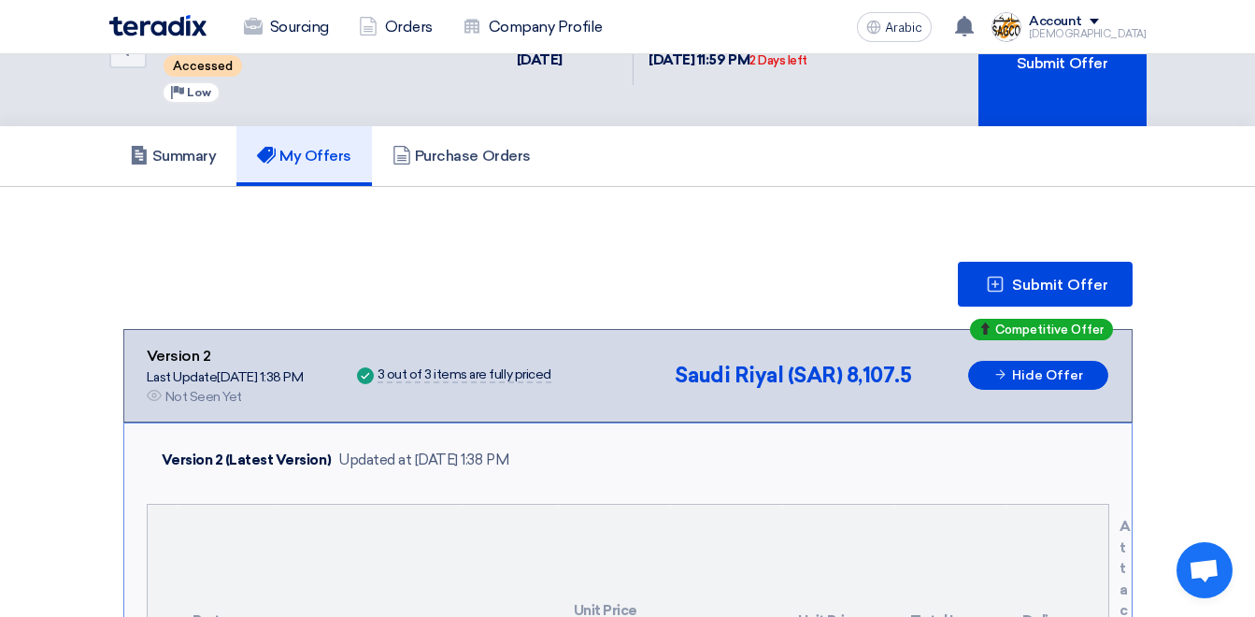
scroll to position [0, 0]
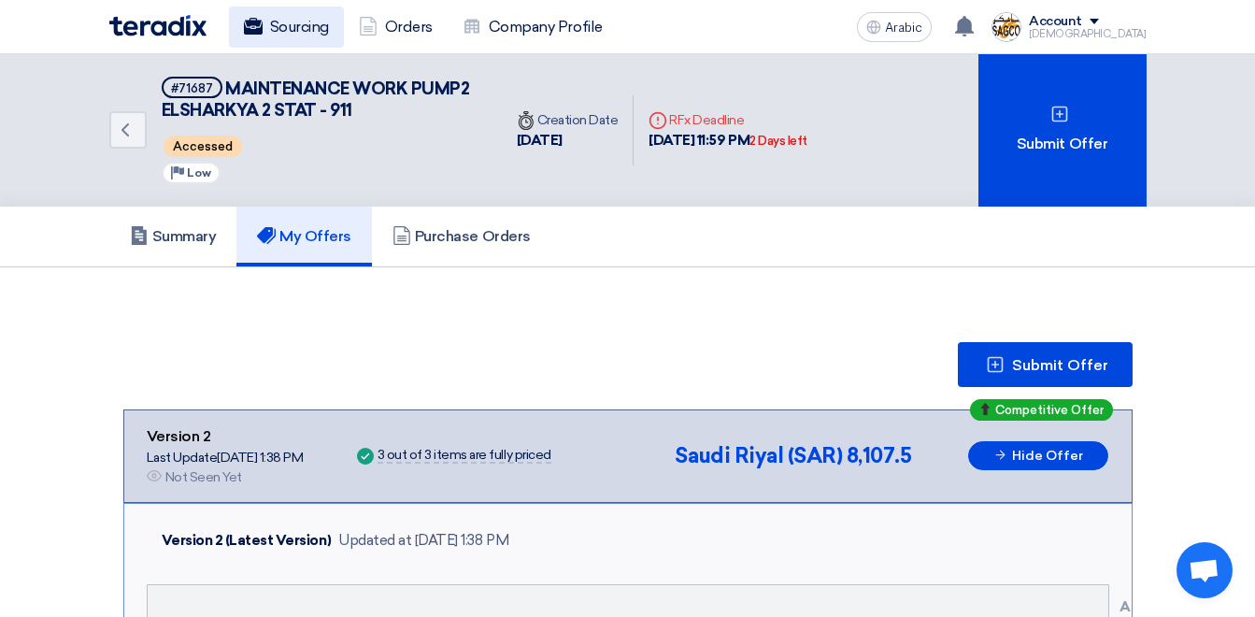
click at [308, 24] on font "Sourcing" at bounding box center [299, 27] width 59 height 22
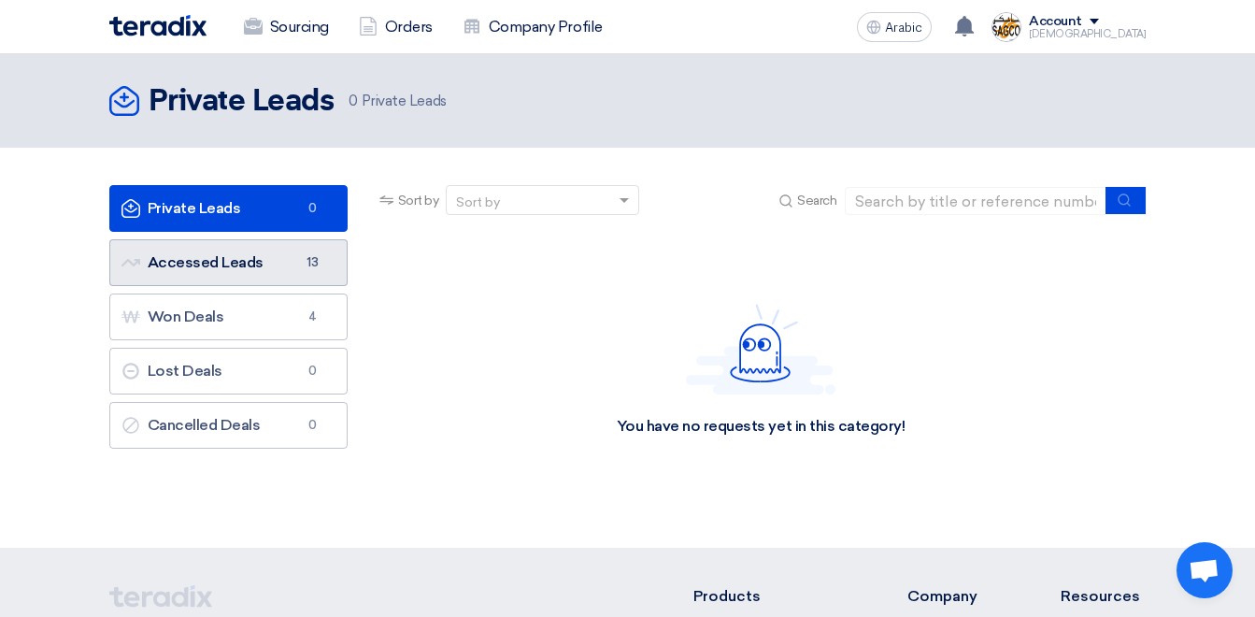
click at [302, 265] on span "13" at bounding box center [313, 262] width 22 height 19
